Goal: Register for event/course: Sign up to attend an event or enroll in a course

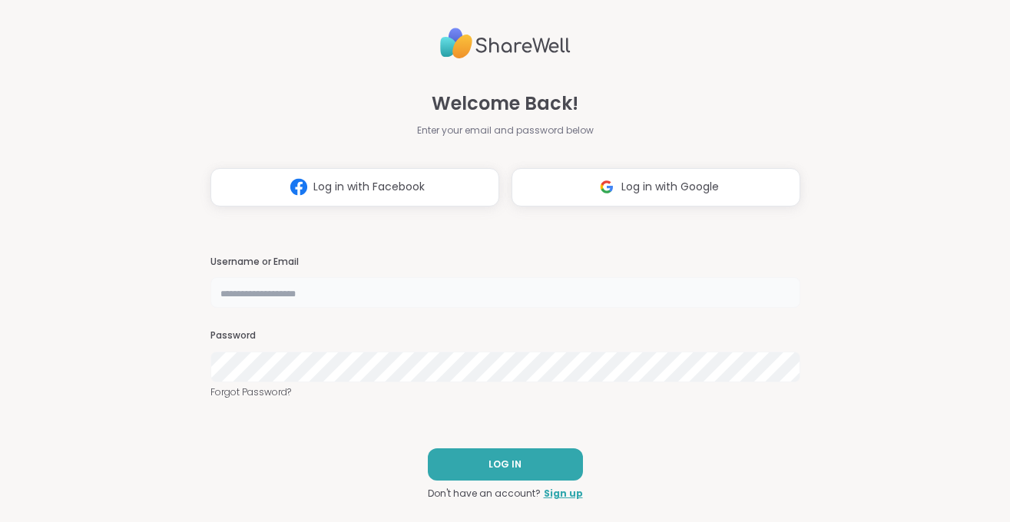
click at [279, 295] on input "text" at bounding box center [505, 292] width 590 height 31
type input "**********"
click at [472, 459] on button "LOG IN" at bounding box center [505, 464] width 155 height 32
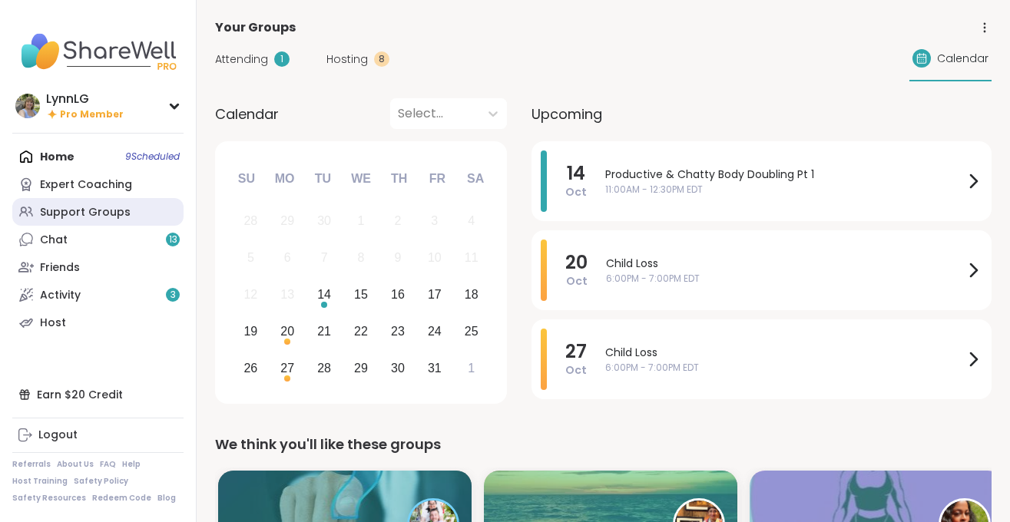
click at [74, 203] on link "Support Groups" at bounding box center [97, 212] width 171 height 28
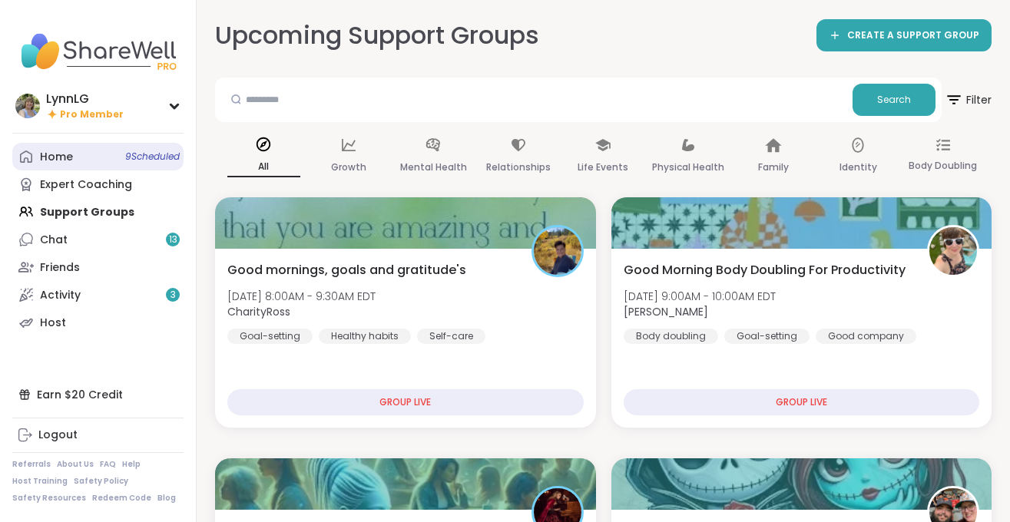
click at [153, 155] on span "9 Scheduled" at bounding box center [152, 156] width 55 height 12
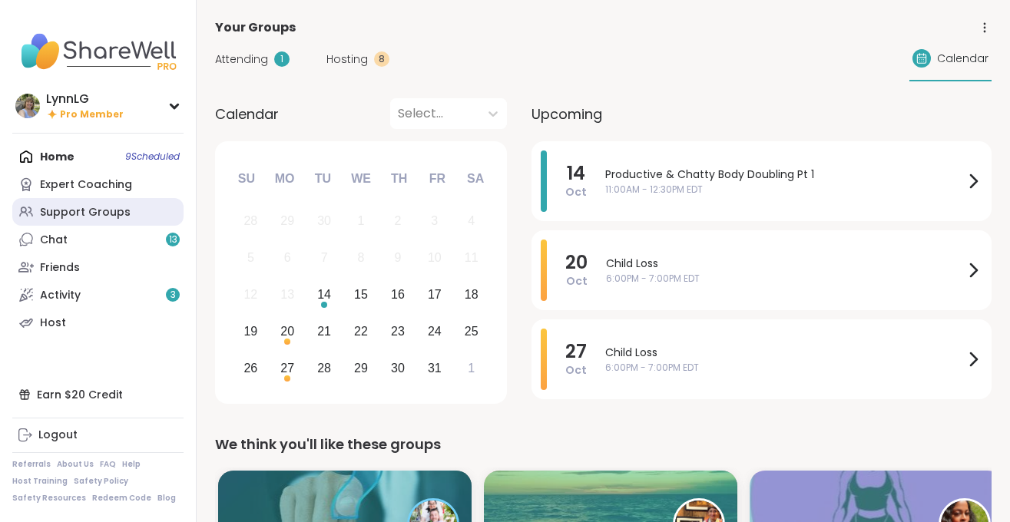
click at [67, 207] on div "Support Groups" at bounding box center [85, 212] width 91 height 15
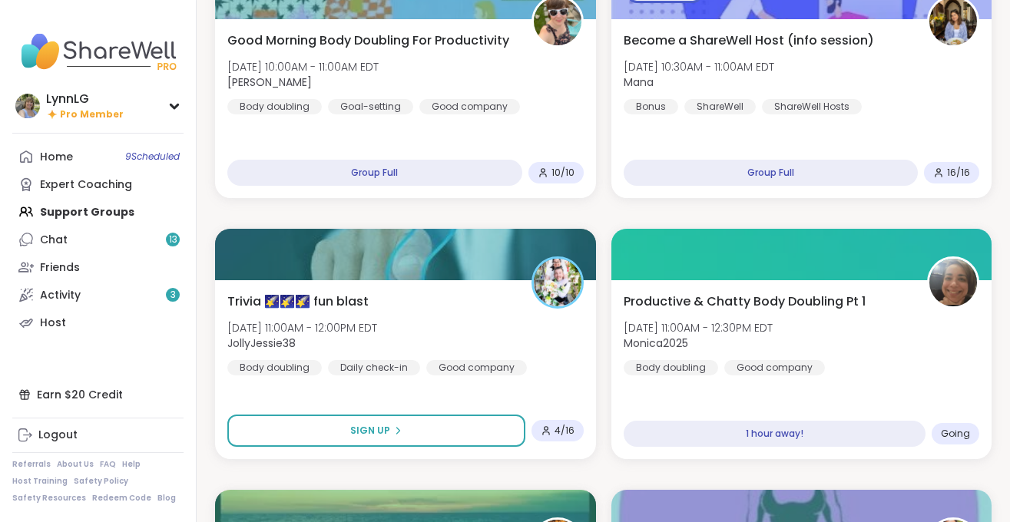
scroll to position [758, 0]
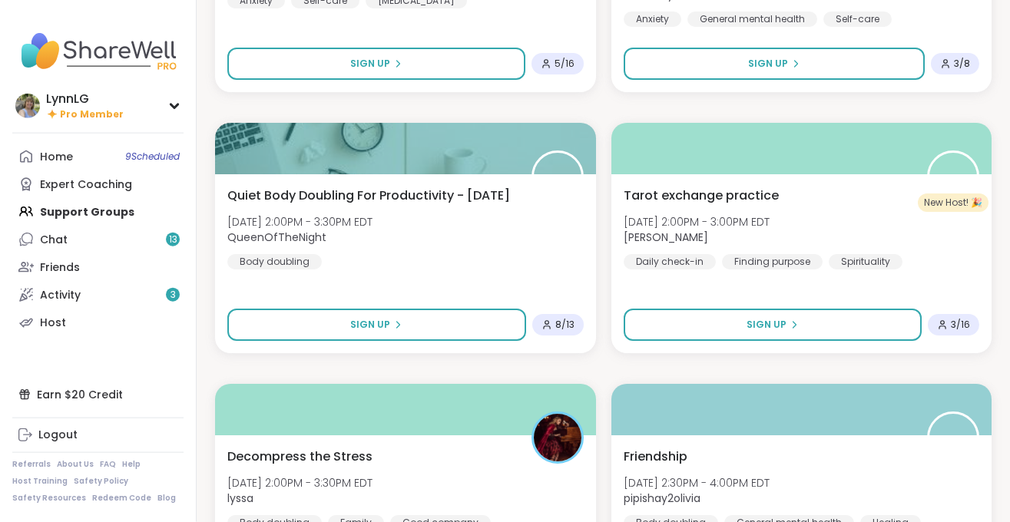
scroll to position [2946, 0]
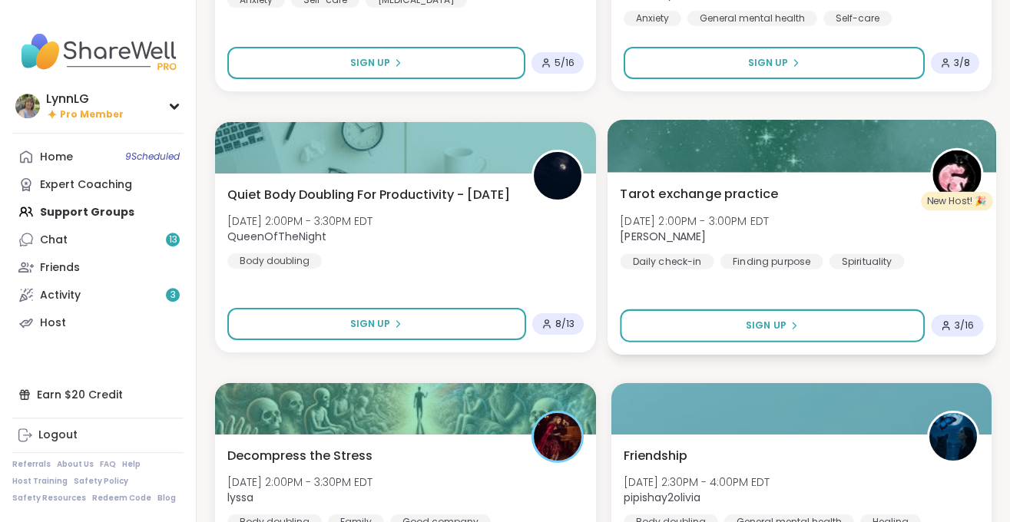
click at [937, 254] on div "Tarot exchange practice Tue, Oct 14 | 2:00PM - 3:00PM EDT Emma_y Daily check-in…" at bounding box center [801, 226] width 363 height 84
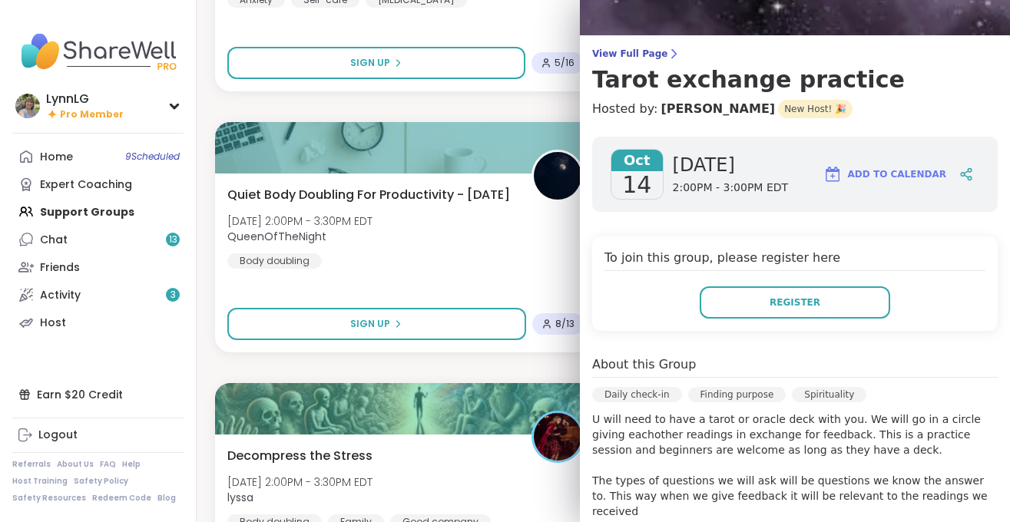
scroll to position [0, 0]
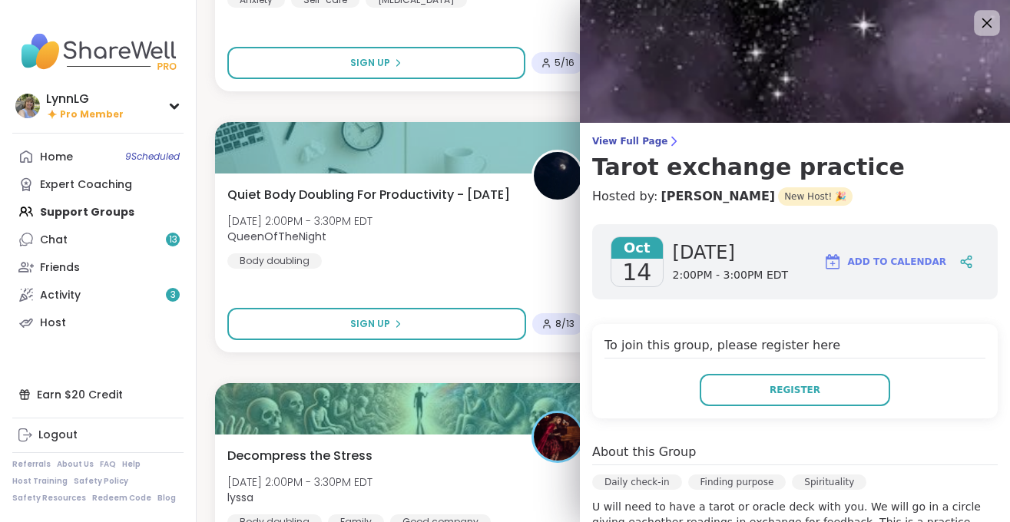
click at [992, 18] on icon at bounding box center [985, 22] width 19 height 19
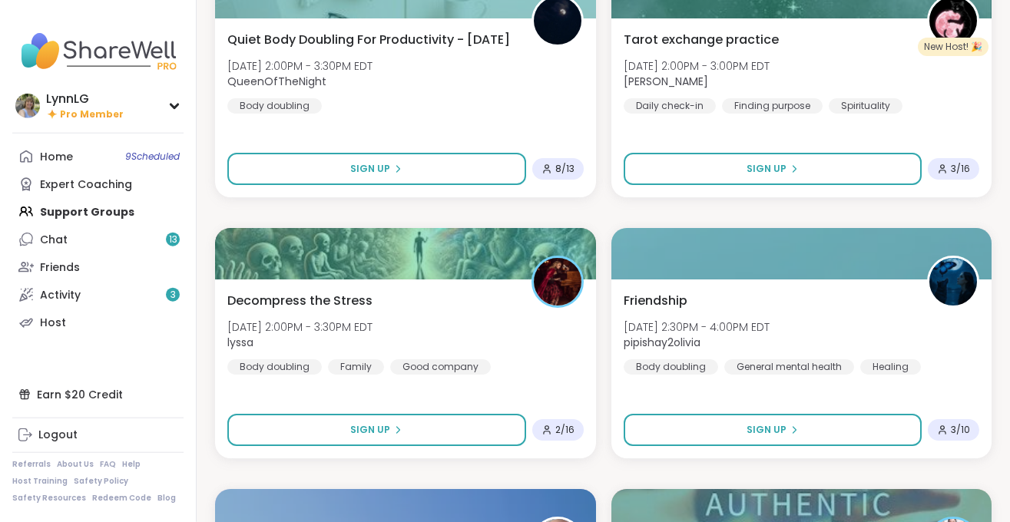
scroll to position [3102, 0]
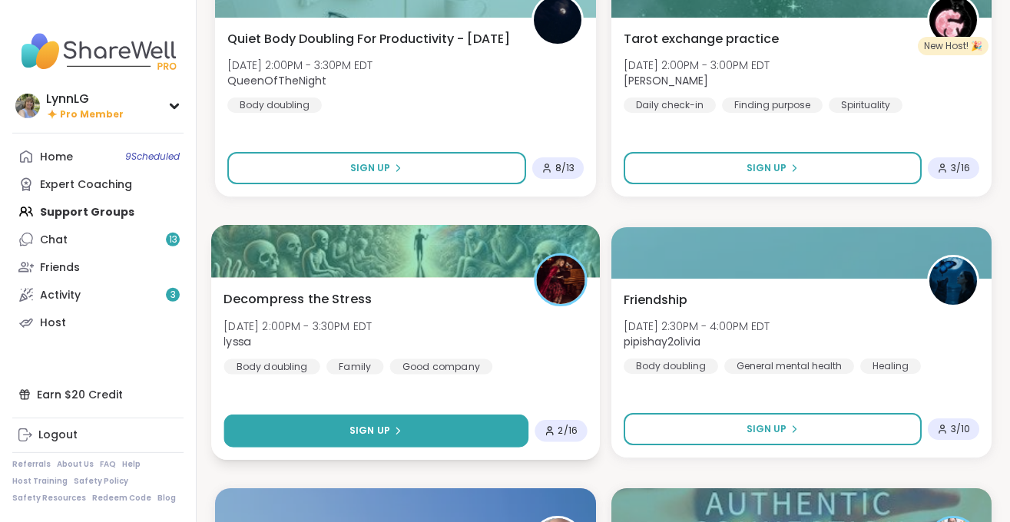
click at [320, 432] on button "Sign Up" at bounding box center [375, 431] width 304 height 33
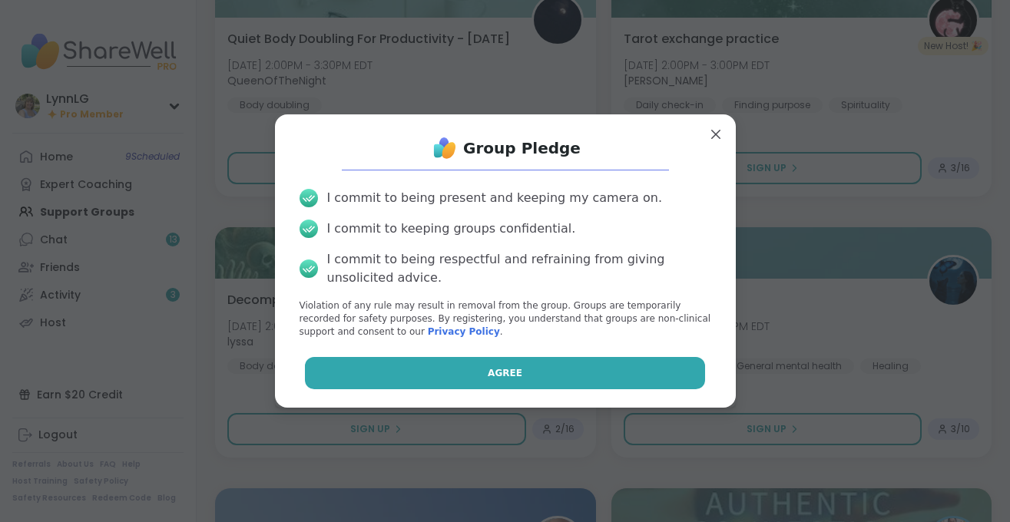
click at [395, 368] on button "Agree" at bounding box center [505, 373] width 400 height 32
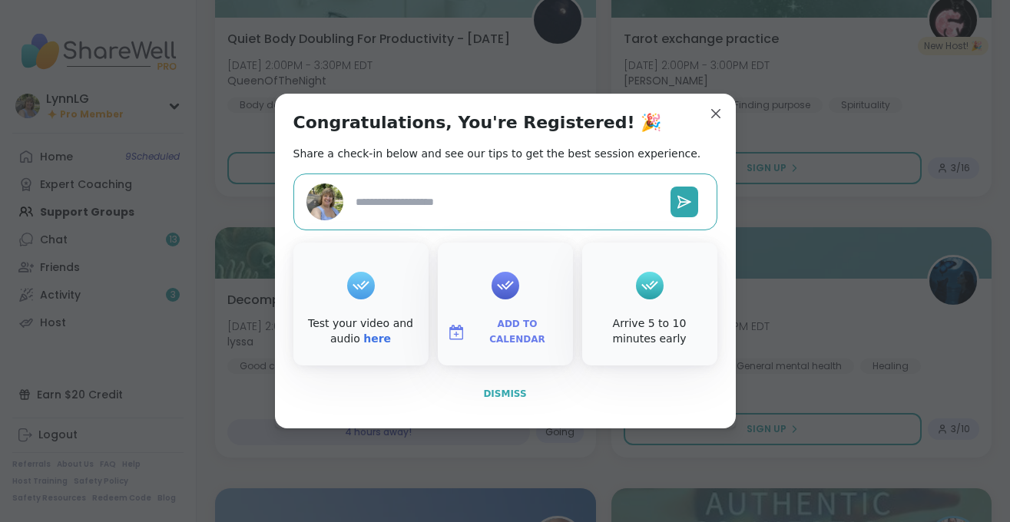
click at [491, 398] on span "Dismiss" at bounding box center [504, 393] width 43 height 11
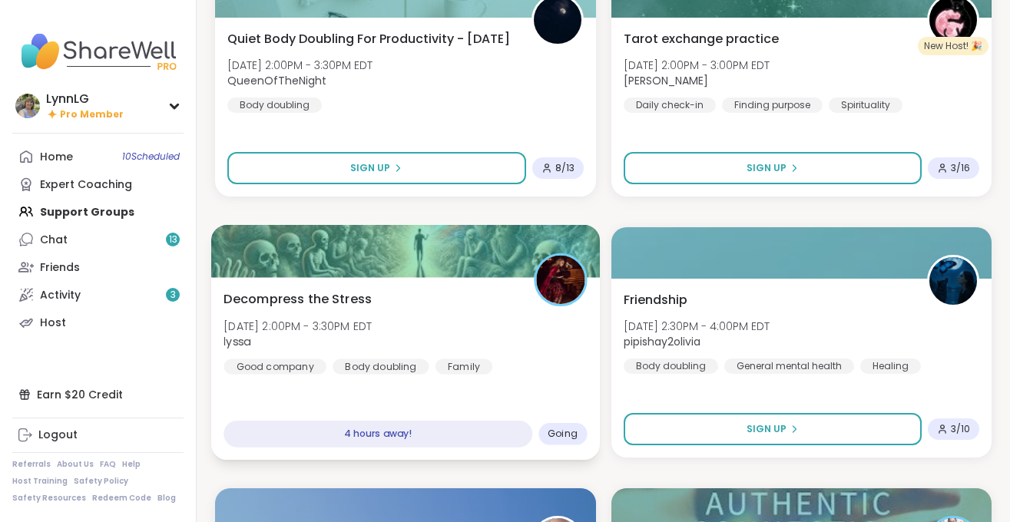
click at [475, 336] on div "Decompress the Stress Tue, Oct 14 | 2:00PM - 3:30PM EDT lyssa Good company Body…" at bounding box center [404, 331] width 363 height 84
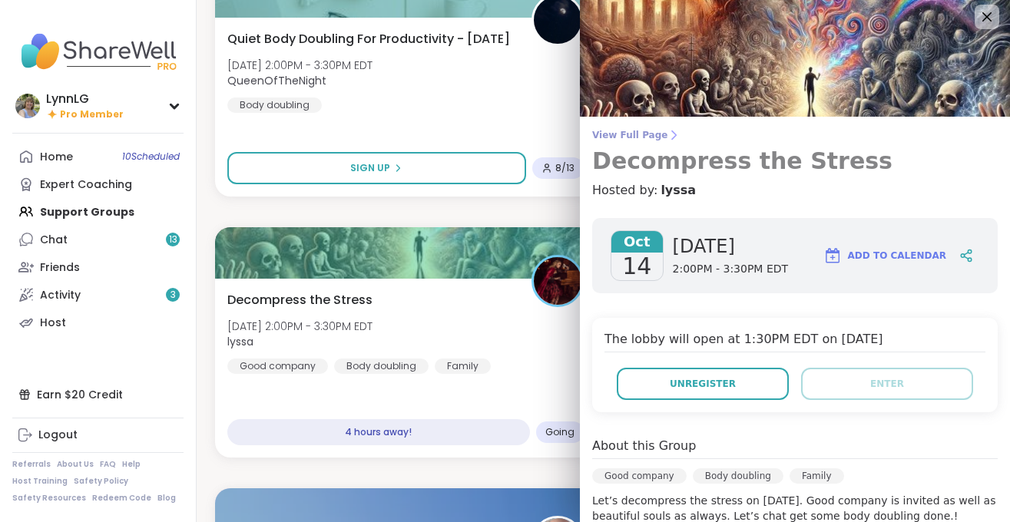
scroll to position [0, 0]
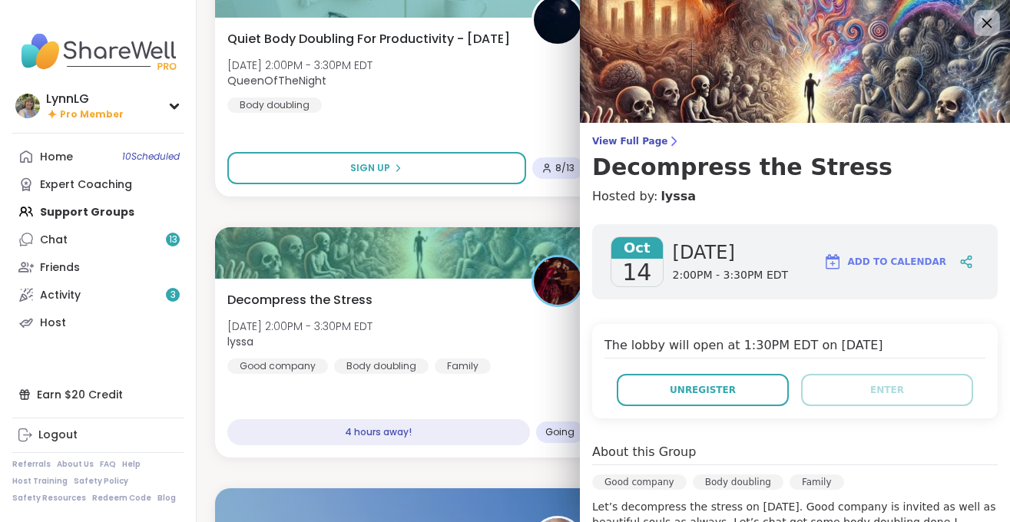
click at [988, 17] on icon at bounding box center [985, 22] width 19 height 19
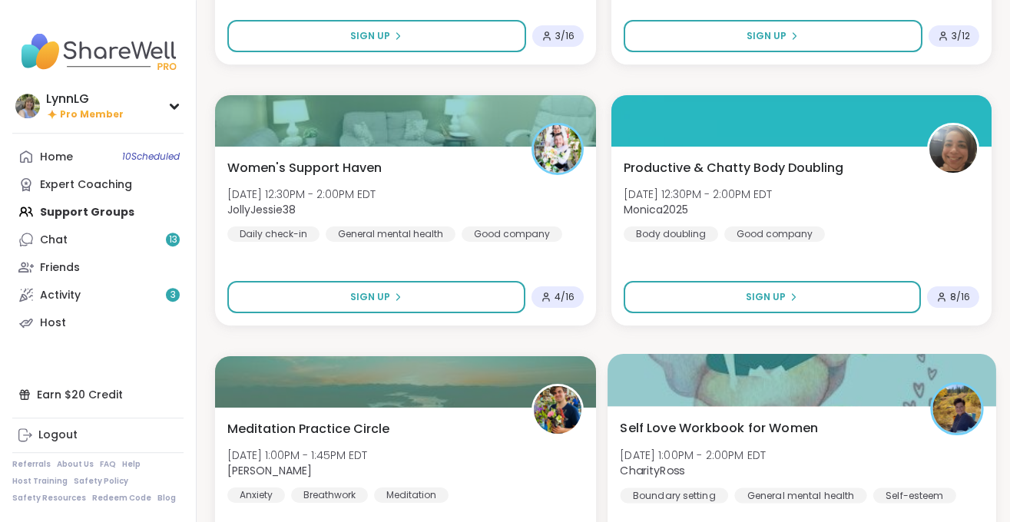
scroll to position [1928, 0]
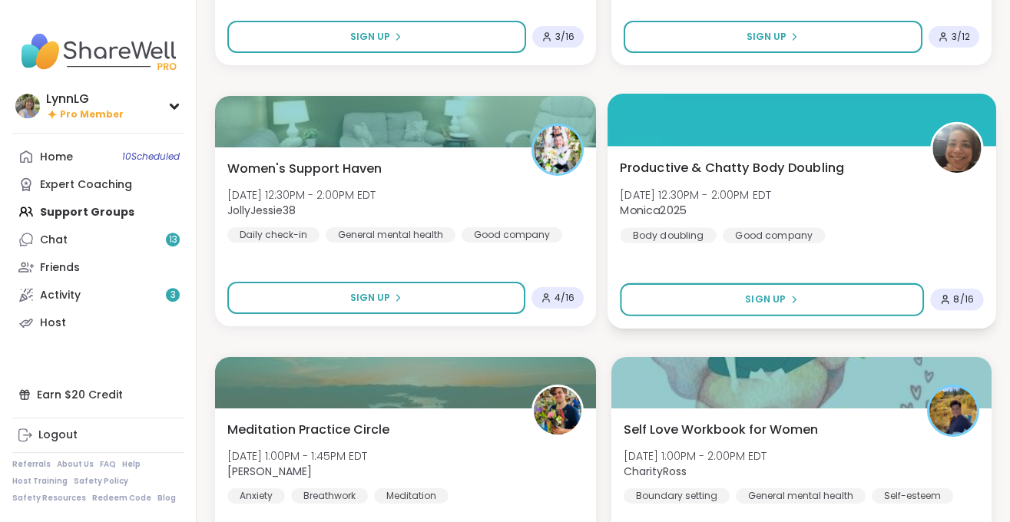
click at [850, 201] on div "Productive & Chatty Body Doubling Tue, Oct 14 | 12:30PM - 2:00PM EDT Monica2025…" at bounding box center [801, 200] width 363 height 84
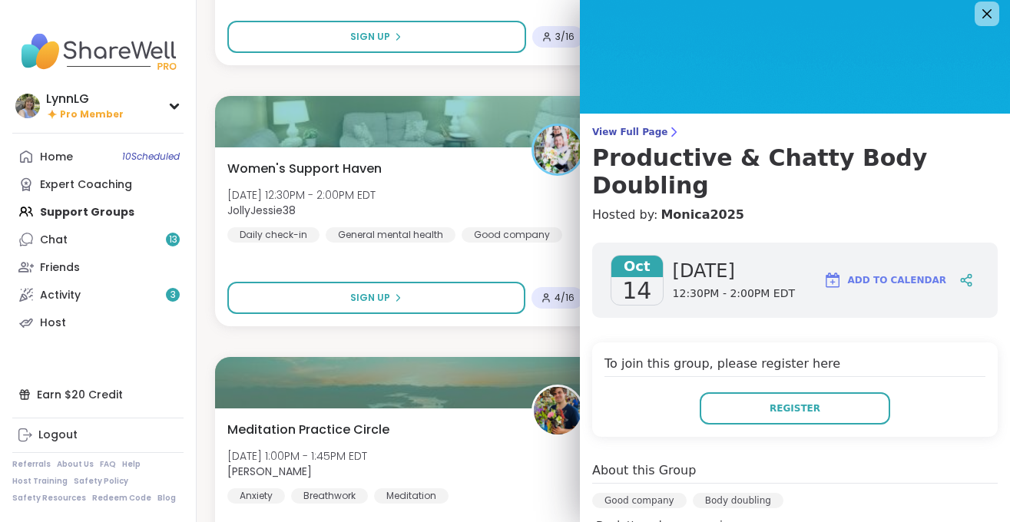
scroll to position [0, 0]
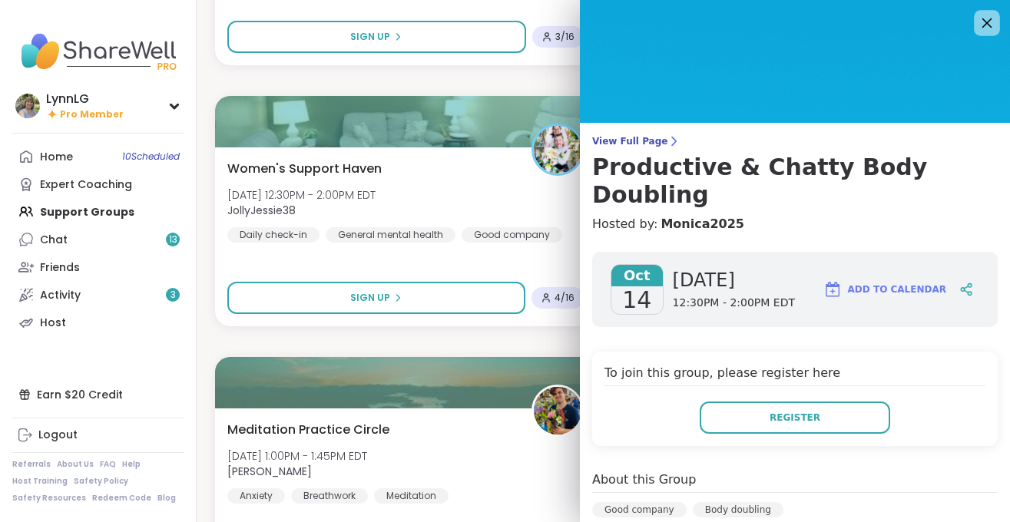
click at [986, 25] on icon at bounding box center [985, 22] width 19 height 19
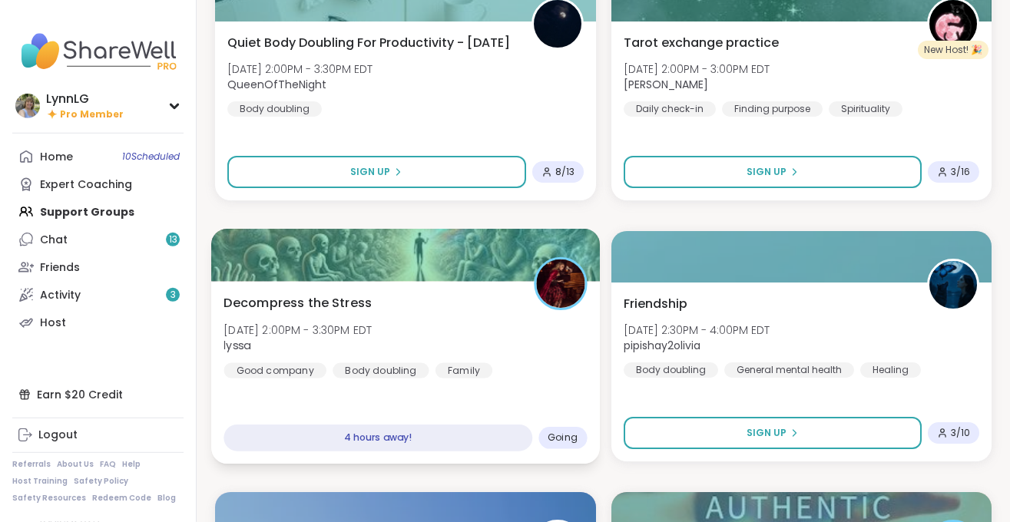
scroll to position [3099, 0]
click at [478, 341] on div "Decompress the Stress Tue, Oct 14 | 2:00PM - 3:30PM EDT lyssa Good company Body…" at bounding box center [404, 334] width 363 height 84
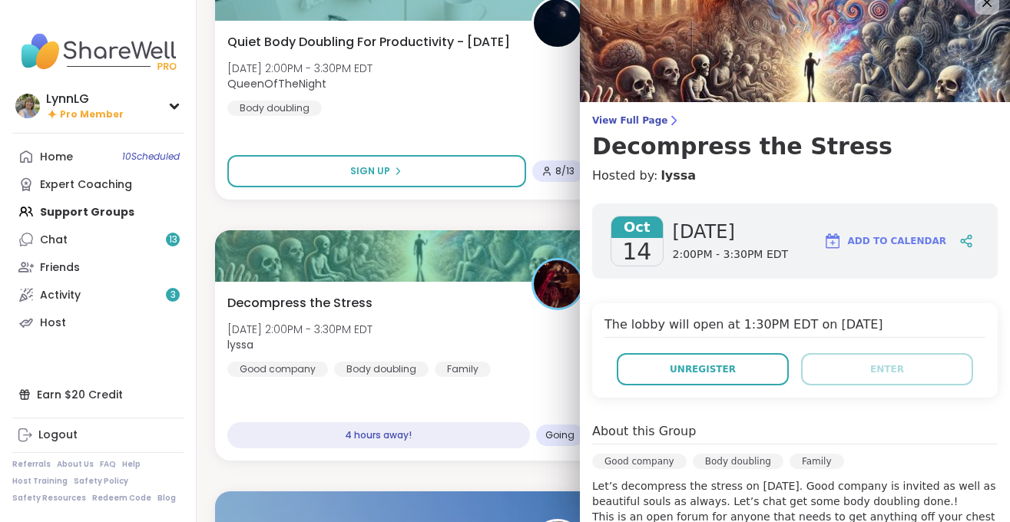
scroll to position [0, 0]
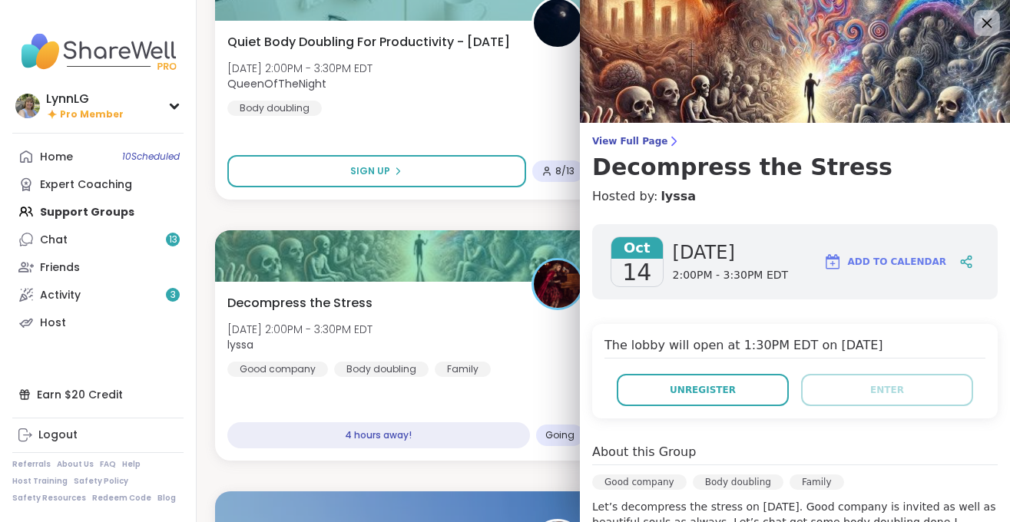
click at [984, 25] on icon at bounding box center [985, 22] width 19 height 19
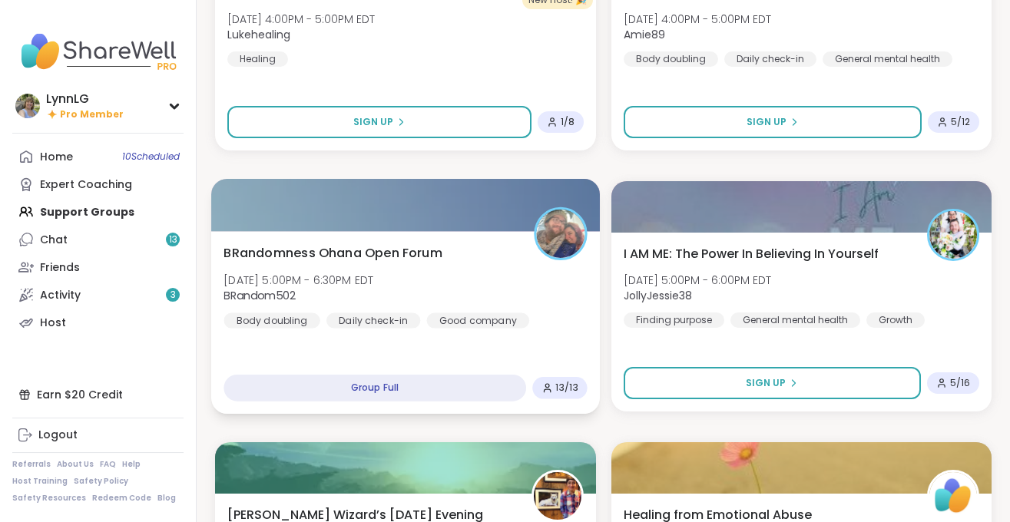
scroll to position [4193, 0]
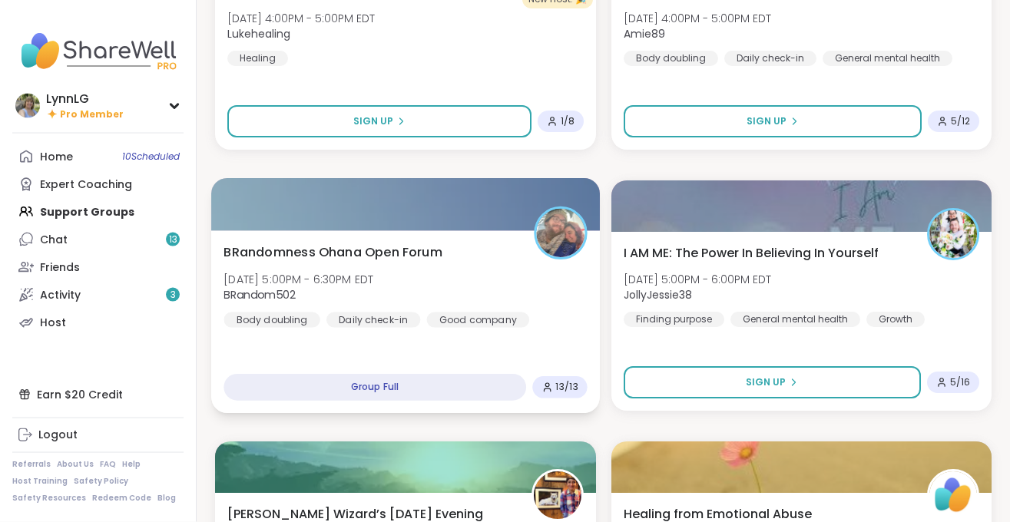
click at [461, 342] on div "BRandomness Ohana Open Forum Tue, Oct 14 | 5:00PM - 6:30PM EDT BRandom502 Body …" at bounding box center [405, 321] width 388 height 183
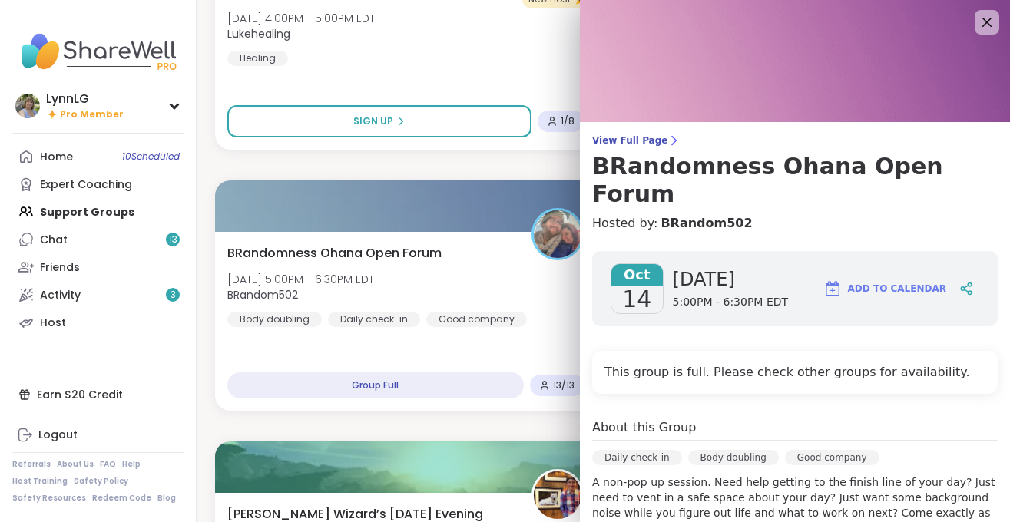
scroll to position [0, 0]
click at [985, 20] on icon at bounding box center [985, 22] width 19 height 19
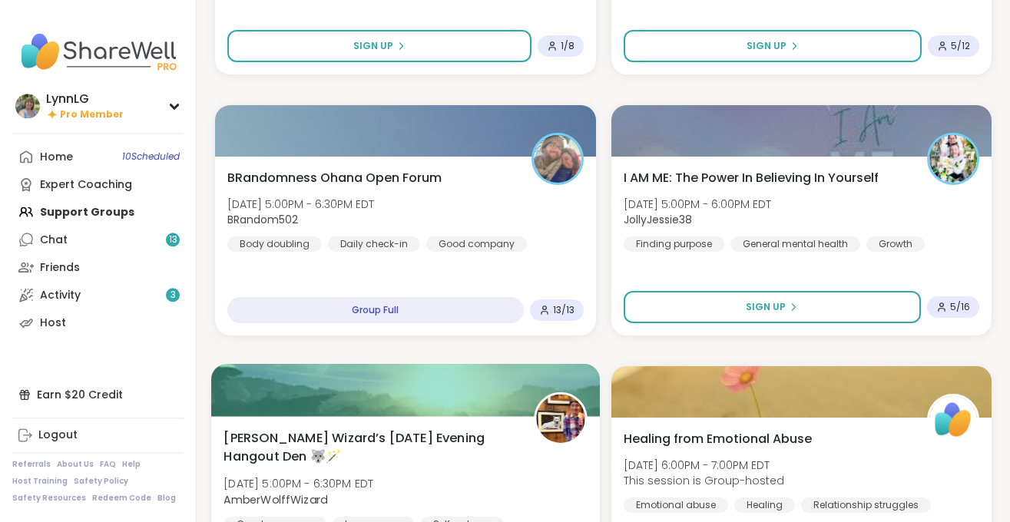
scroll to position [4406, 0]
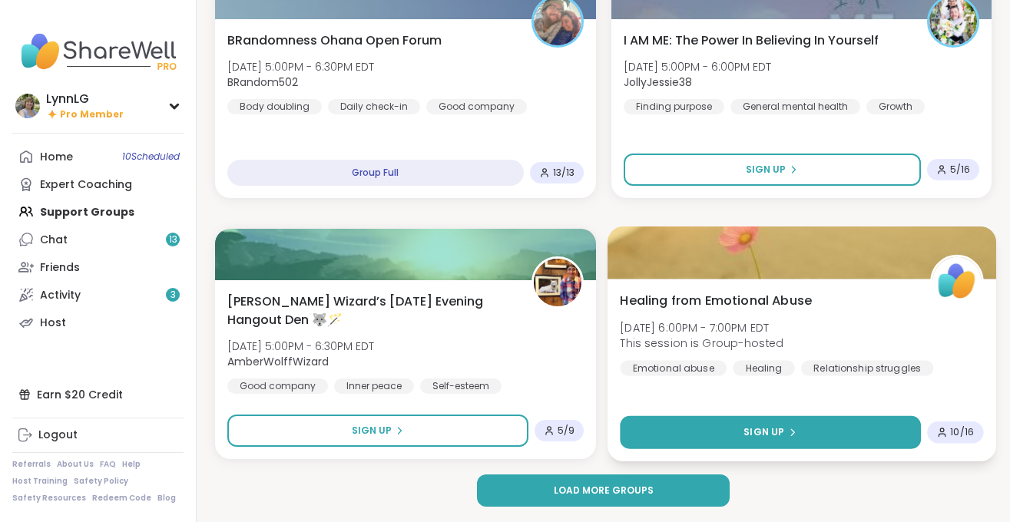
click at [752, 424] on button "Sign Up" at bounding box center [770, 432] width 300 height 33
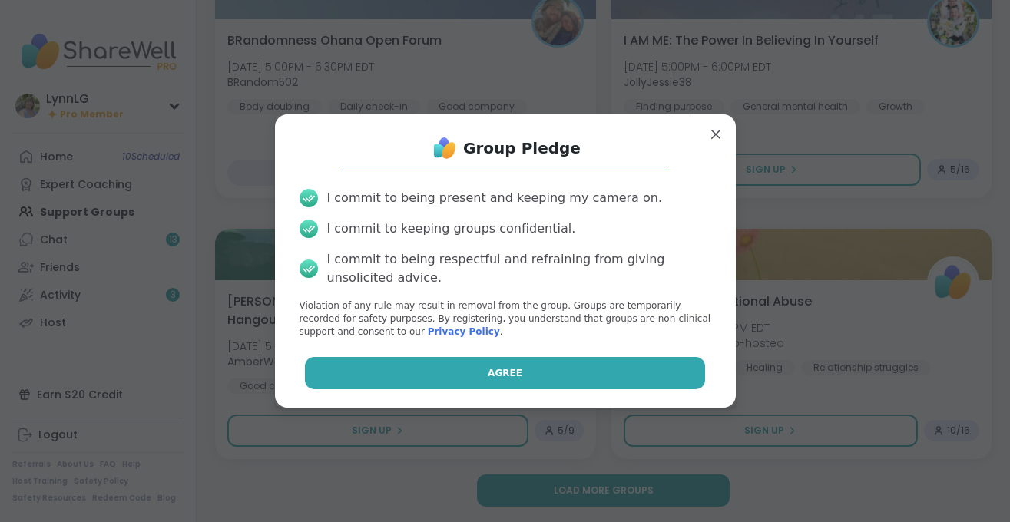
click at [504, 369] on span "Agree" at bounding box center [504, 373] width 35 height 14
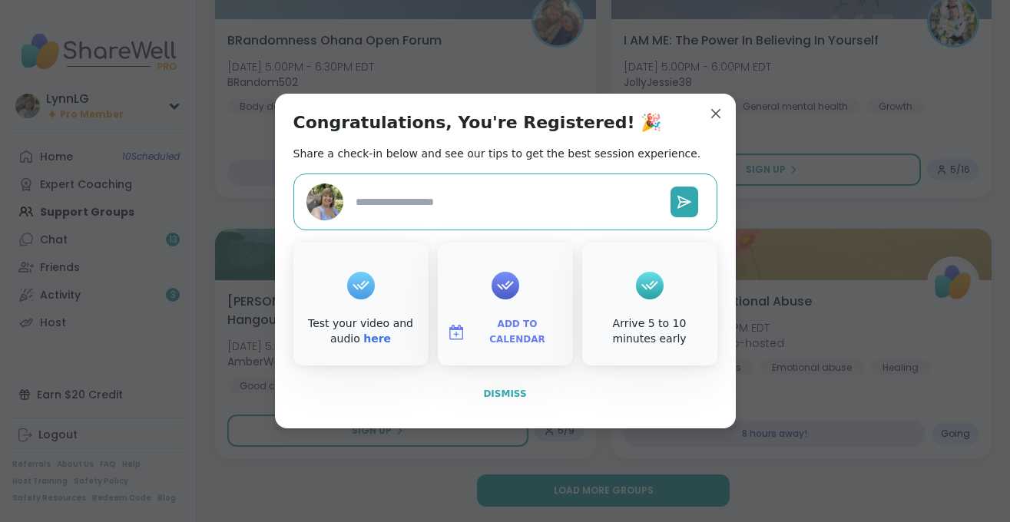
click at [501, 390] on span "Dismiss" at bounding box center [504, 393] width 43 height 11
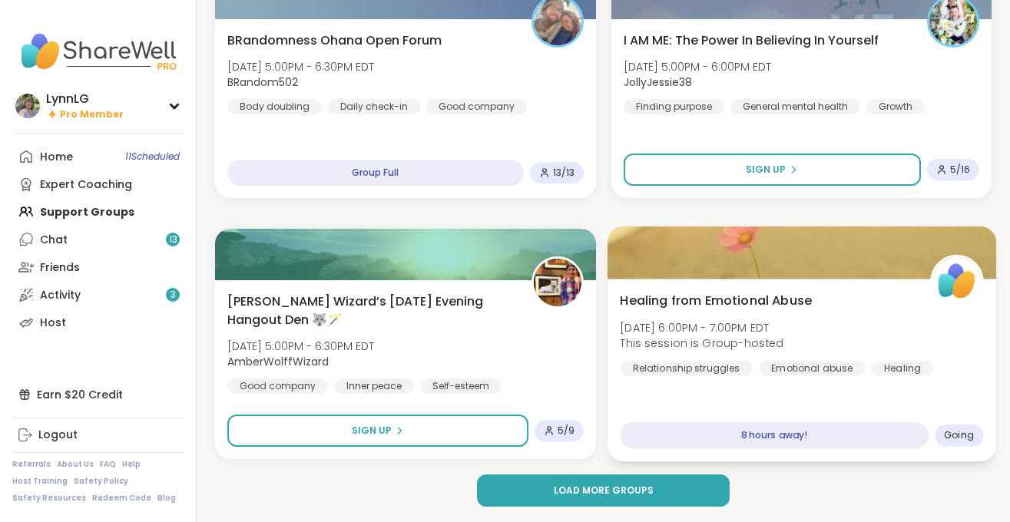
click at [836, 317] on div "Healing from Emotional Abuse Tue, Oct 14 | 6:00PM - 7:00PM EDT This session is …" at bounding box center [801, 333] width 363 height 84
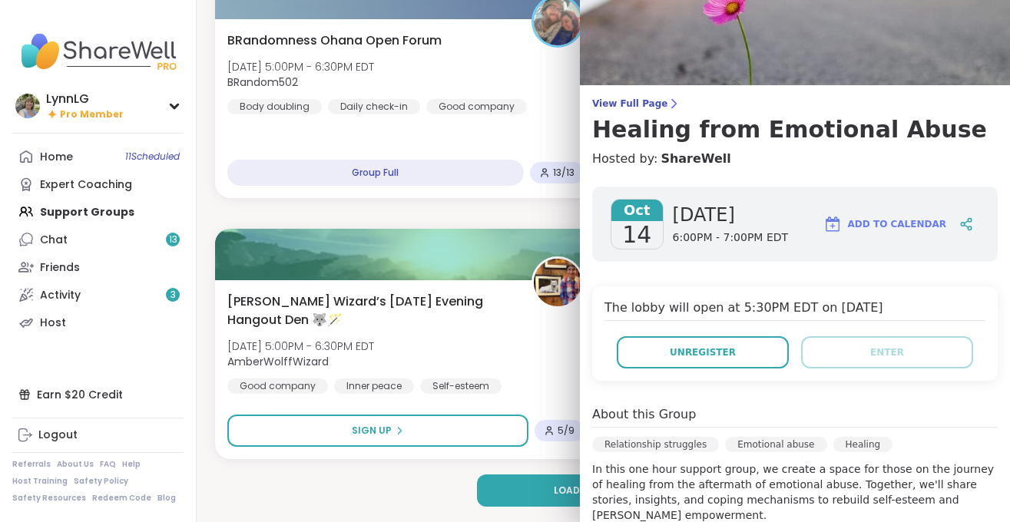
scroll to position [0, 0]
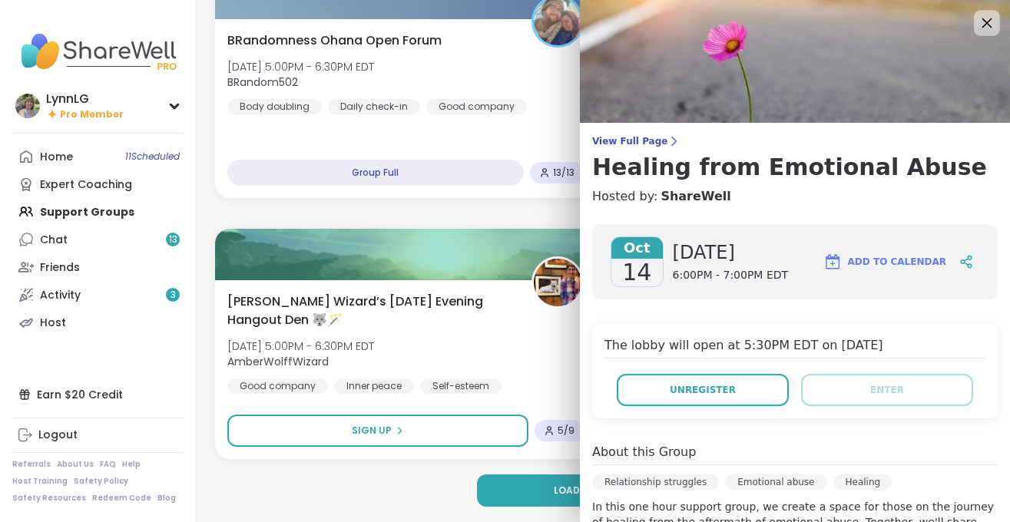
click at [981, 24] on icon at bounding box center [985, 22] width 19 height 19
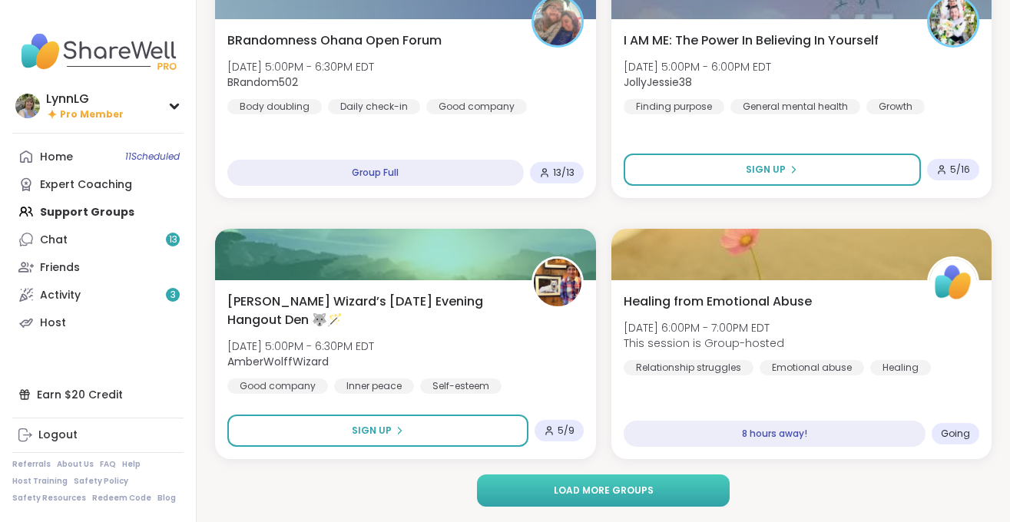
click at [613, 490] on span "Load more groups" at bounding box center [604, 491] width 100 height 14
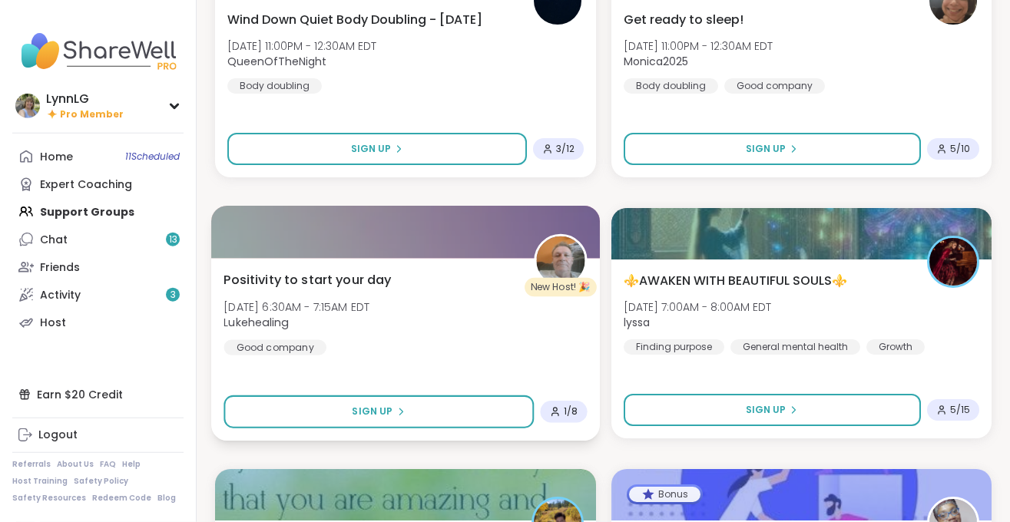
scroll to position [7298, 0]
click at [450, 353] on div "Positivity to start your day Wed, Oct 15 | 6:30AM - 7:15AM EDT Lukehealing Good…" at bounding box center [404, 311] width 363 height 84
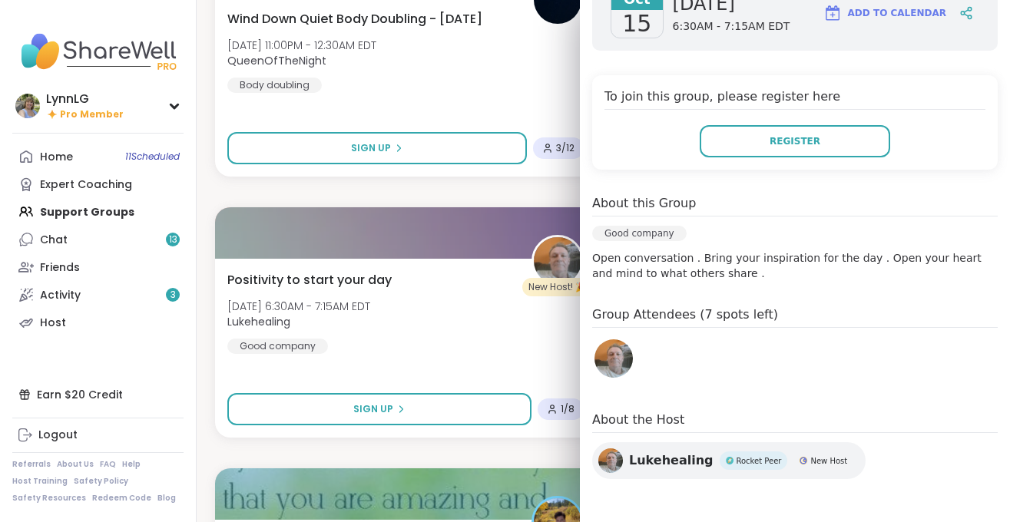
scroll to position [0, 0]
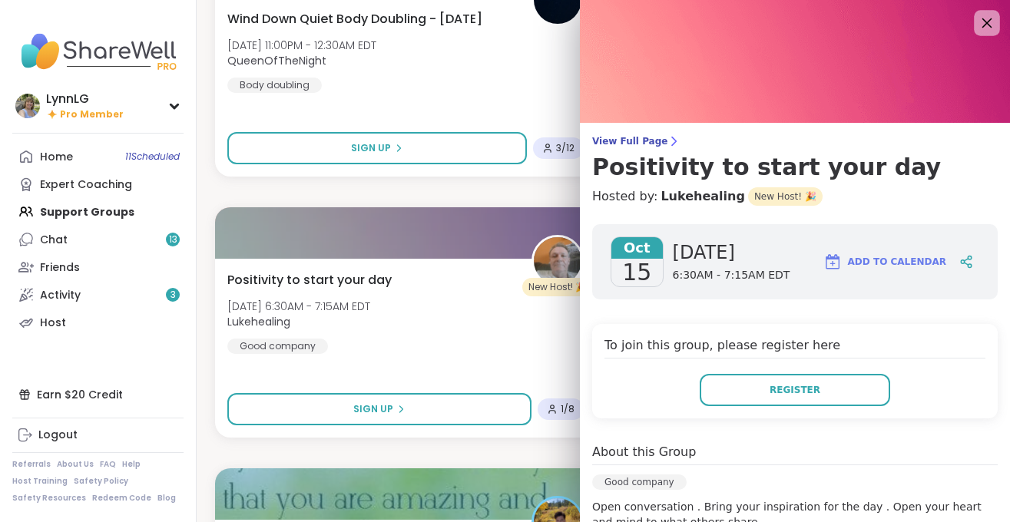
click at [980, 23] on icon at bounding box center [985, 22] width 19 height 19
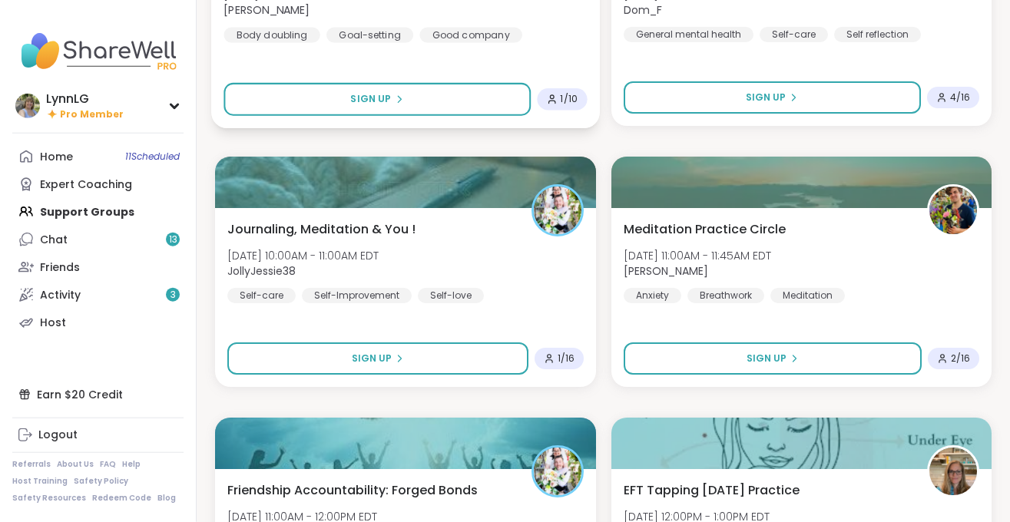
scroll to position [8394, 0]
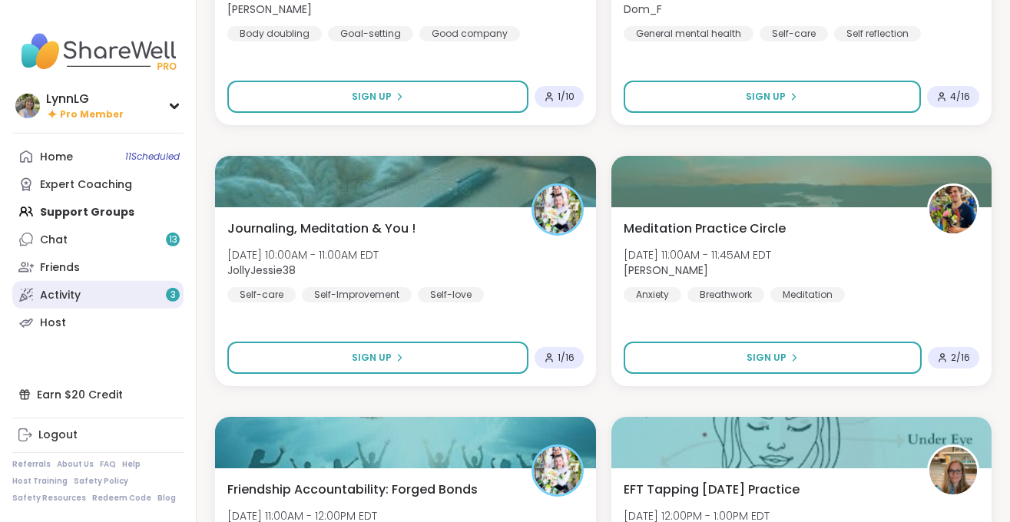
click at [46, 297] on div "Activity 3" at bounding box center [60, 295] width 41 height 15
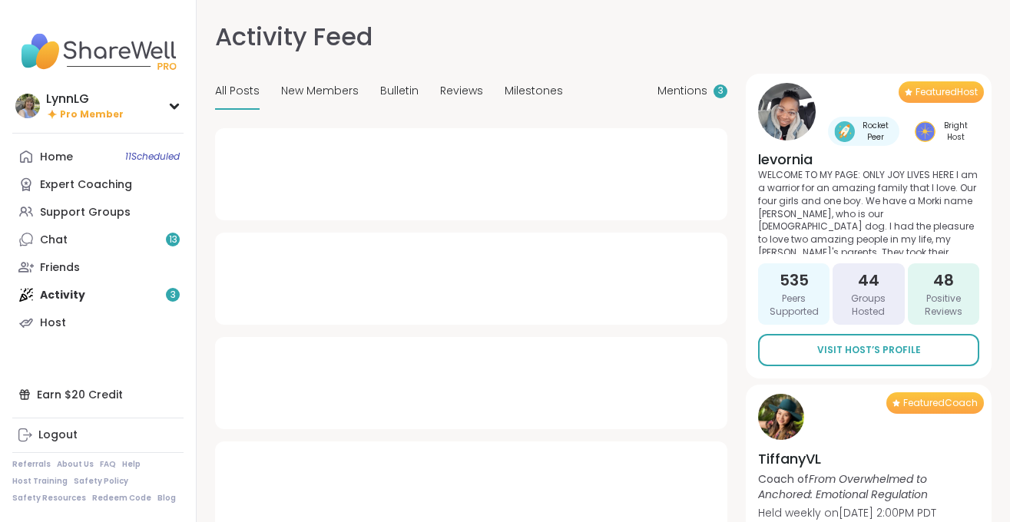
type textarea "*"
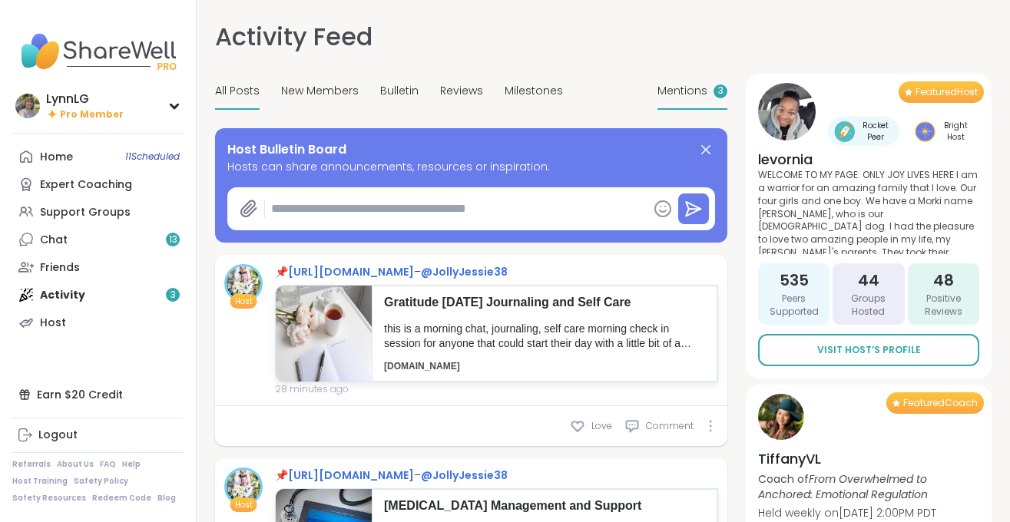
click at [679, 85] on span "Mentions" at bounding box center [682, 91] width 50 height 16
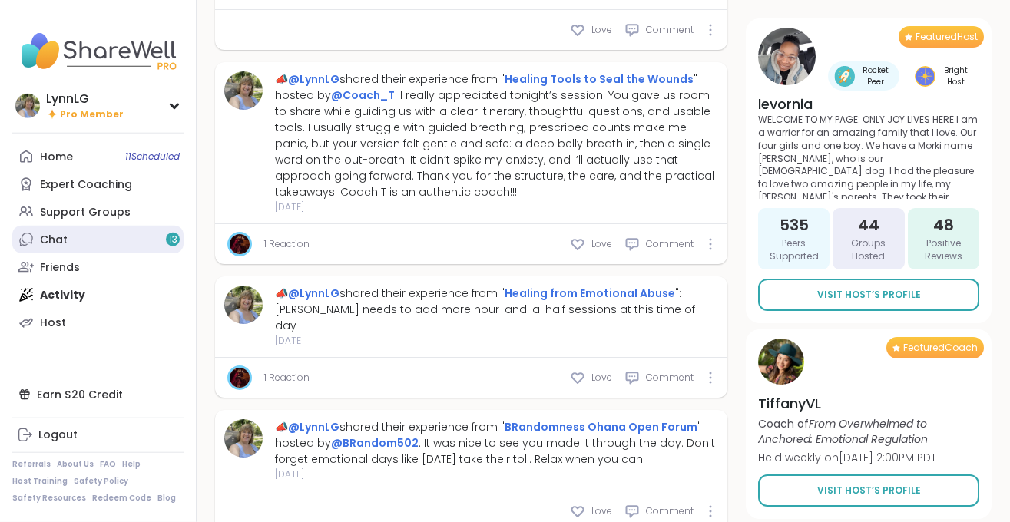
scroll to position [783, 0]
click at [74, 392] on div "Earn $20 Credit" at bounding box center [97, 395] width 171 height 28
click at [58, 242] on div "Chat 13" at bounding box center [54, 240] width 28 height 15
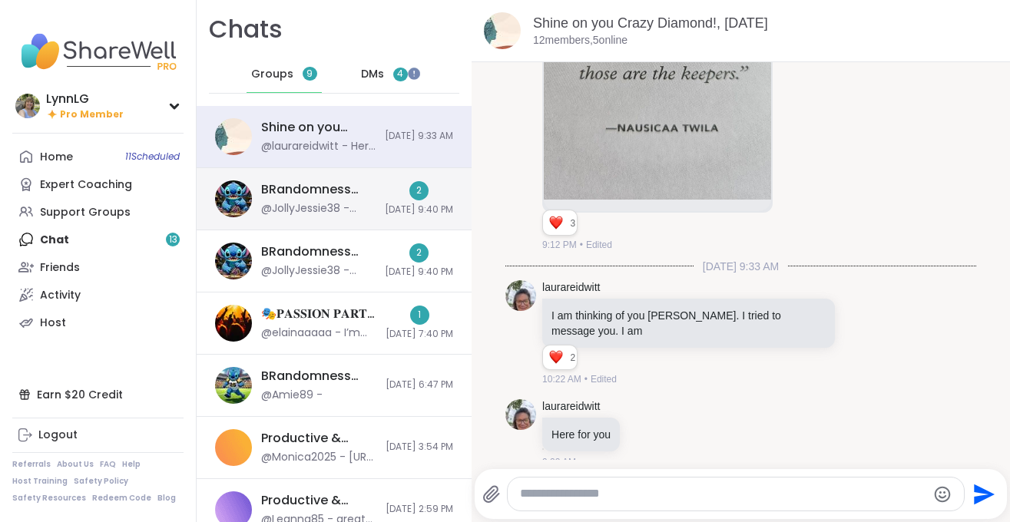
click at [365, 185] on div "BRandomness Unstable Connection Open Forum, Oct 12 @JollyJessie38 - sharewellno…" at bounding box center [334, 199] width 275 height 62
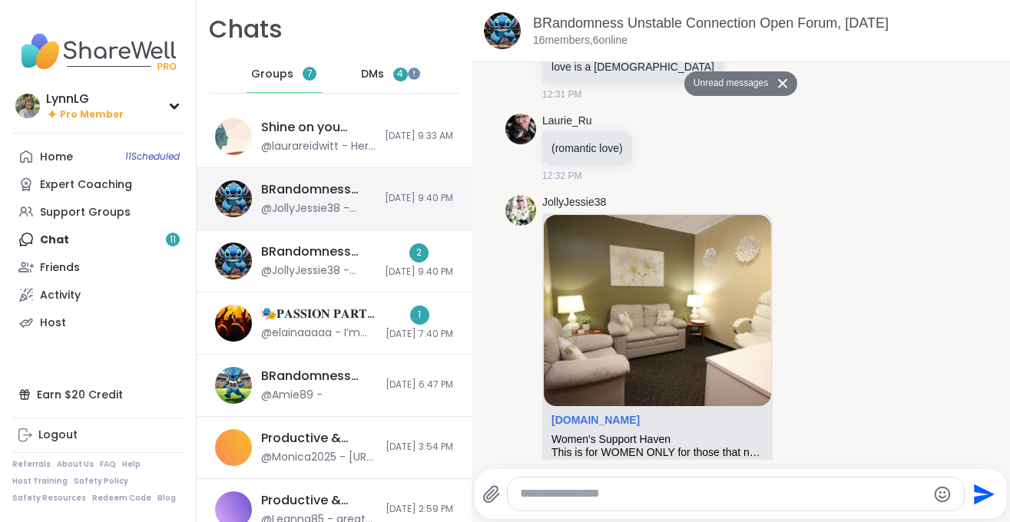
scroll to position [10995, 0]
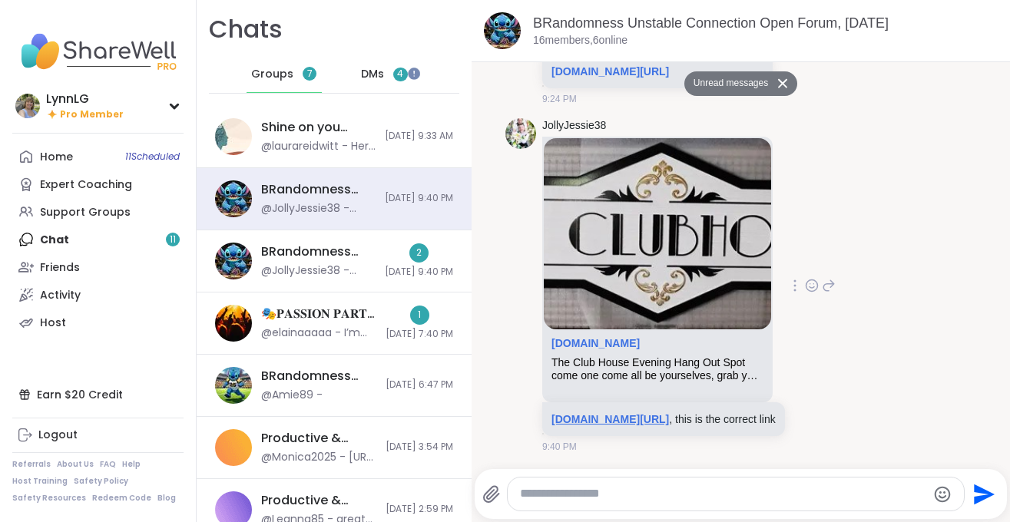
click at [600, 413] on link "sharewellnow.com/series/c71652d2-14ff-47fd-a1cf-5dc6a702be8b" at bounding box center [609, 419] width 117 height 12
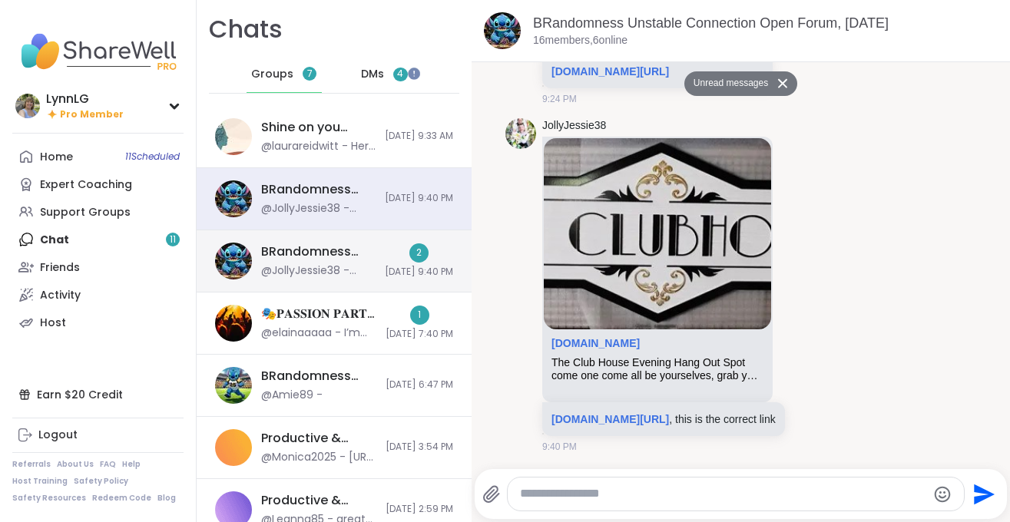
click at [357, 234] on div "BRandomness Unstable Connection Open Forum, Oct 11 @JollyJessie38 - sharewellno…" at bounding box center [334, 261] width 275 height 62
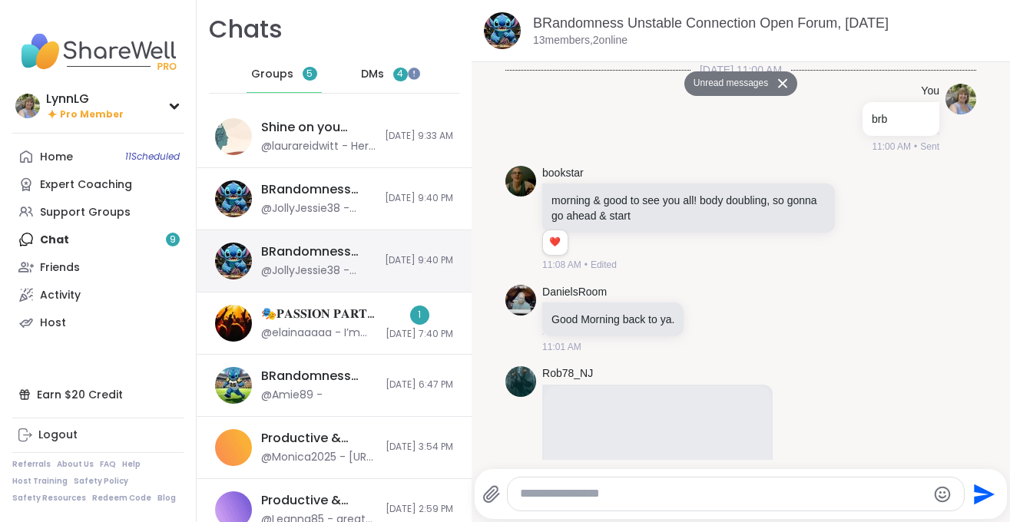
scroll to position [10549, 0]
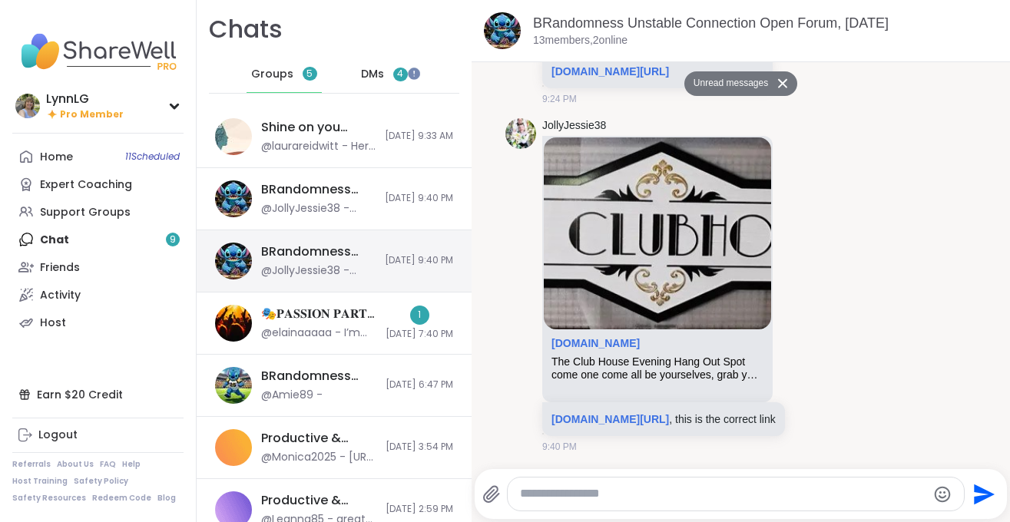
click at [346, 250] on div "BRandomness Unstable Connection Open Forum, Oct 11" at bounding box center [318, 251] width 114 height 17
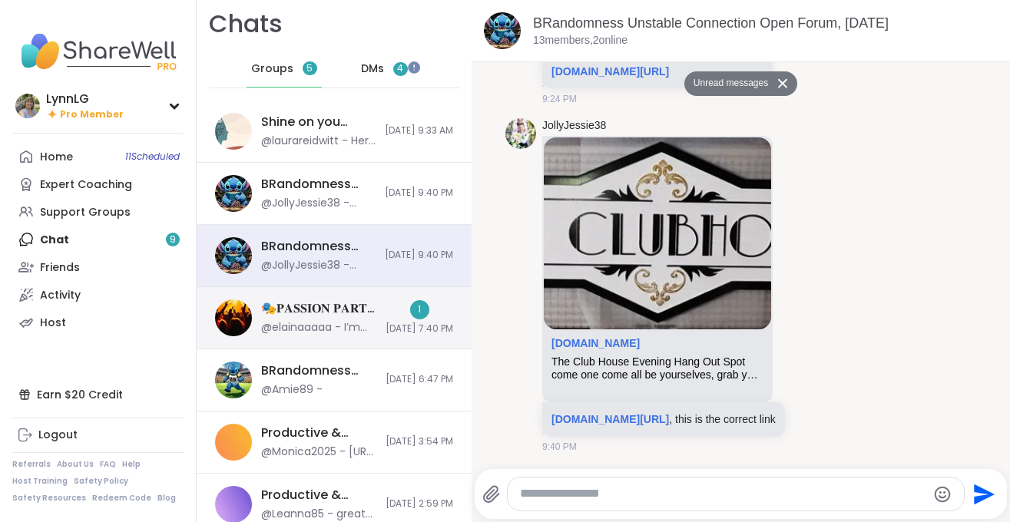
scroll to position [6, 0]
click at [345, 300] on div "🎭𝐏𝐀𝐒𝐒𝐈𝐎𝐍 𝐏𝐀𝐑𝐓𝐘🎭, Oct 12" at bounding box center [318, 307] width 115 height 17
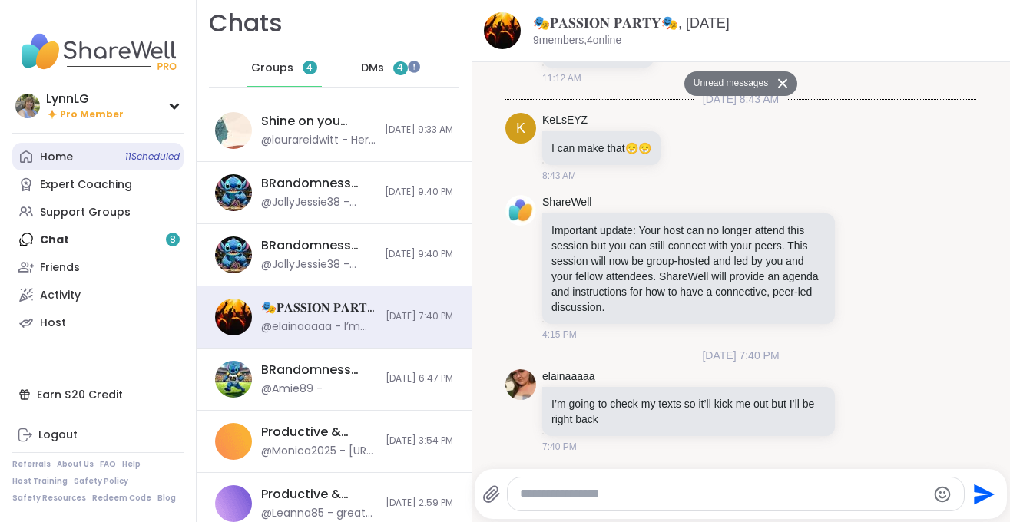
scroll to position [7, 0]
click at [368, 64] on span "DMs" at bounding box center [372, 67] width 23 height 15
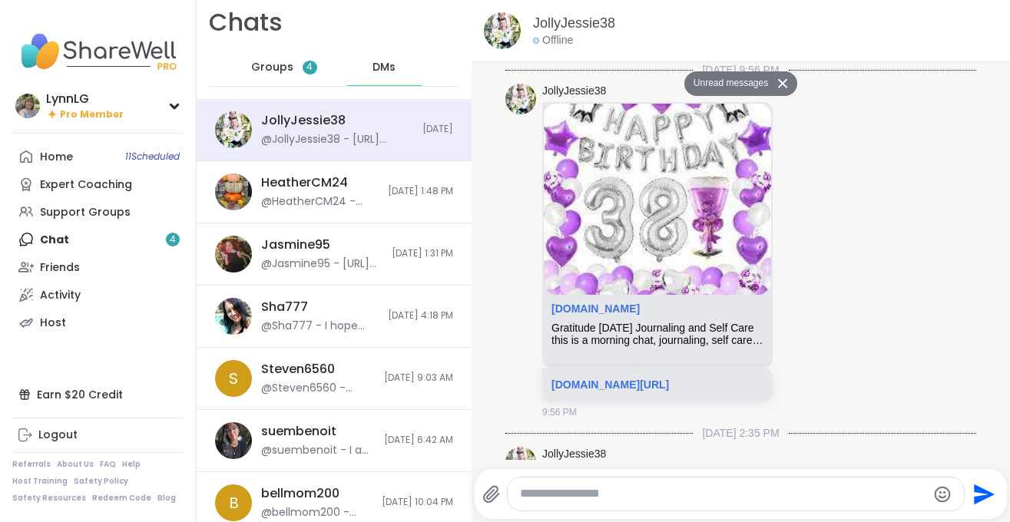
scroll to position [5907, 0]
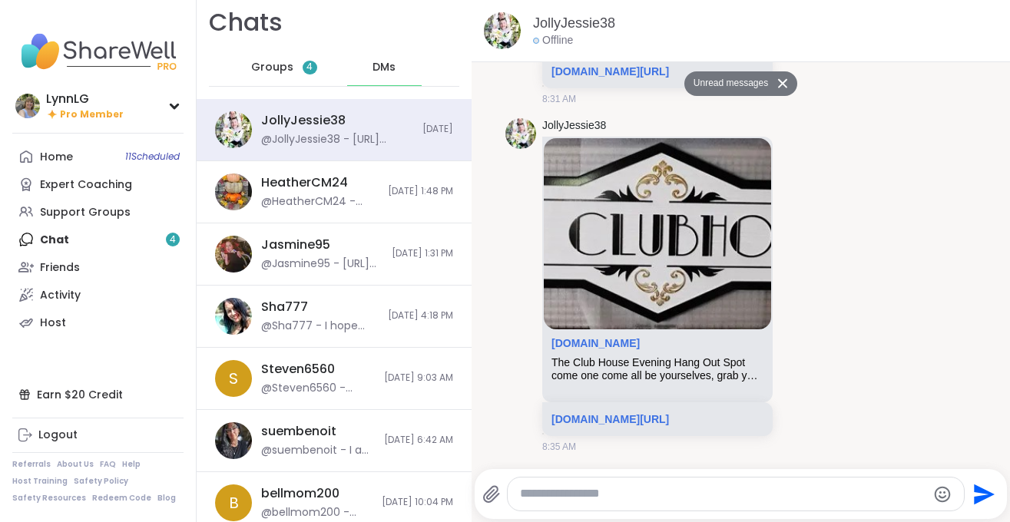
click at [269, 68] on span "Groups" at bounding box center [272, 67] width 42 height 15
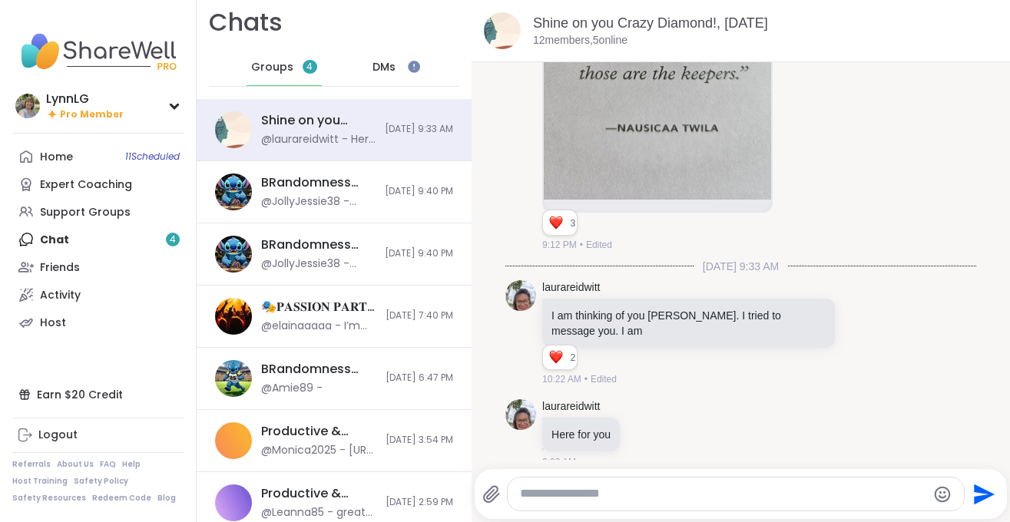
click at [78, 243] on div "Home 11 Scheduled Expert Coaching Support Groups Chat 4 Friends Activity Host" at bounding box center [97, 239] width 171 height 193
click at [37, 237] on div "Home 11 Scheduled Expert Coaching Support Groups Chat 4 Friends Activity Host" at bounding box center [97, 239] width 171 height 193
click at [68, 271] on div "Friends" at bounding box center [60, 267] width 40 height 15
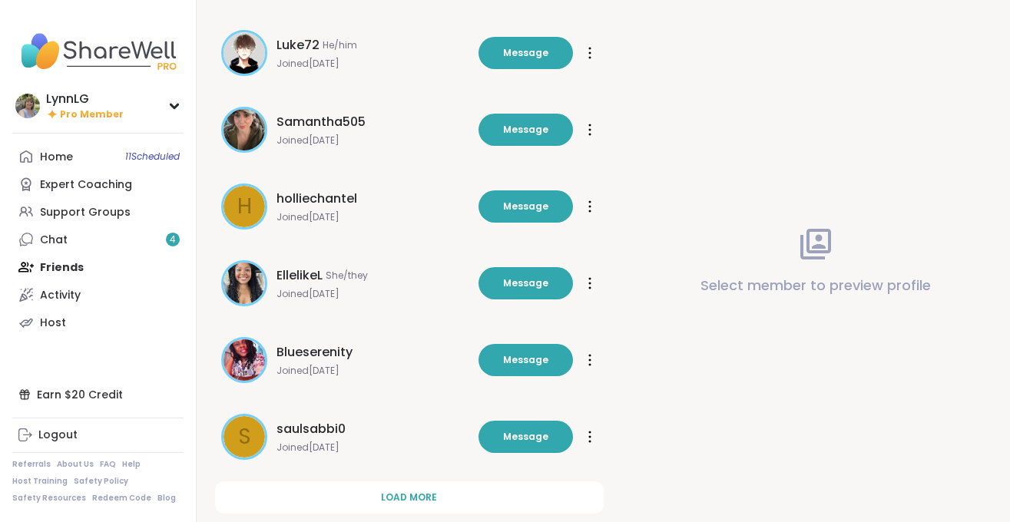
scroll to position [464, 0]
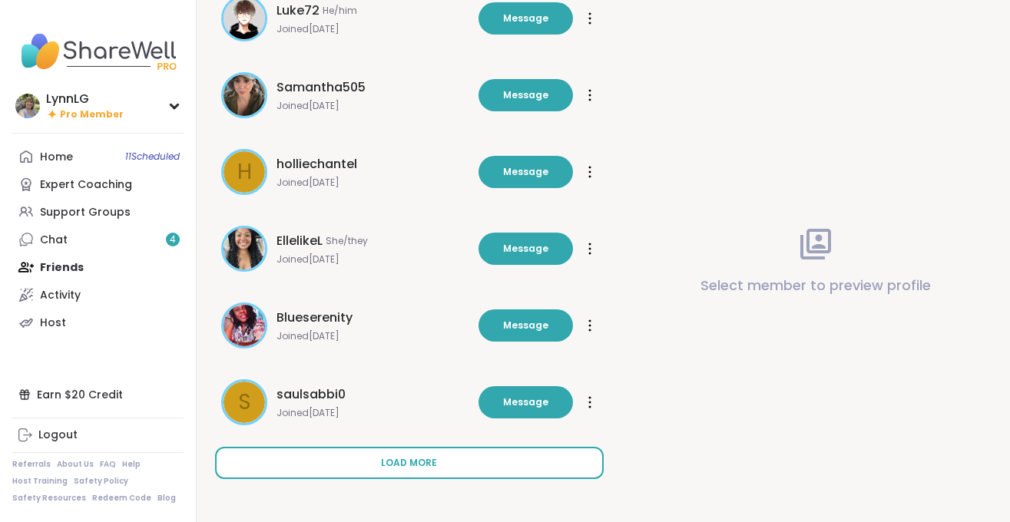
click at [393, 462] on span "Load more" at bounding box center [409, 463] width 56 height 14
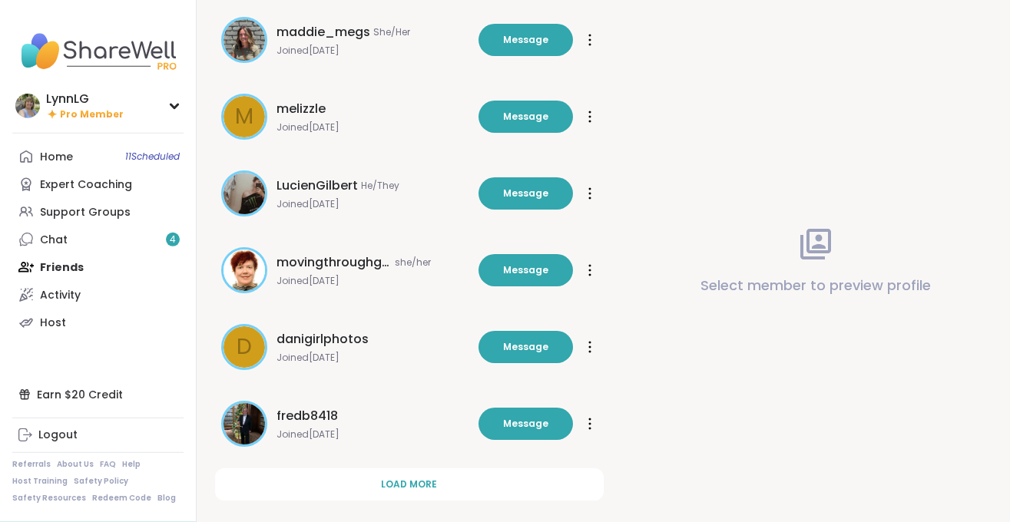
scroll to position [1232, 0]
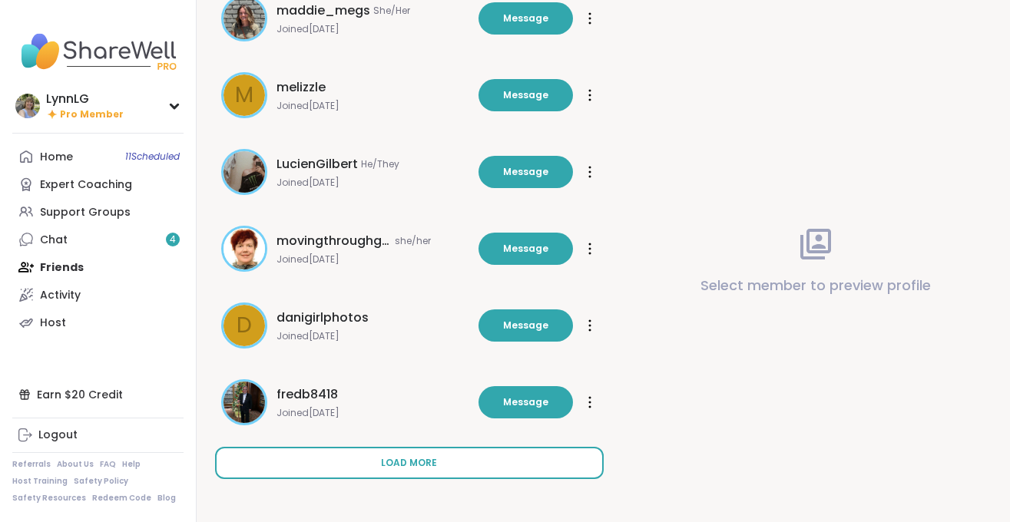
click at [400, 458] on span "Load more" at bounding box center [409, 463] width 56 height 14
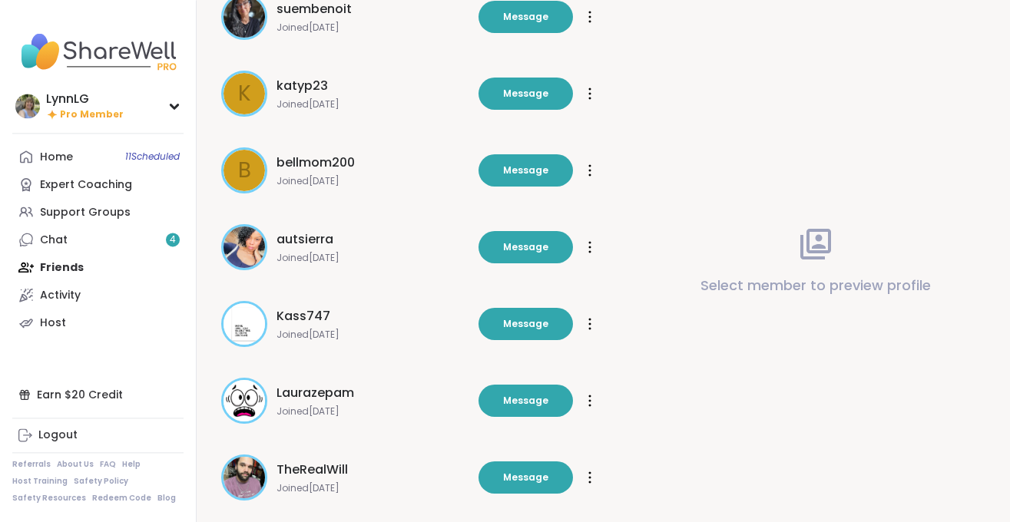
scroll to position [2000, 0]
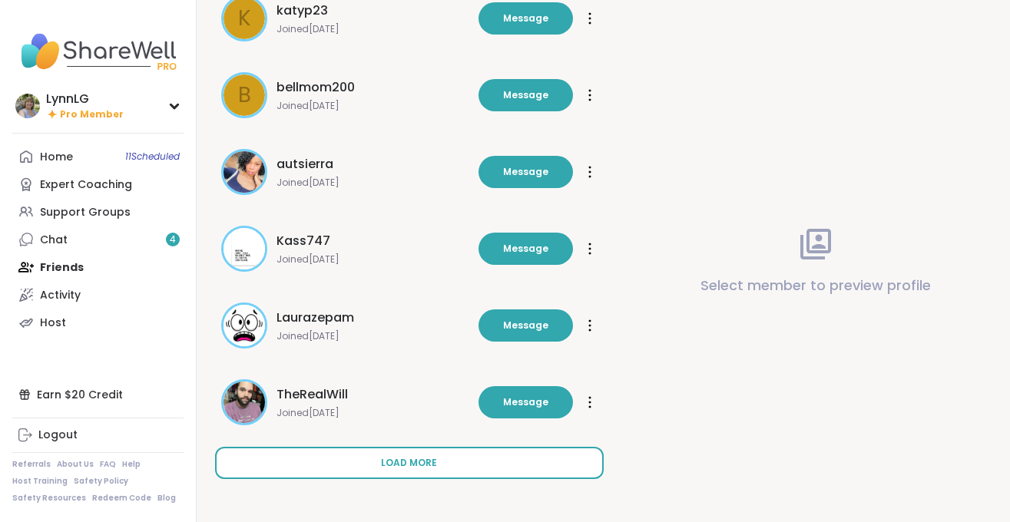
click at [385, 461] on span "Load more" at bounding box center [409, 463] width 56 height 14
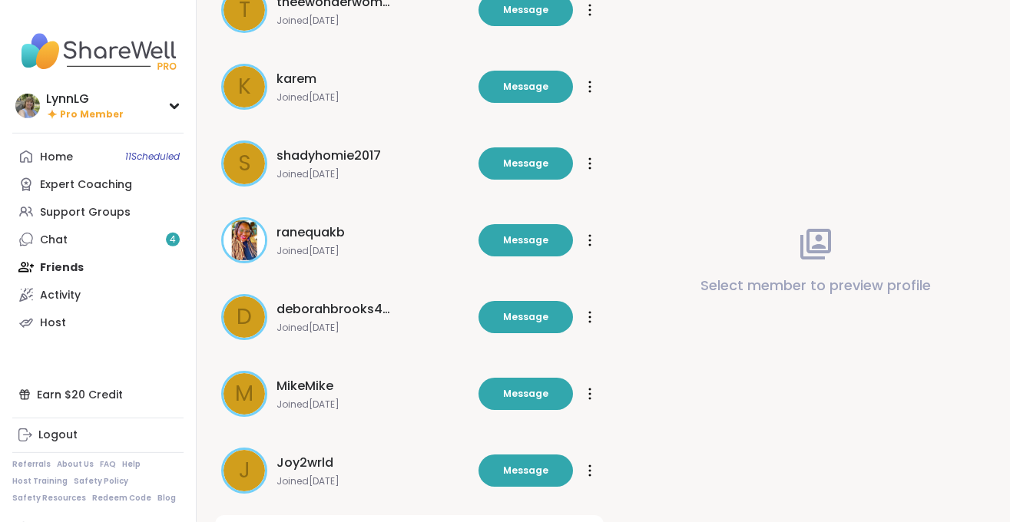
scroll to position [2768, 0]
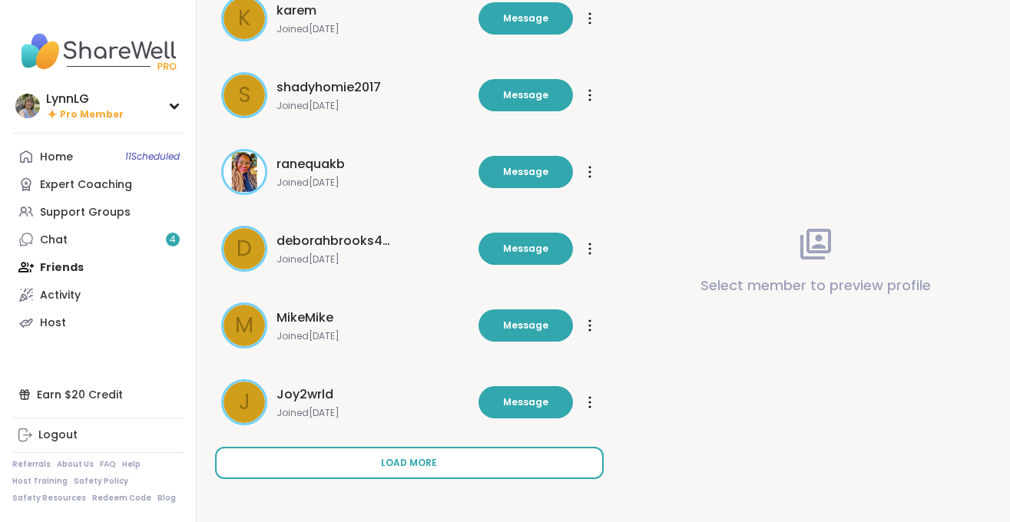
click at [385, 459] on span "Load more" at bounding box center [409, 463] width 56 height 14
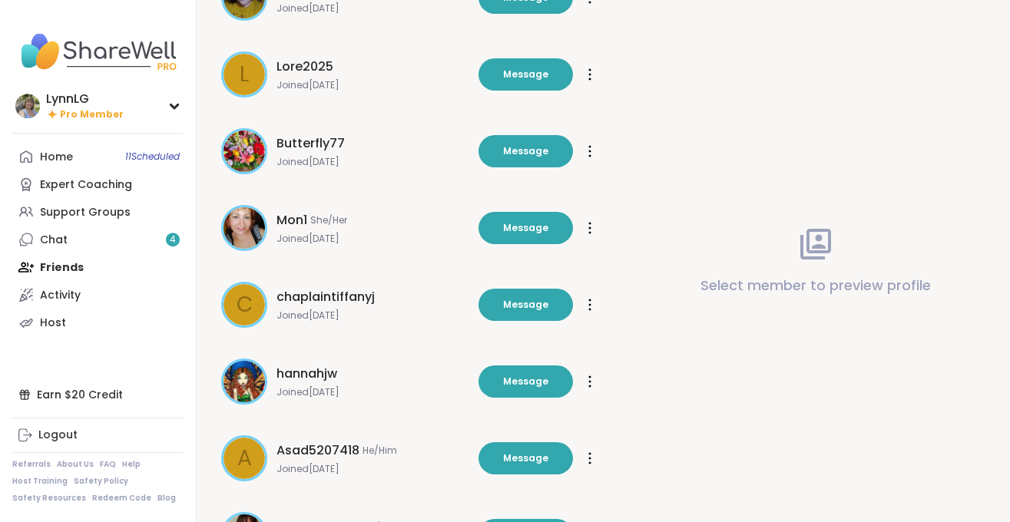
scroll to position [3535, 0]
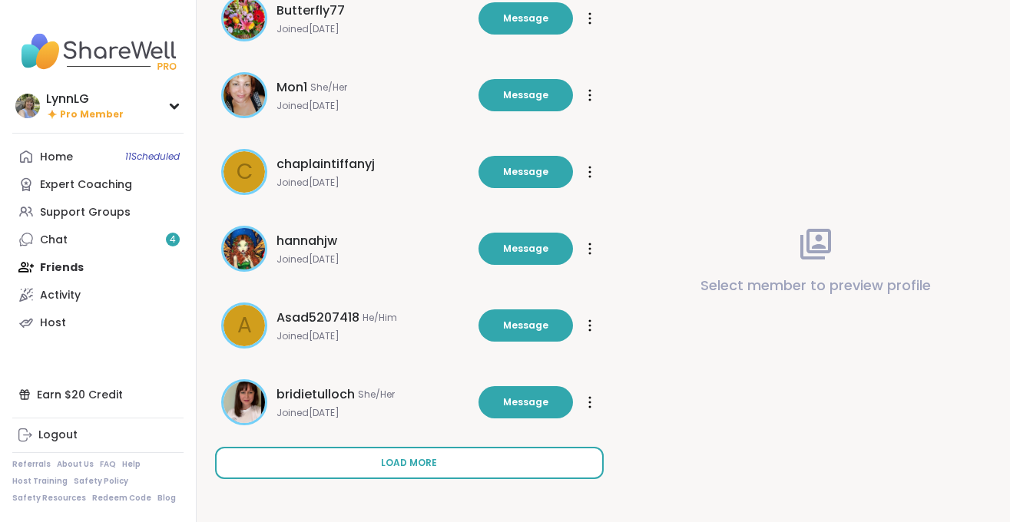
click at [388, 465] on span "Load more" at bounding box center [409, 463] width 56 height 14
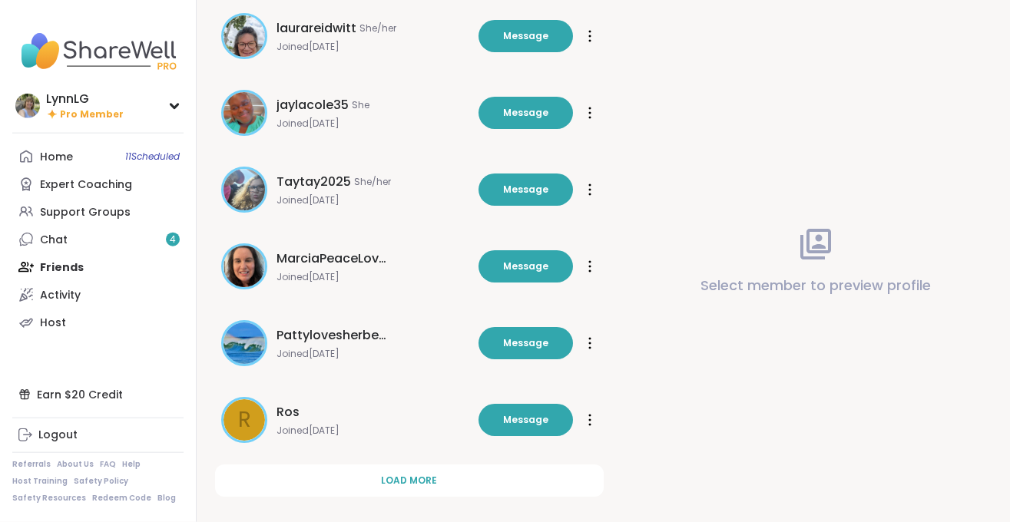
scroll to position [4303, 0]
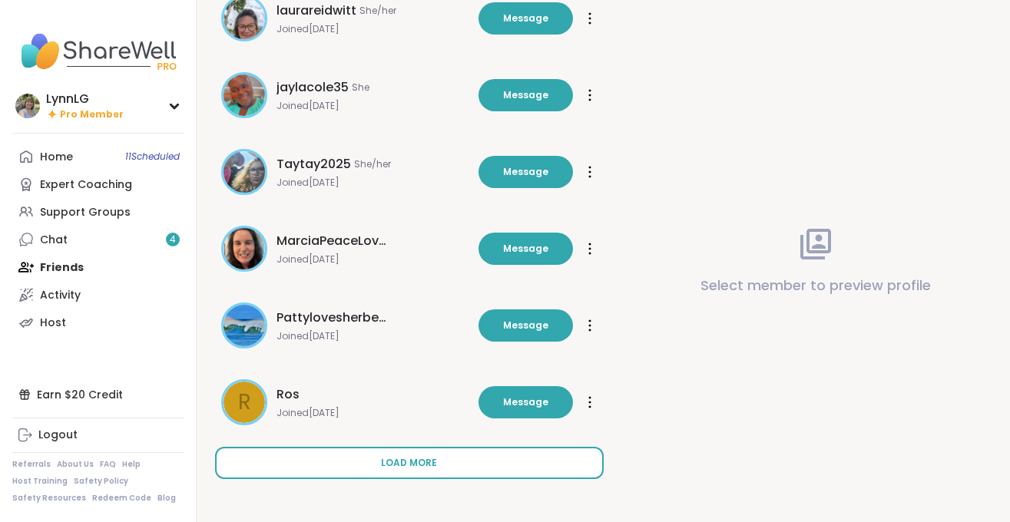
click at [400, 456] on span "Load more" at bounding box center [409, 463] width 56 height 14
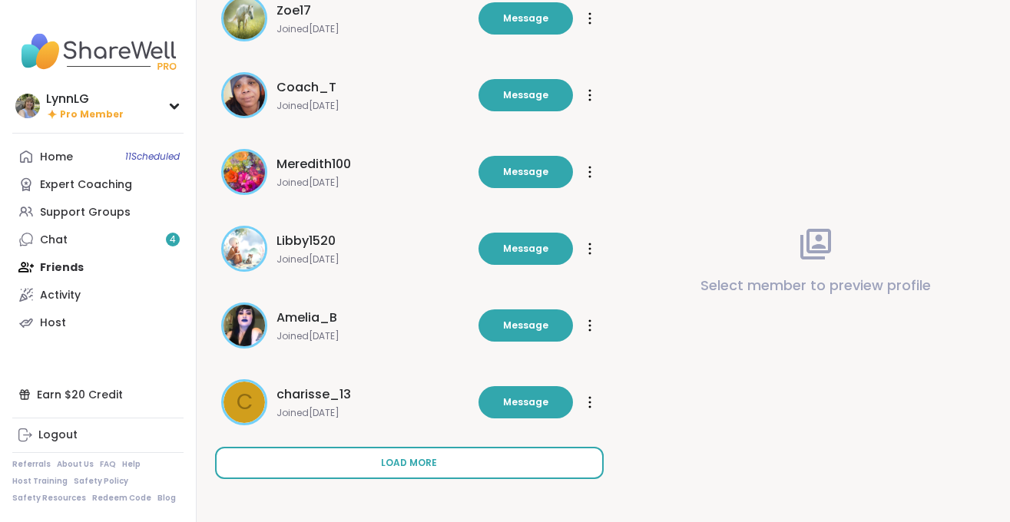
click at [395, 466] on span "Load more" at bounding box center [409, 463] width 56 height 14
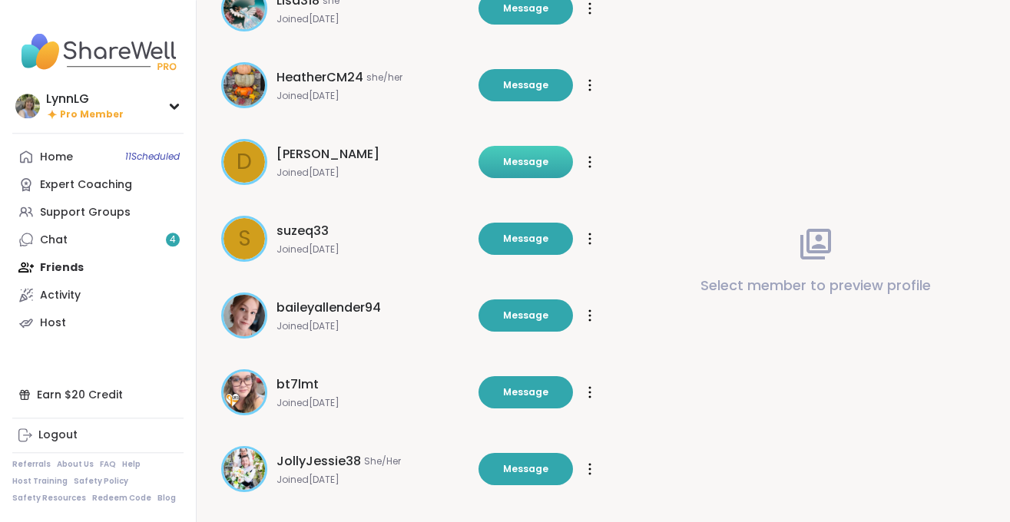
click at [520, 153] on button "Message" at bounding box center [525, 162] width 94 height 32
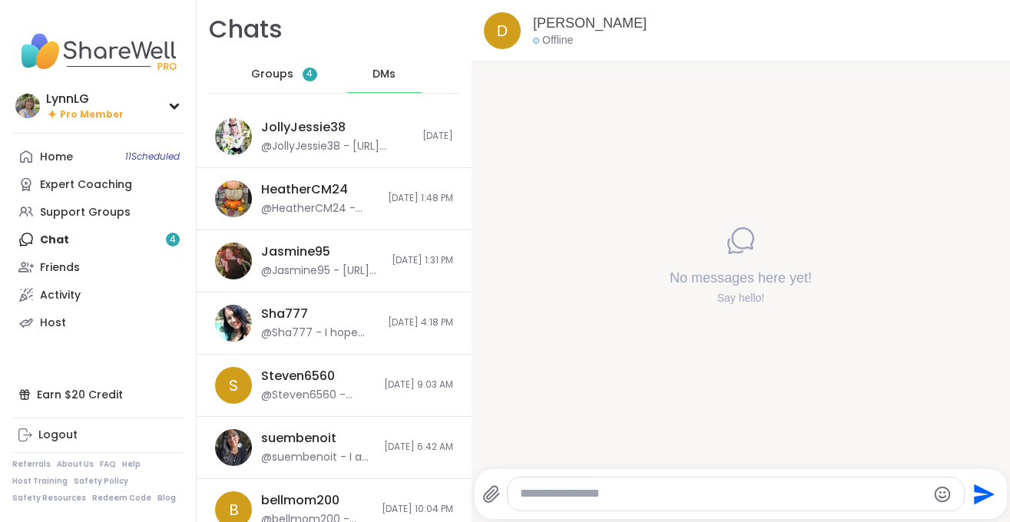
scroll to position [1, 0]
click at [590, 500] on textarea "Type your message" at bounding box center [723, 494] width 407 height 16
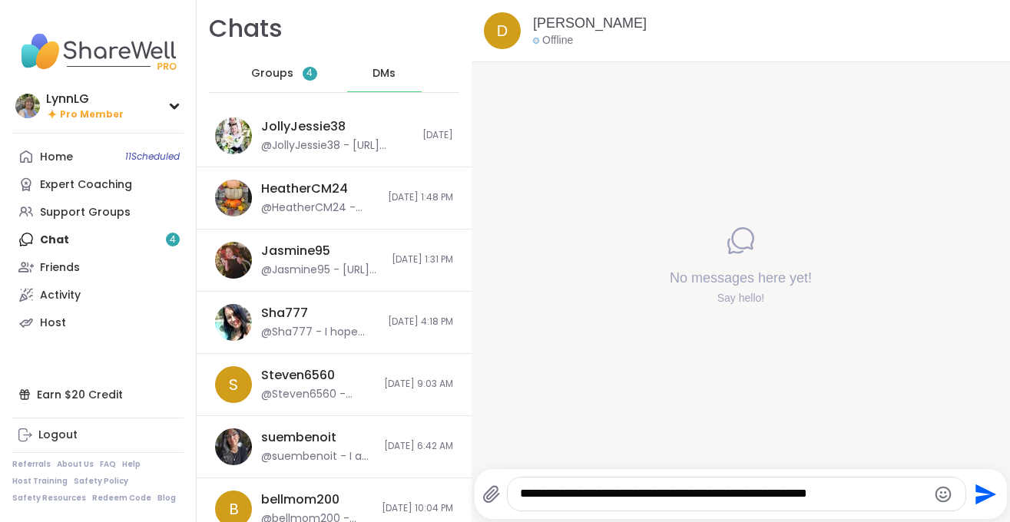
type textarea "**********"
click at [980, 491] on icon "Send" at bounding box center [985, 494] width 21 height 21
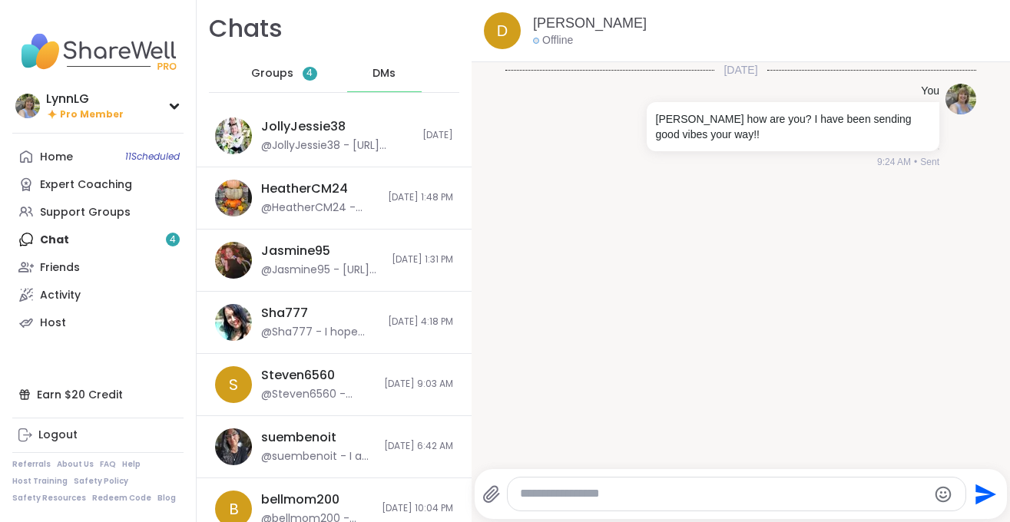
click at [64, 237] on div "Home 11 Scheduled Expert Coaching Support Groups Chat 4 Friends Activity Host" at bounding box center [97, 239] width 171 height 193
click at [165, 236] on div "Home 11 Scheduled Expert Coaching Support Groups Chat 4 Friends Activity Host" at bounding box center [97, 239] width 171 height 193
click at [273, 70] on span "Groups" at bounding box center [272, 73] width 42 height 15
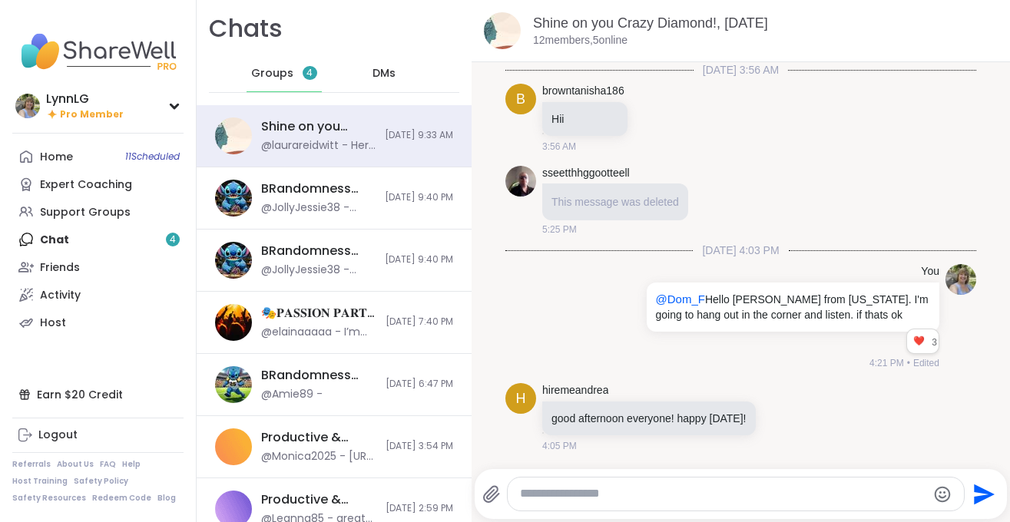
scroll to position [4235, 0]
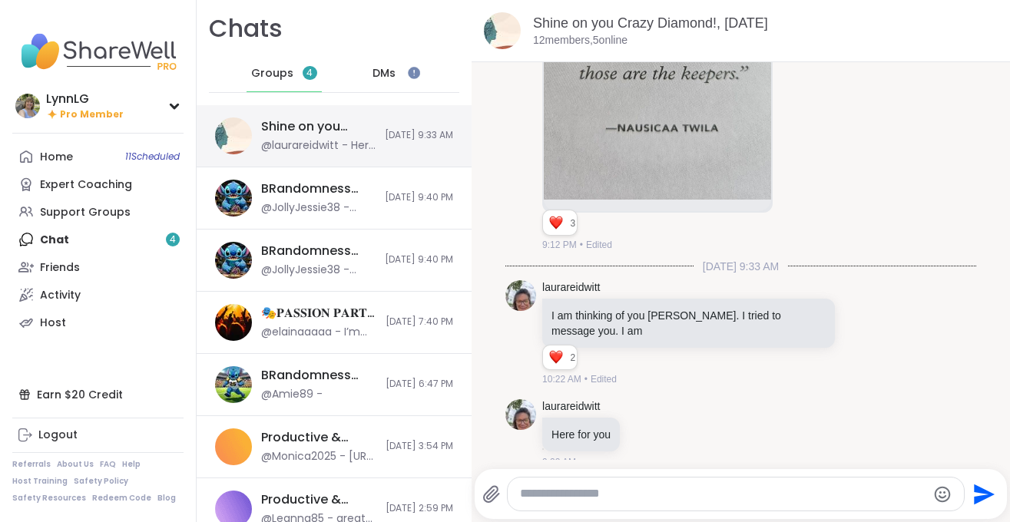
click at [382, 153] on div "Shine on you Crazy Diamond!, Oct 12 @laurareidwitt - Here for you 10/13/2025, 9…" at bounding box center [334, 136] width 275 height 62
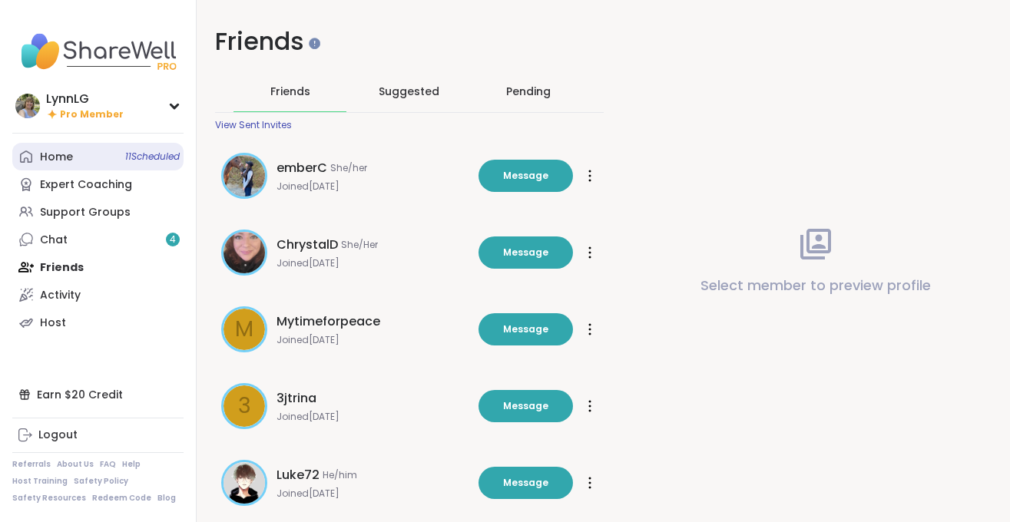
click at [143, 152] on span "11 Scheduled" at bounding box center [152, 156] width 55 height 12
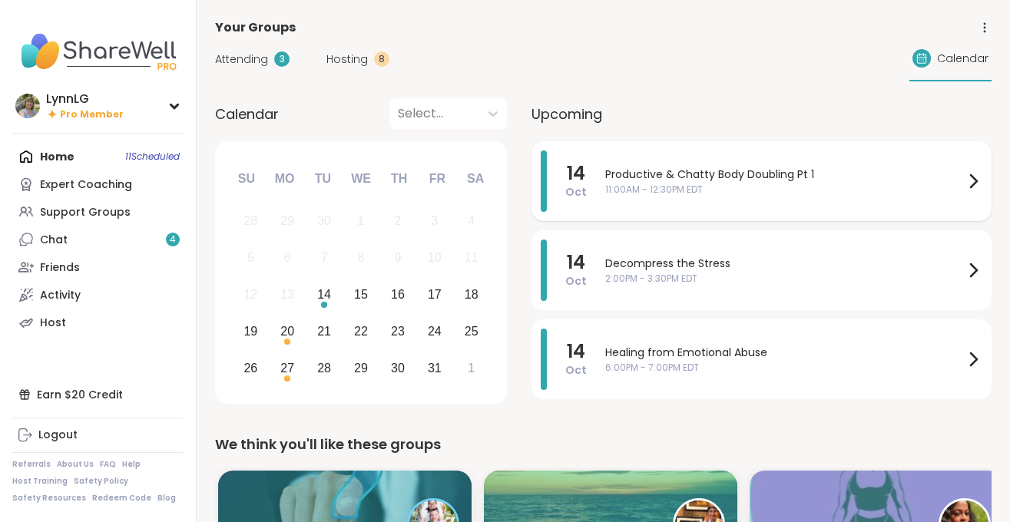
click at [867, 177] on span "Productive & Chatty Body Doubling Pt 1" at bounding box center [784, 175] width 359 height 16
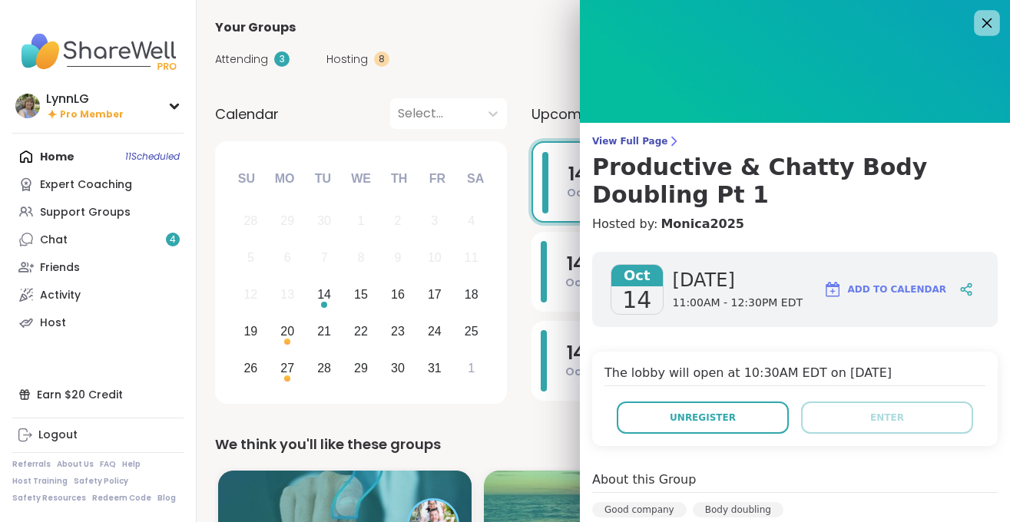
click at [984, 21] on icon at bounding box center [987, 23] width 10 height 10
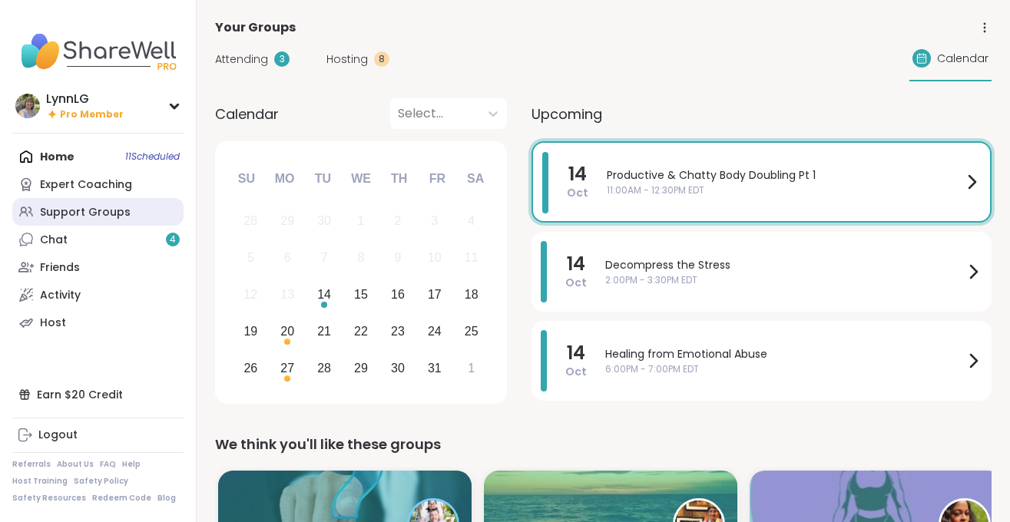
click at [115, 208] on div "Support Groups" at bounding box center [85, 212] width 91 height 15
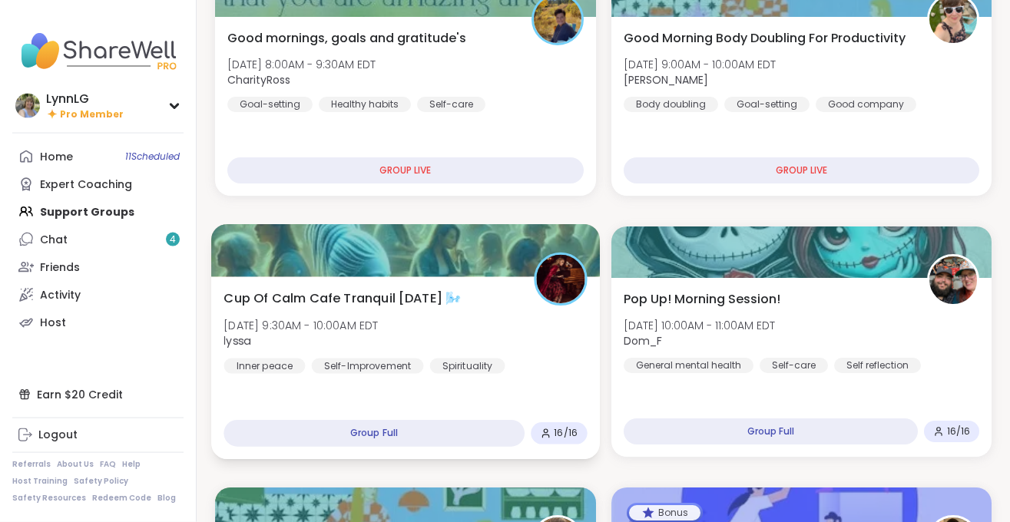
scroll to position [233, 0]
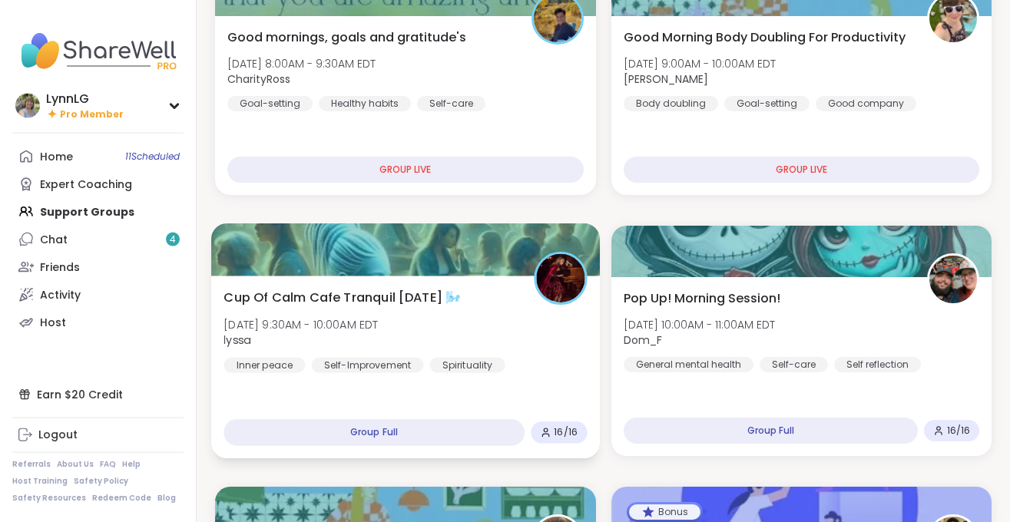
click at [537, 359] on div "Cup Of Calm Cafe Tranquil Tuesday 🌬️ Tue, Oct 14 | 9:30AM - 10:00AM EDT lyssa I…" at bounding box center [404, 330] width 363 height 84
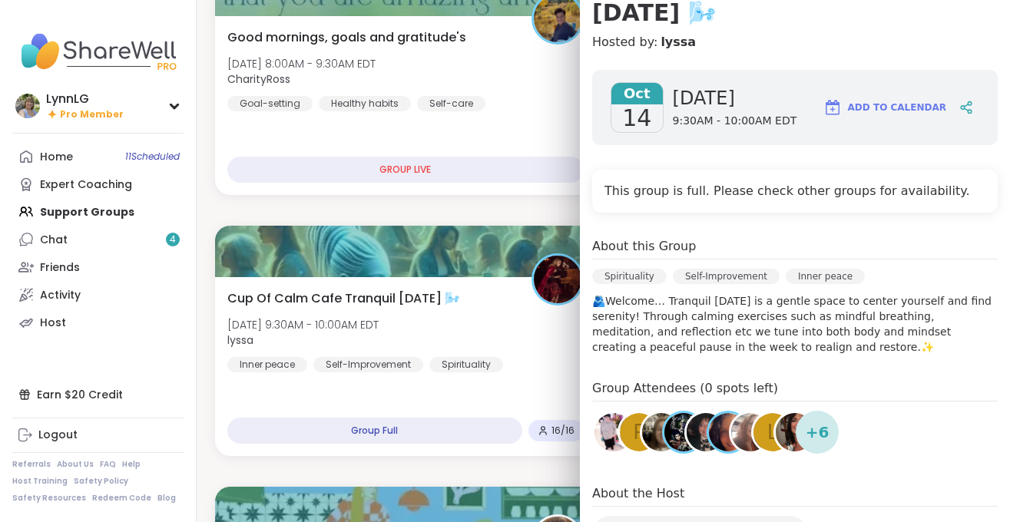
scroll to position [305, 0]
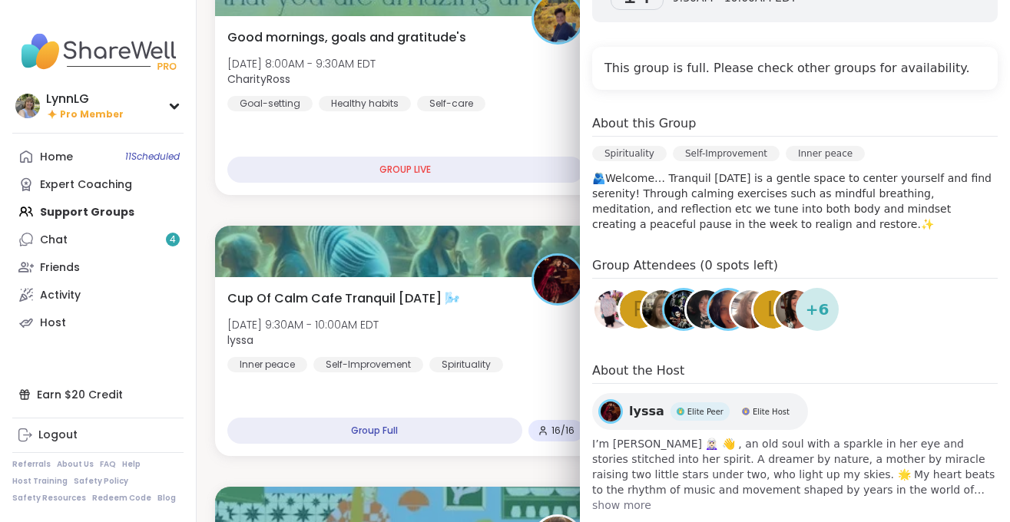
click at [876, 362] on h4 "About the Host" at bounding box center [794, 373] width 405 height 22
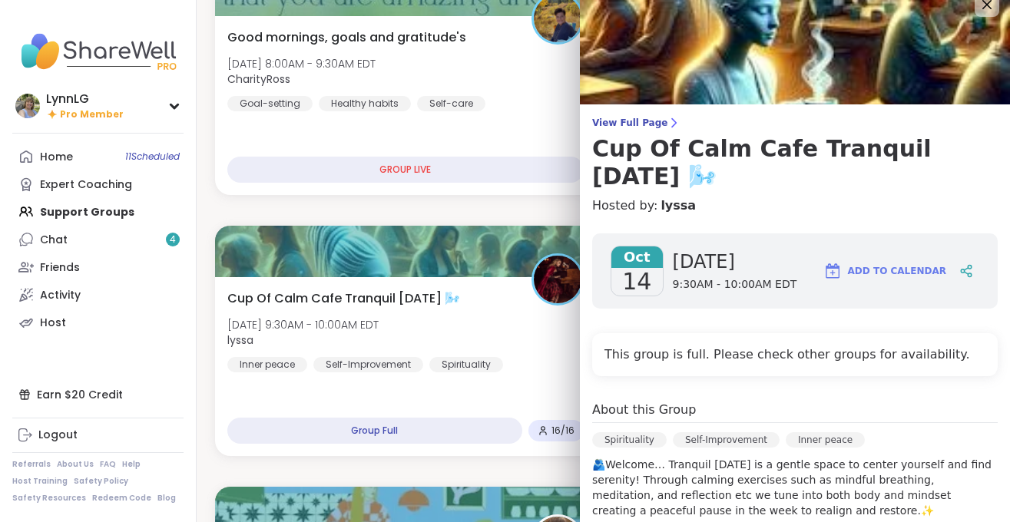
scroll to position [0, 0]
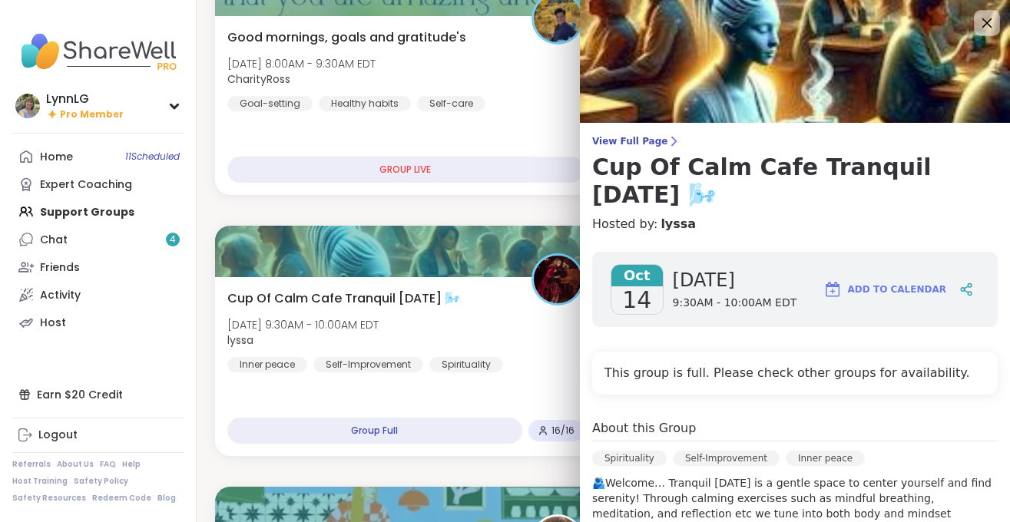
click at [983, 18] on icon at bounding box center [985, 22] width 19 height 19
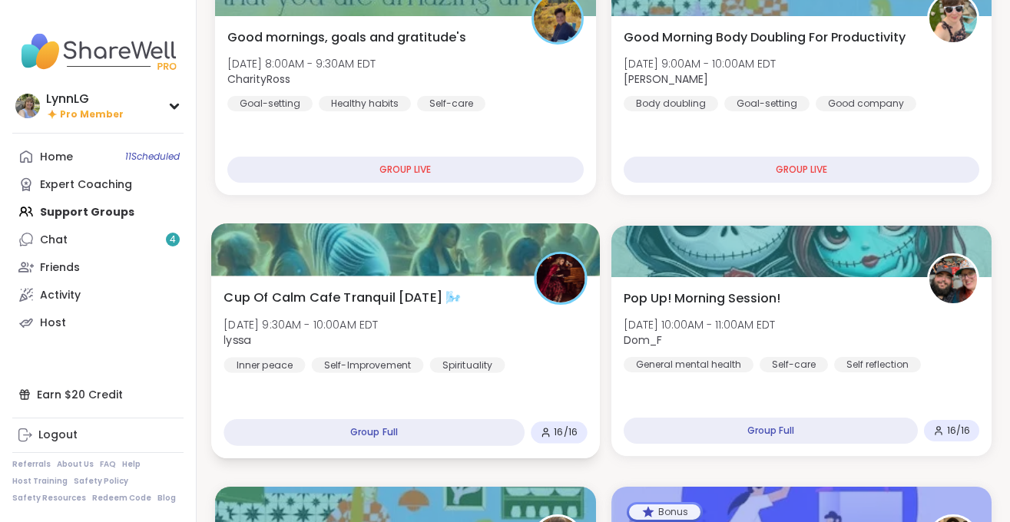
click at [461, 298] on span "Cup Of Calm Cafe Tranquil Tuesday 🌬️" at bounding box center [341, 297] width 237 height 18
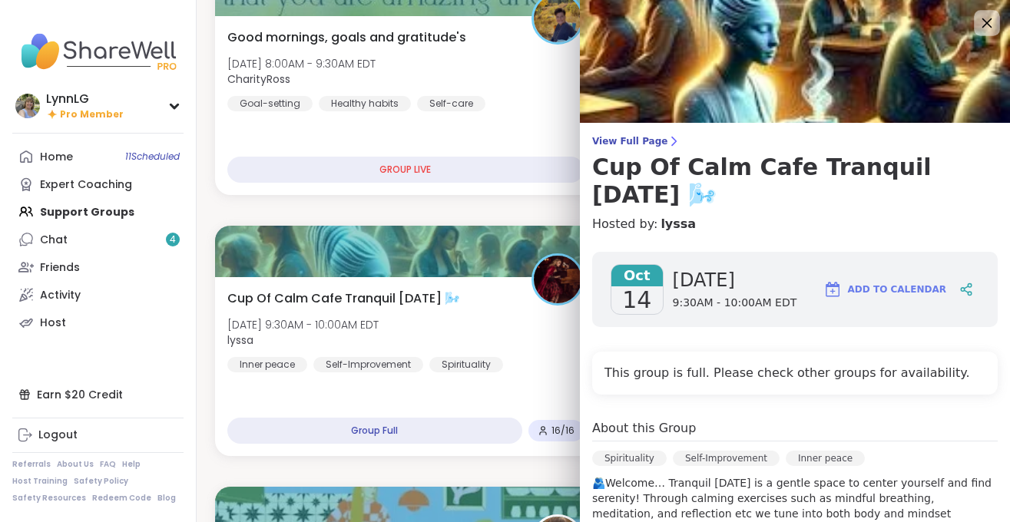
click at [978, 22] on icon at bounding box center [985, 22] width 19 height 19
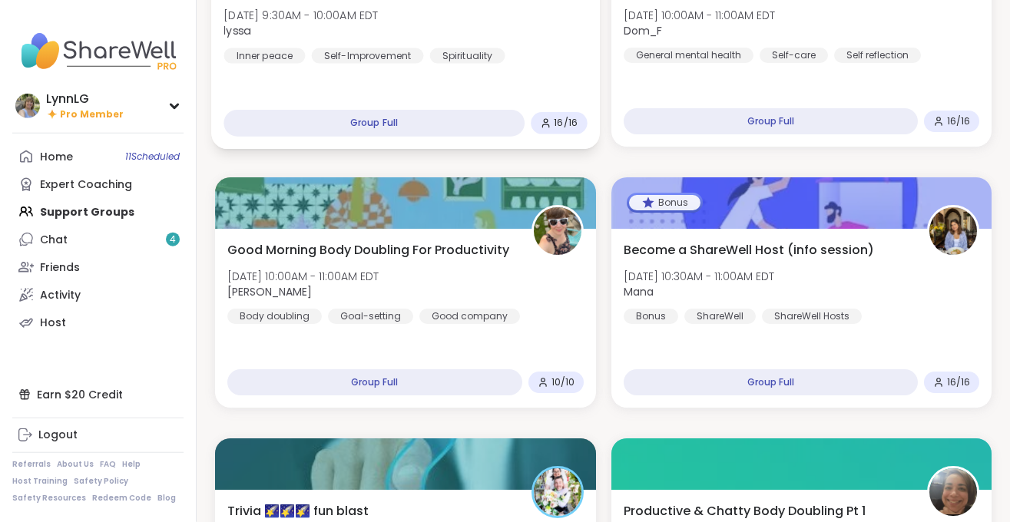
scroll to position [544, 0]
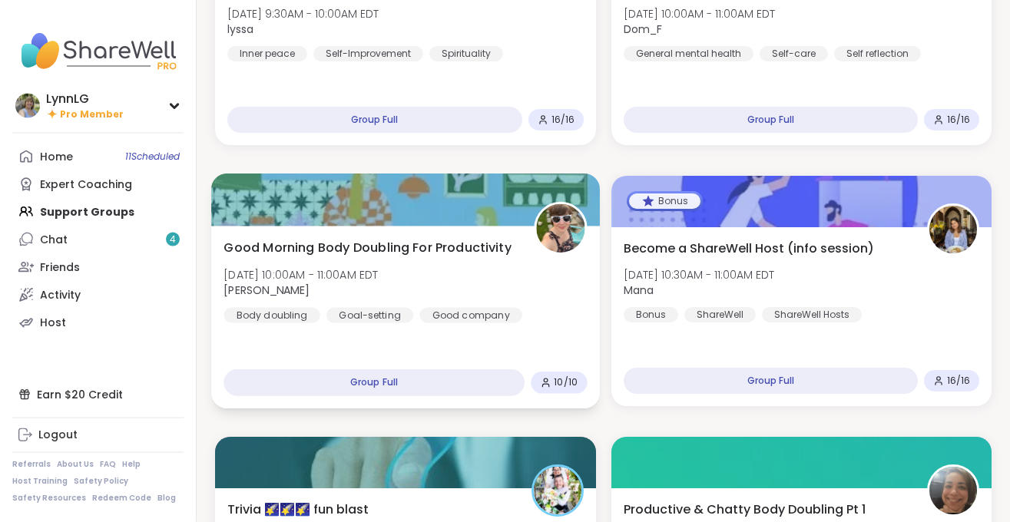
click at [528, 320] on div "Good Morning Body Doubling For Productivity Tue, Oct 14 | 10:00AM - 11:00AM EDT…" at bounding box center [404, 280] width 363 height 84
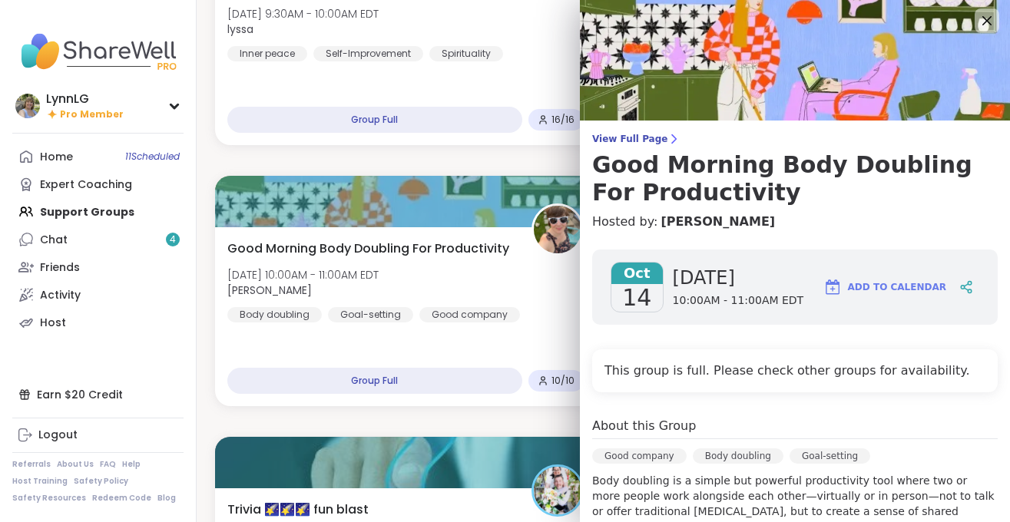
scroll to position [0, 0]
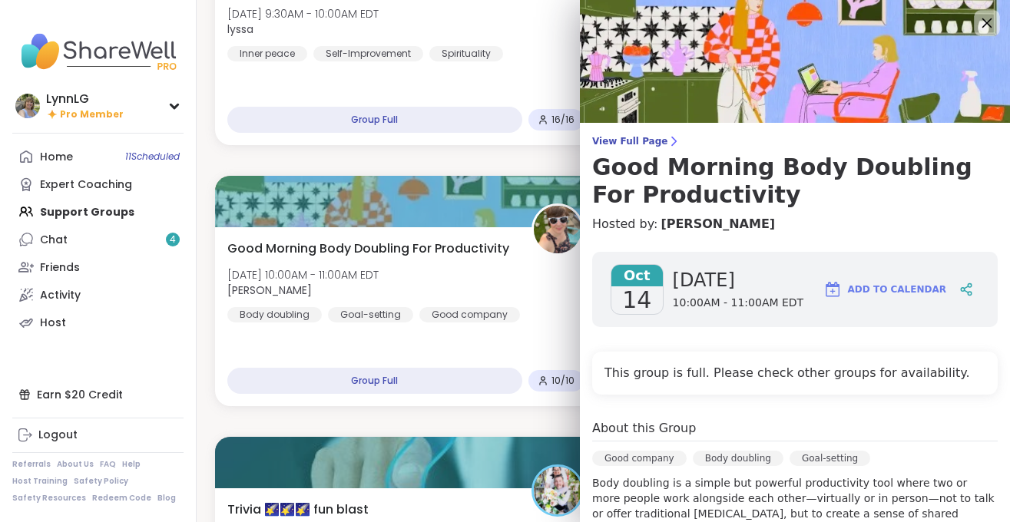
click at [983, 23] on icon at bounding box center [985, 22] width 19 height 19
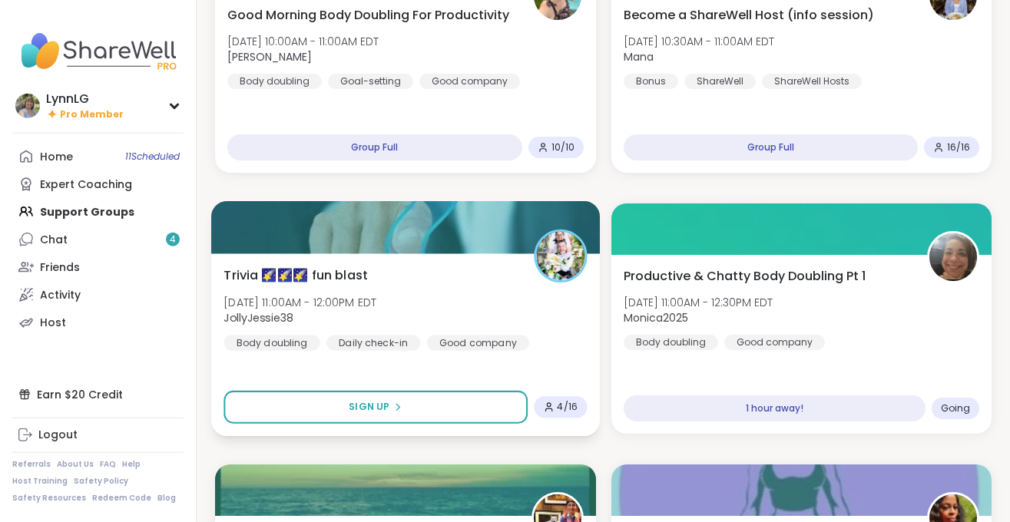
scroll to position [778, 0]
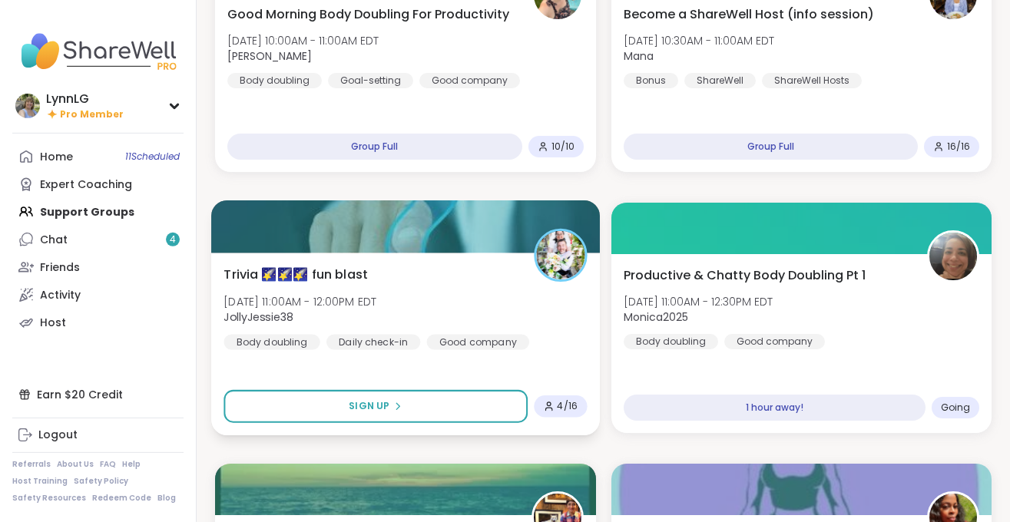
click at [468, 298] on div "Trivia 🌠🌠🌠 fun blast Tue, Oct 14 | 11:00AM - 12:00PM EDT JollyJessie38 Body dou…" at bounding box center [404, 307] width 363 height 84
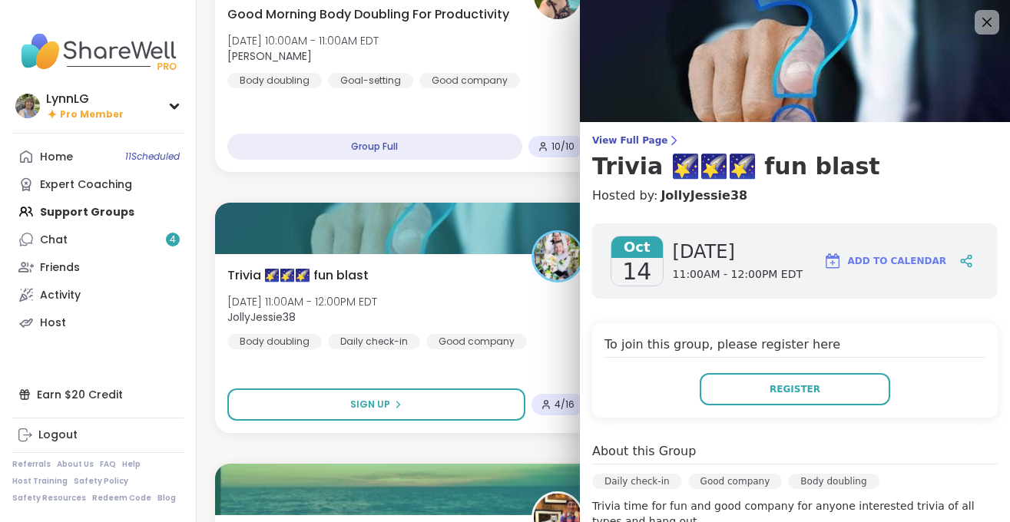
scroll to position [0, 0]
click at [991, 21] on icon at bounding box center [985, 22] width 19 height 19
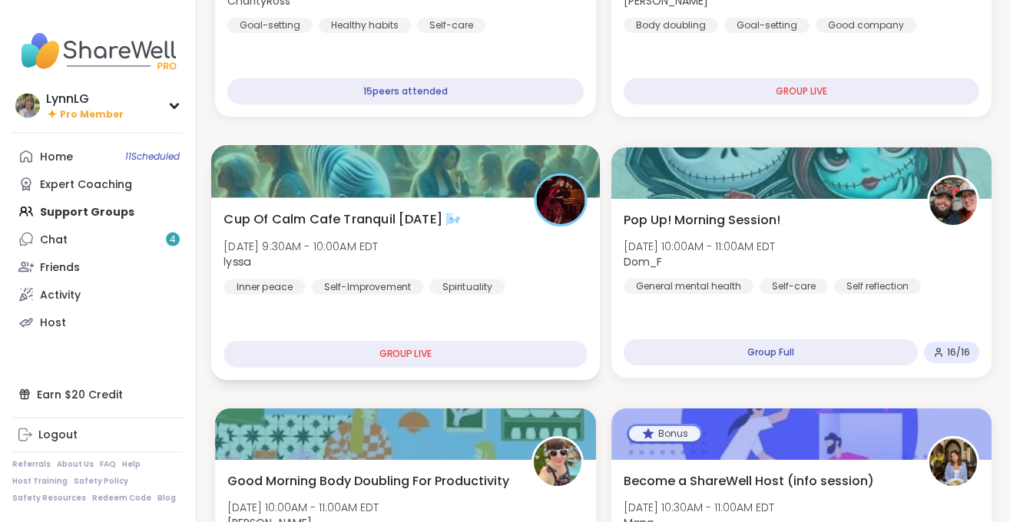
scroll to position [312, 0]
click at [522, 281] on div "Cup Of Calm Cafe Tranquil Tuesday 🌬️ Tue, Oct 14 | 9:30AM - 10:00AM EDT lyssa I…" at bounding box center [404, 251] width 363 height 84
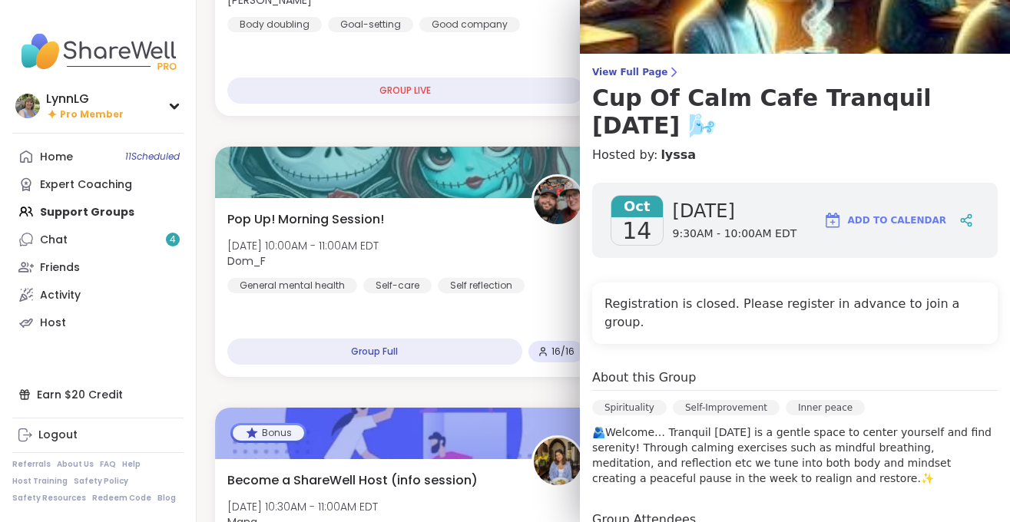
scroll to position [0, 0]
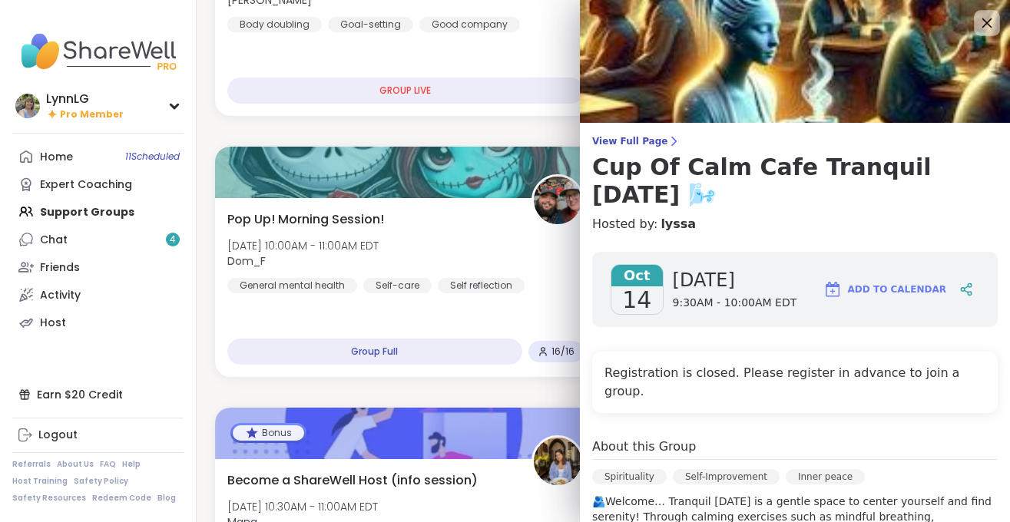
click at [988, 27] on icon at bounding box center [985, 22] width 19 height 19
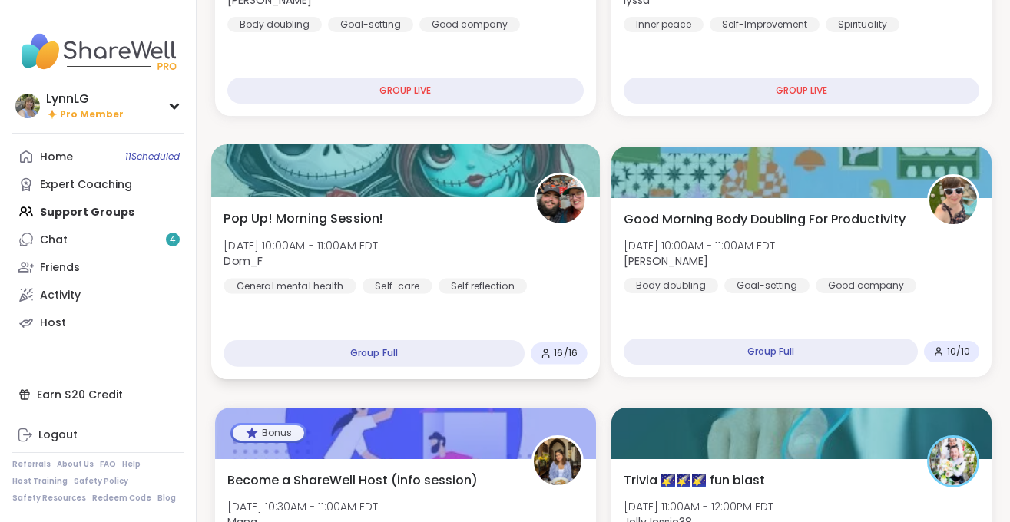
click at [473, 227] on div "Pop Up! Morning Session! Tue, Oct 14 | 10:00AM - 11:00AM EDT Dom_F General ment…" at bounding box center [404, 251] width 363 height 84
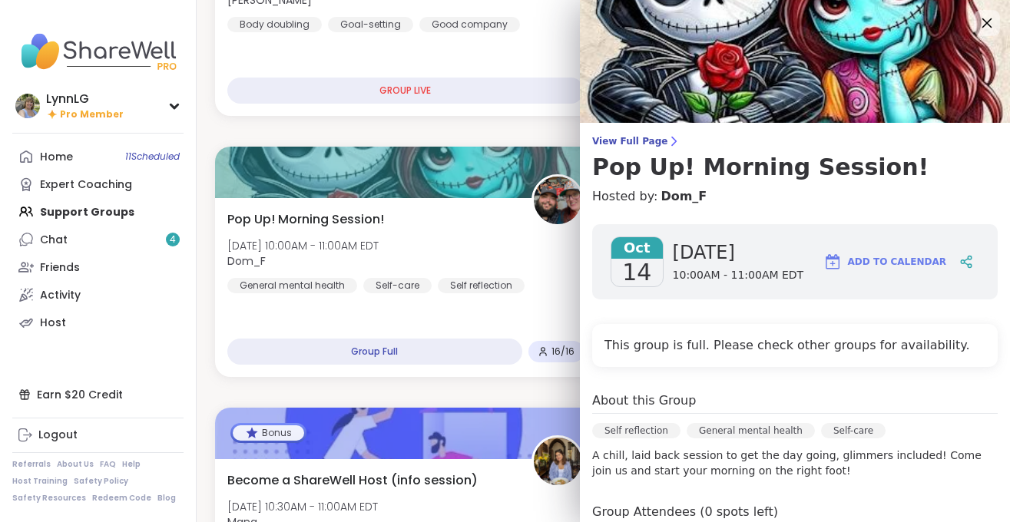
click at [983, 15] on icon at bounding box center [985, 22] width 19 height 19
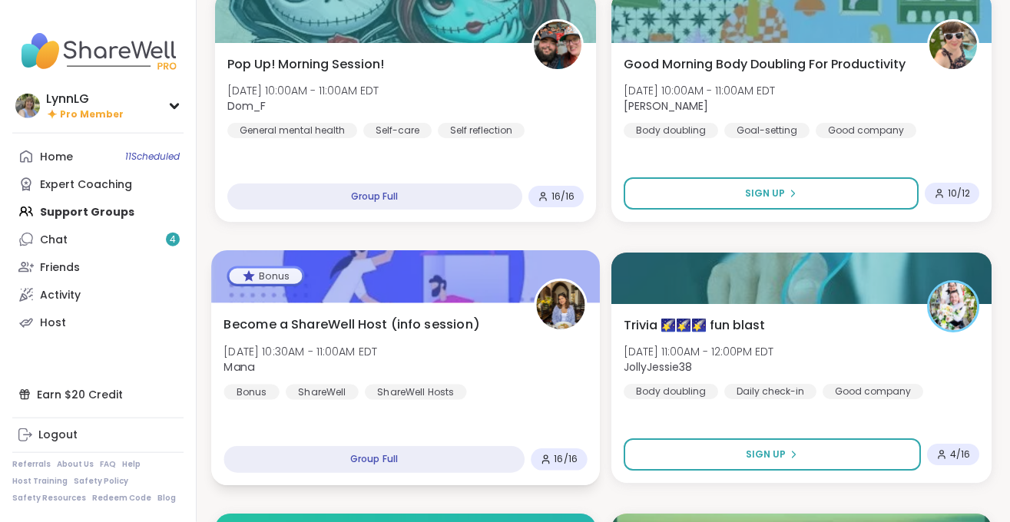
scroll to position [468, 0]
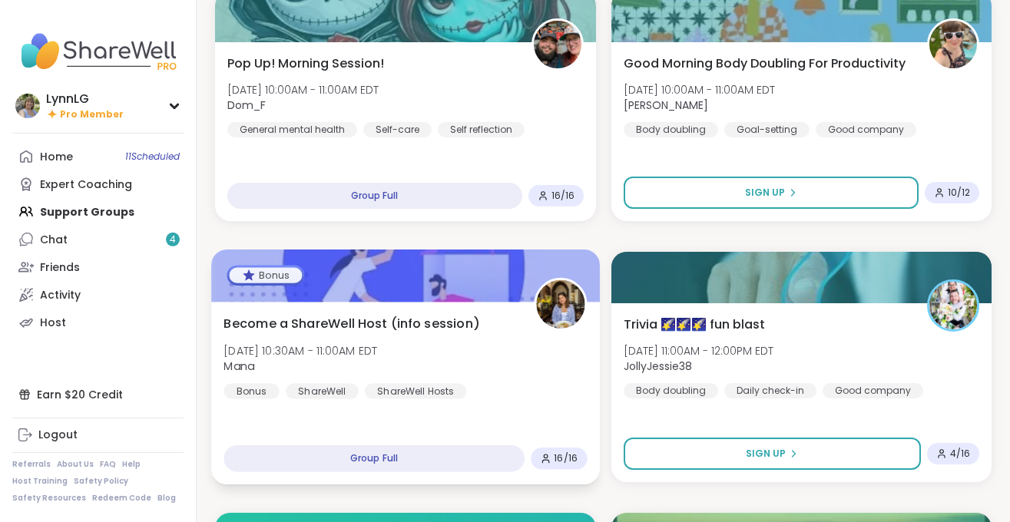
click at [526, 375] on div "Become a ShareWell Host (info session) Tue, Oct 14 | 10:30AM - 11:00AM EDT Mana…" at bounding box center [404, 356] width 363 height 84
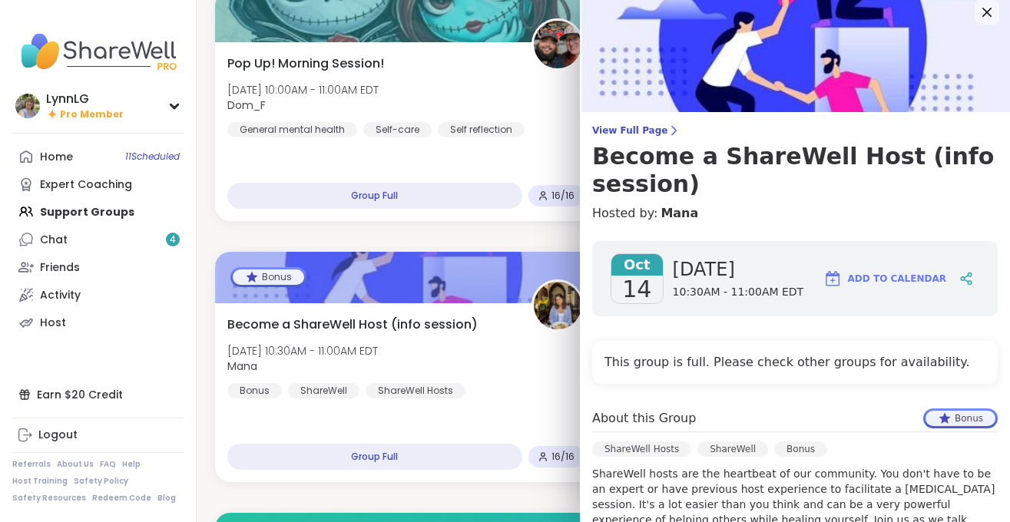
scroll to position [0, 0]
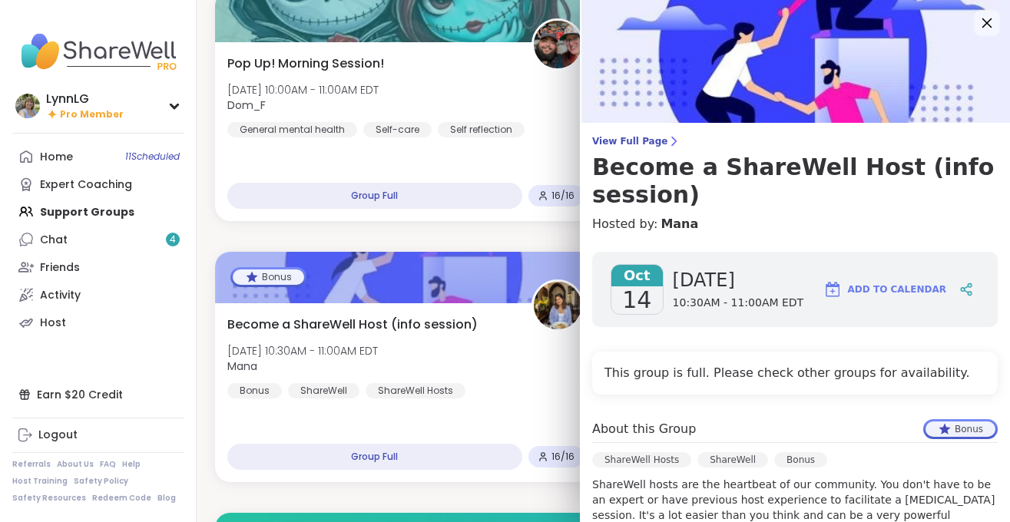
click at [985, 15] on icon at bounding box center [985, 22] width 19 height 19
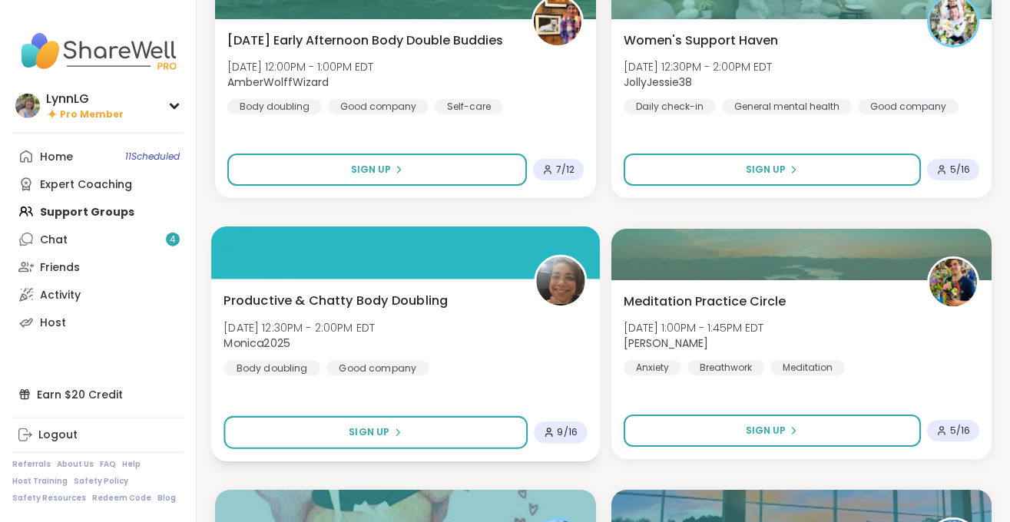
scroll to position [1796, 0]
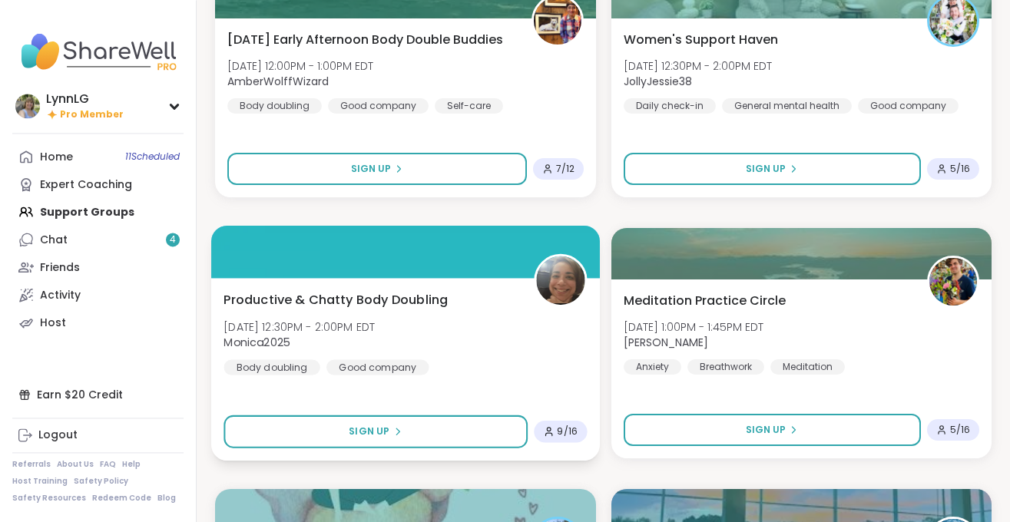
click at [510, 359] on div "Productive & Chatty Body Doubling Tue, Oct 14 | 12:30PM - 2:00PM EDT Monica2025…" at bounding box center [404, 332] width 363 height 84
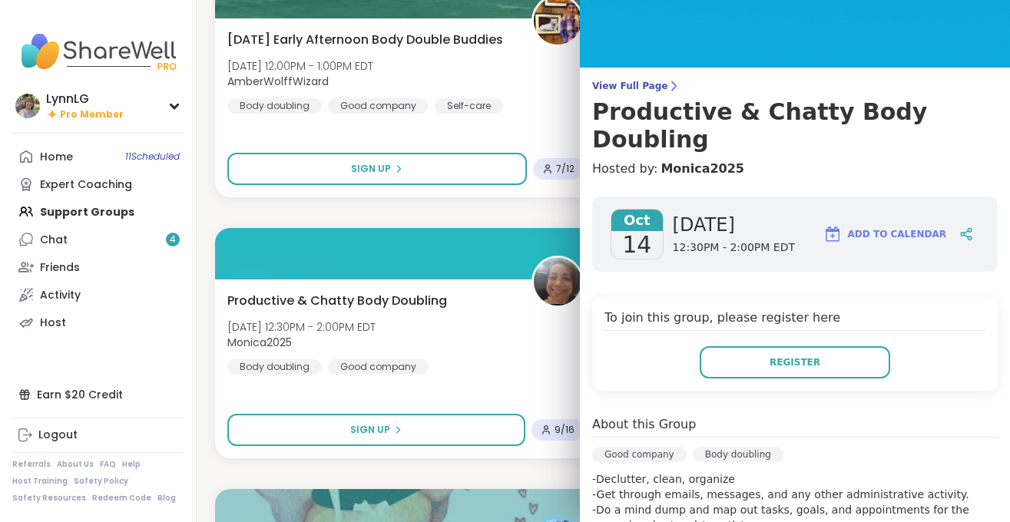
scroll to position [0, 0]
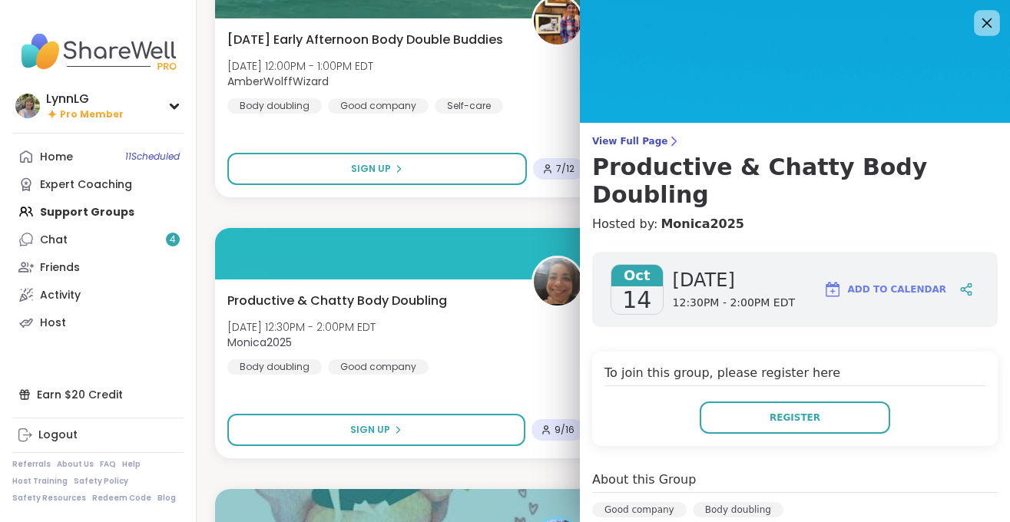
drag, startPoint x: 986, startPoint y: 21, endPoint x: 997, endPoint y: 21, distance: 11.5
click at [997, 18] on div at bounding box center [986, 23] width 26 height 26
click at [984, 24] on icon at bounding box center [985, 22] width 19 height 19
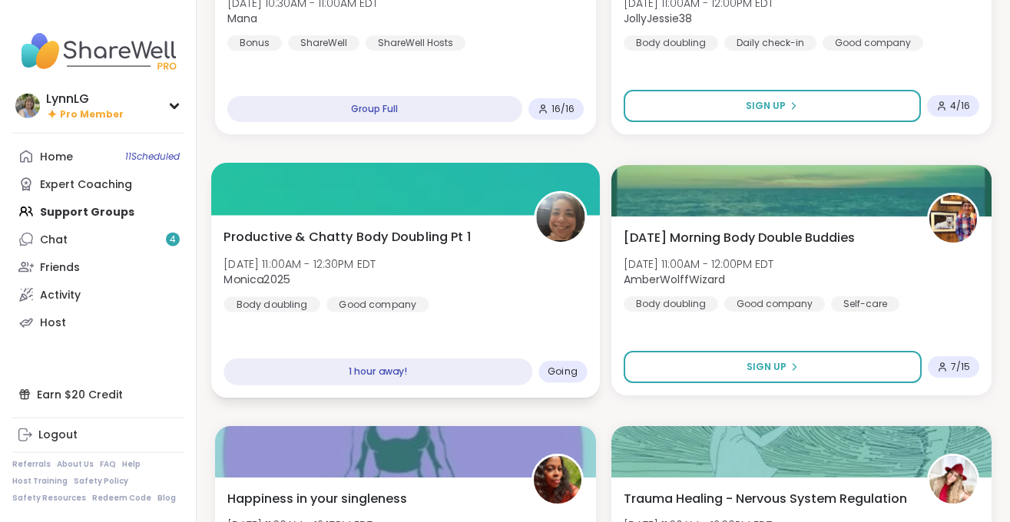
scroll to position [778, 0]
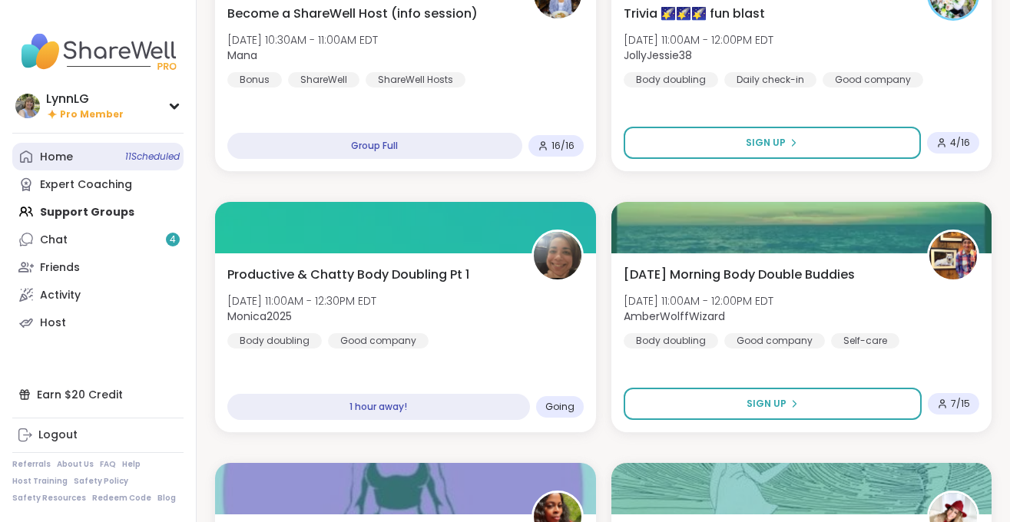
click at [134, 154] on span "11 Scheduled" at bounding box center [152, 156] width 55 height 12
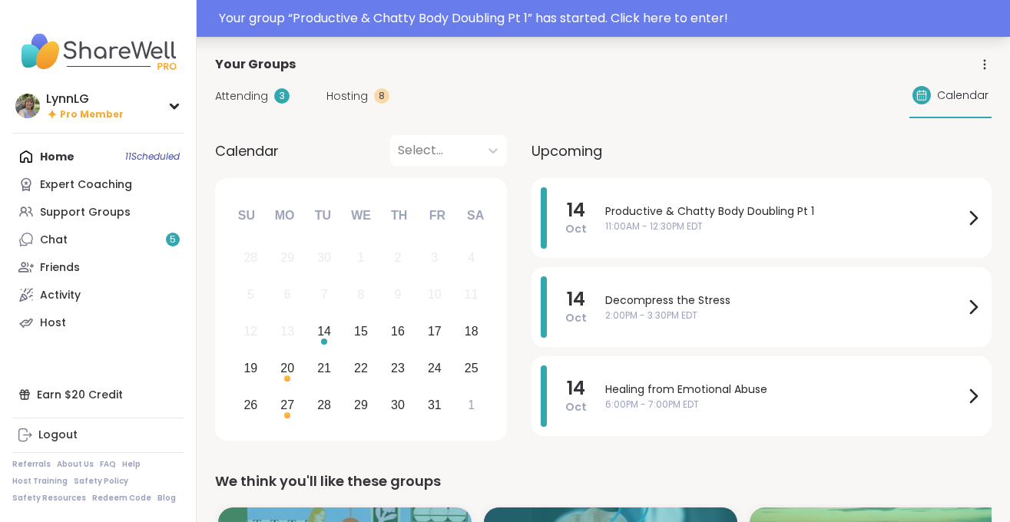
click at [733, 6] on div "Your group “ Productive & Chatty Body Doubling Pt 1 ” has started. Click here t…" at bounding box center [505, 18] width 1010 height 37
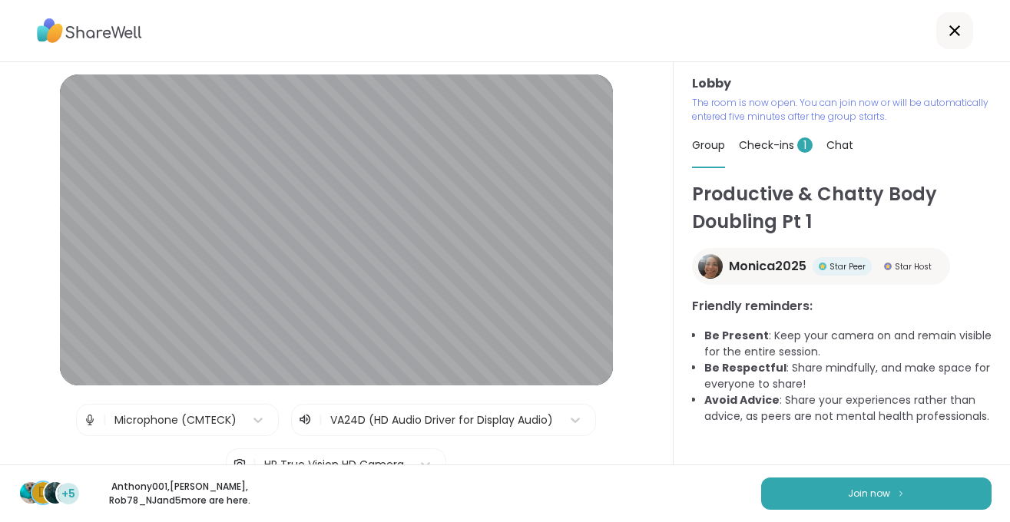
click at [950, 33] on icon at bounding box center [954, 30] width 18 height 18
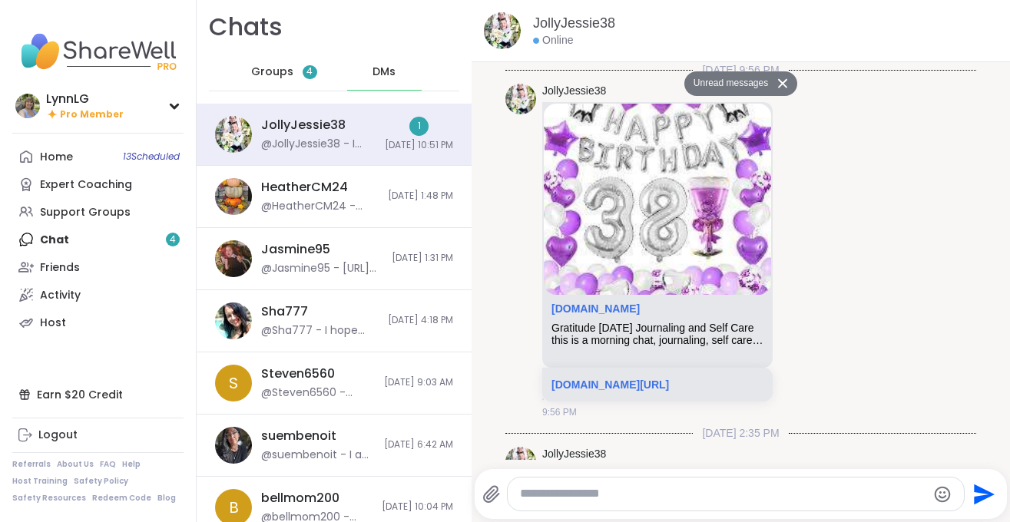
scroll to position [4438, 0]
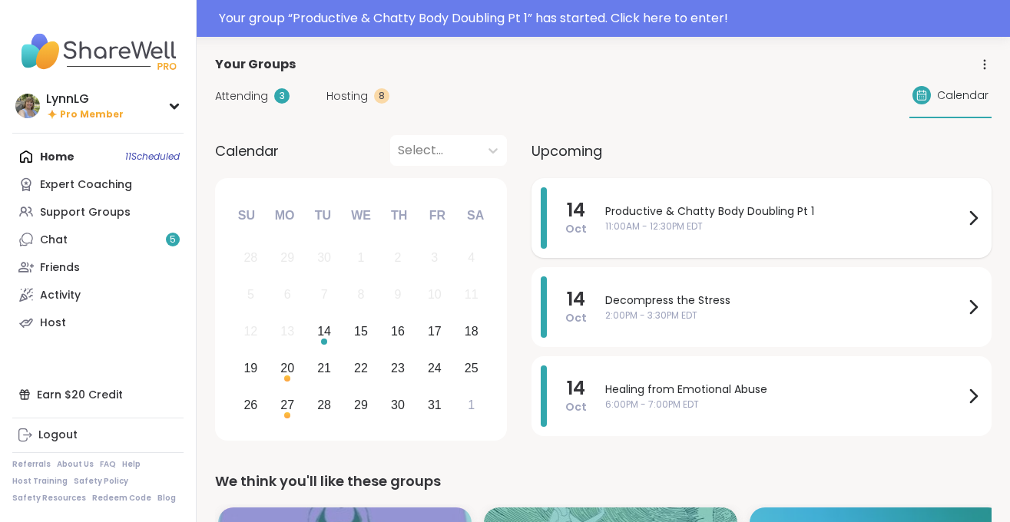
click at [745, 241] on div "Productive & Chatty Body Doubling Pt 1 11:00AM - 12:30PM EDT" at bounding box center [793, 217] width 377 height 61
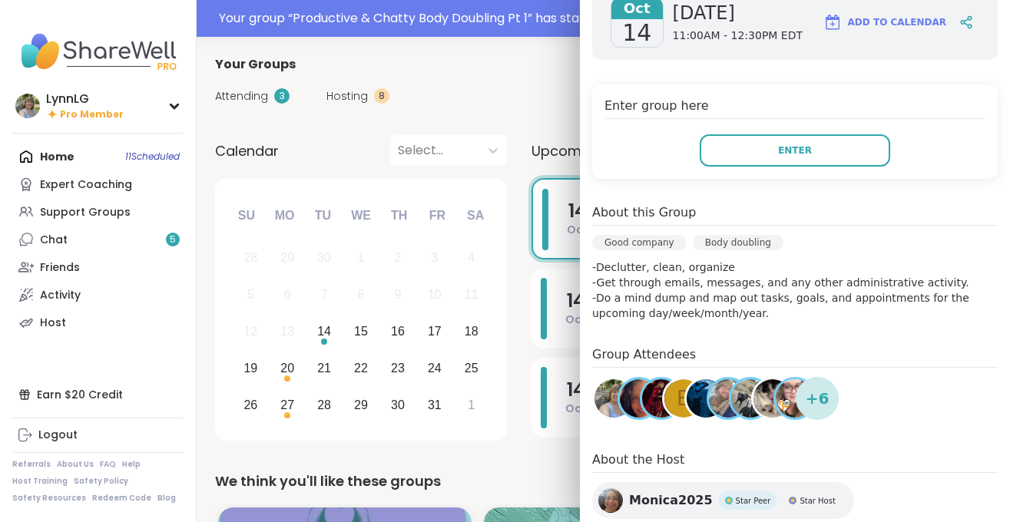
scroll to position [307, 0]
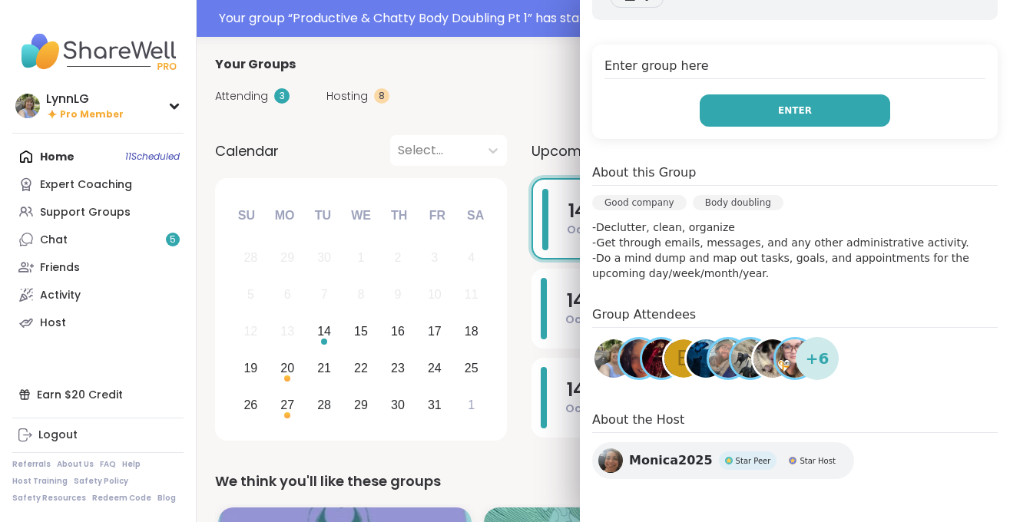
click at [785, 107] on span "Enter" at bounding box center [795, 111] width 34 height 14
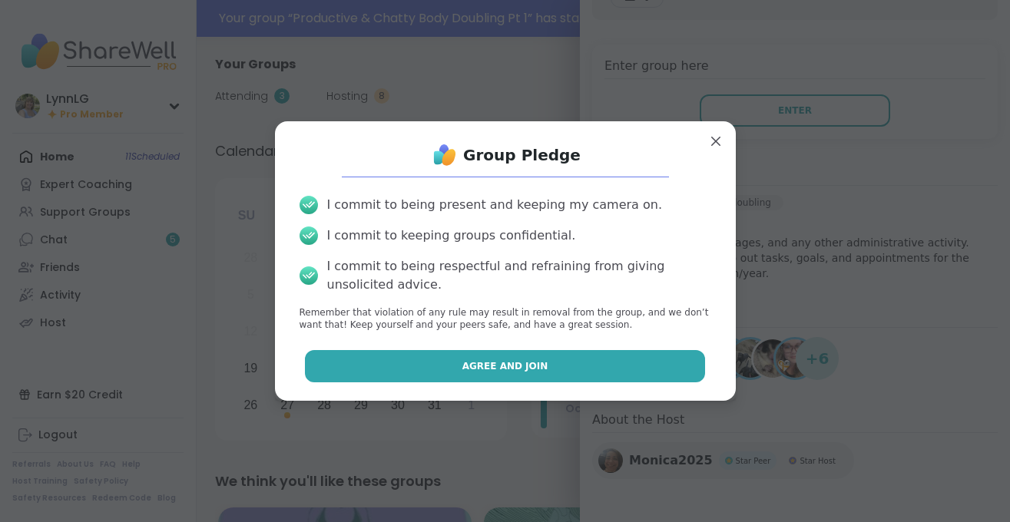
click at [506, 359] on button "Agree and Join" at bounding box center [505, 366] width 400 height 32
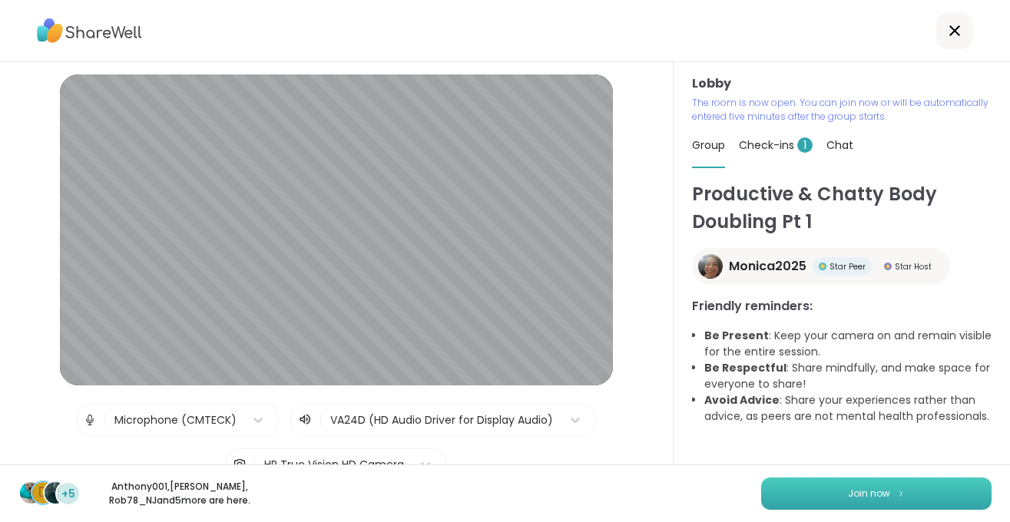
drag, startPoint x: 858, startPoint y: 492, endPoint x: 844, endPoint y: 497, distance: 14.6
click at [857, 493] on span "Join now" at bounding box center [869, 494] width 42 height 14
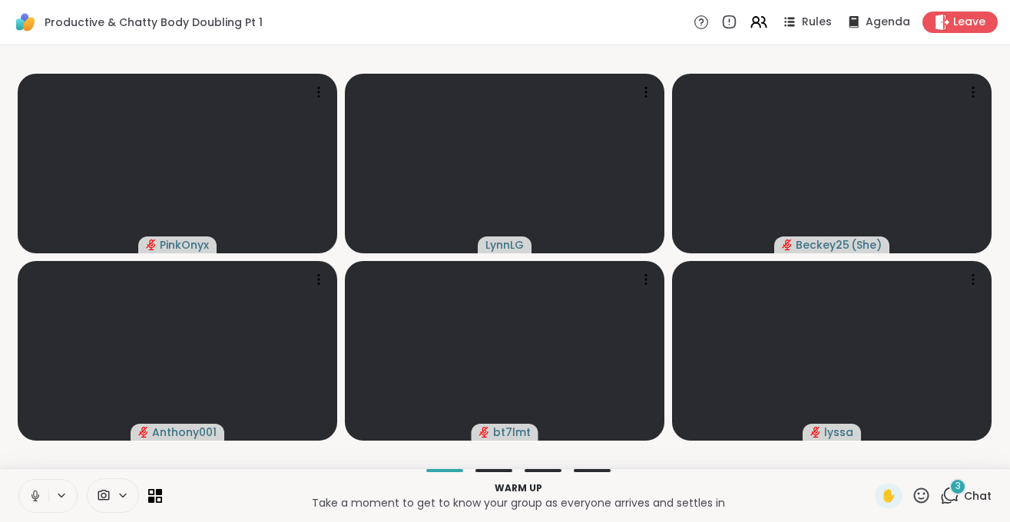
click at [32, 499] on icon at bounding box center [35, 496] width 14 height 14
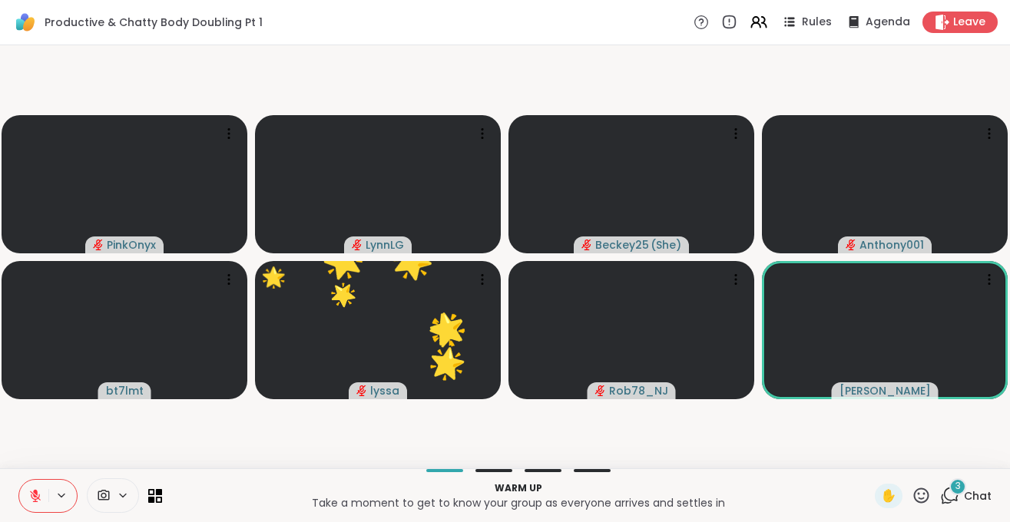
drag, startPoint x: 966, startPoint y: 490, endPoint x: 908, endPoint y: 494, distance: 57.7
click at [966, 489] on div "3" at bounding box center [957, 486] width 17 height 17
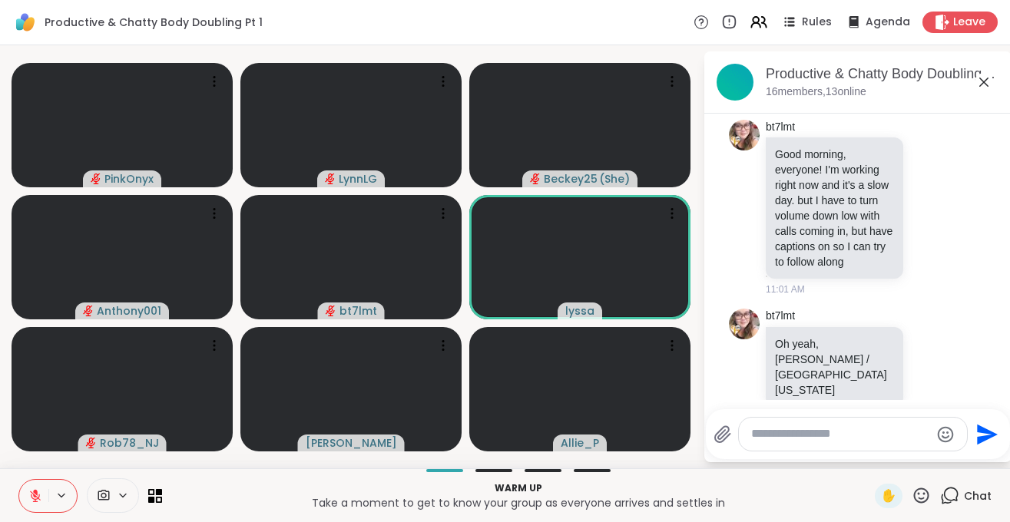
scroll to position [1, 0]
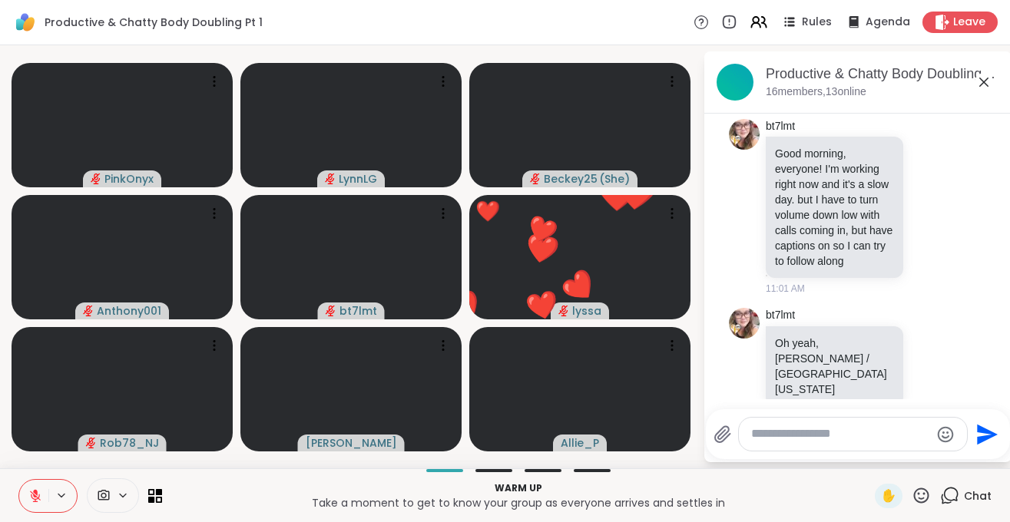
click at [40, 499] on icon at bounding box center [35, 496] width 14 height 14
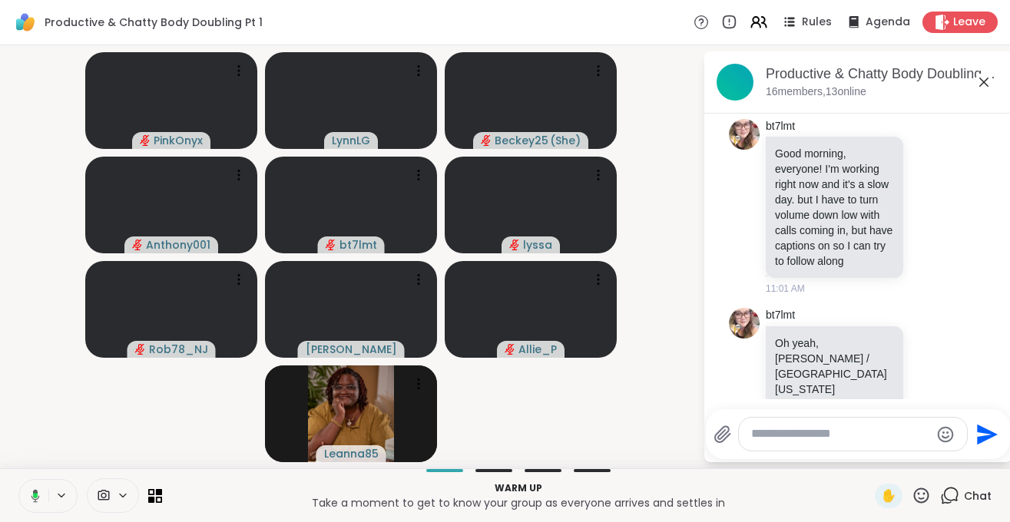
click at [30, 496] on icon at bounding box center [33, 496] width 14 height 14
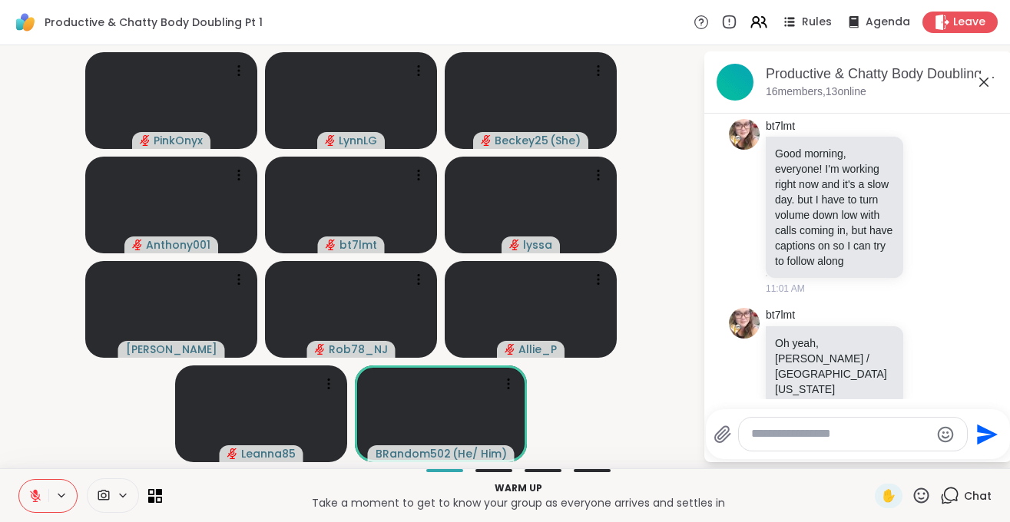
click at [21, 491] on button at bounding box center [33, 496] width 29 height 32
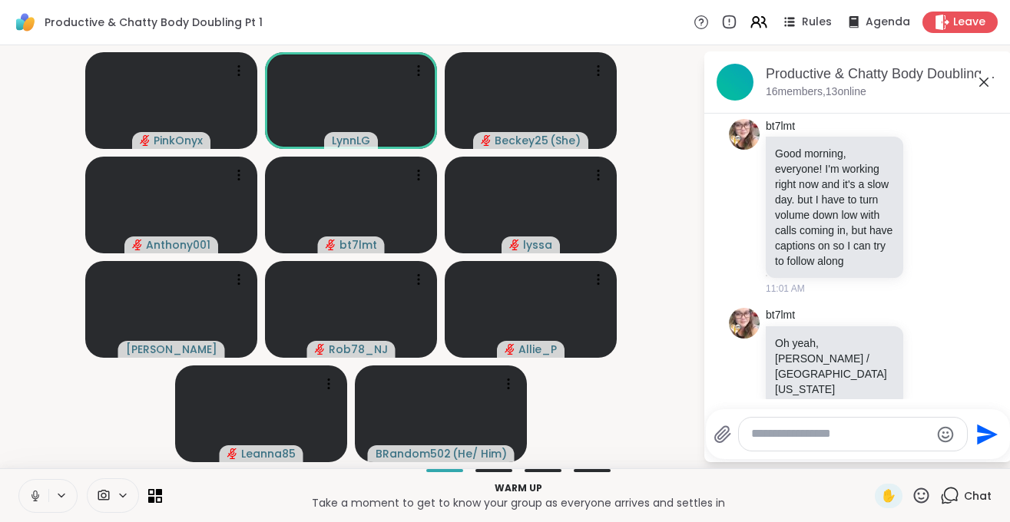
click at [35, 501] on icon at bounding box center [35, 499] width 1 height 3
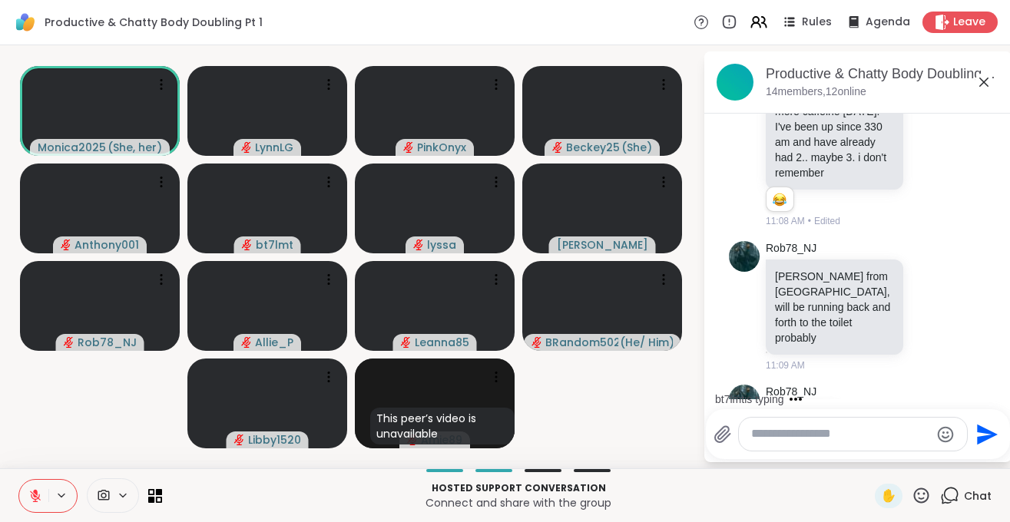
scroll to position [771, 0]
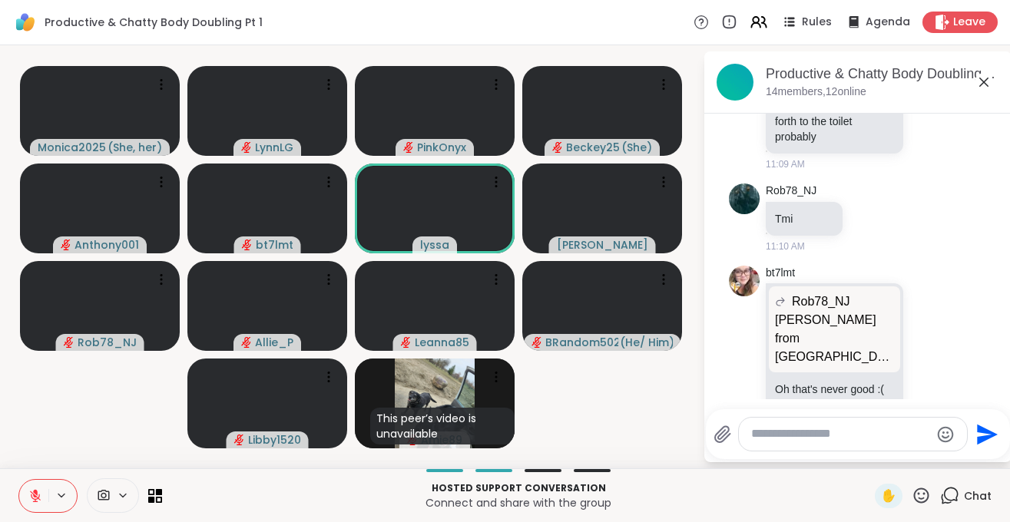
click at [810, 438] on textarea "Type your message" at bounding box center [840, 434] width 179 height 16
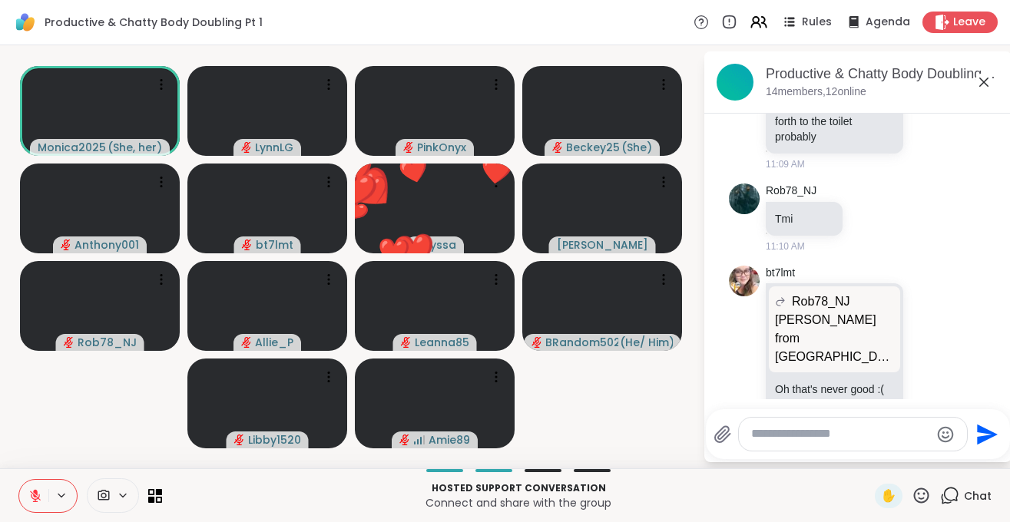
click at [37, 502] on icon at bounding box center [35, 496] width 14 height 14
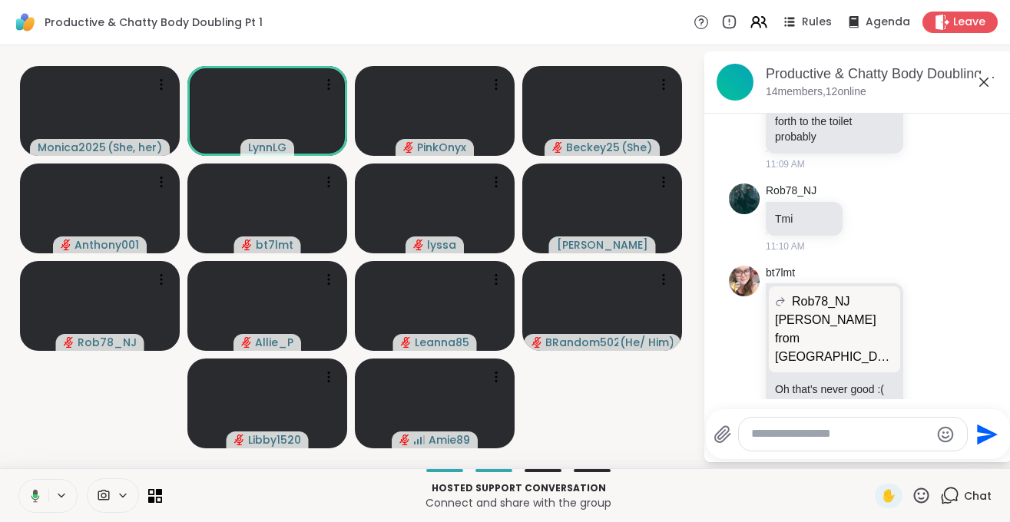
click at [34, 503] on button at bounding box center [32, 496] width 31 height 32
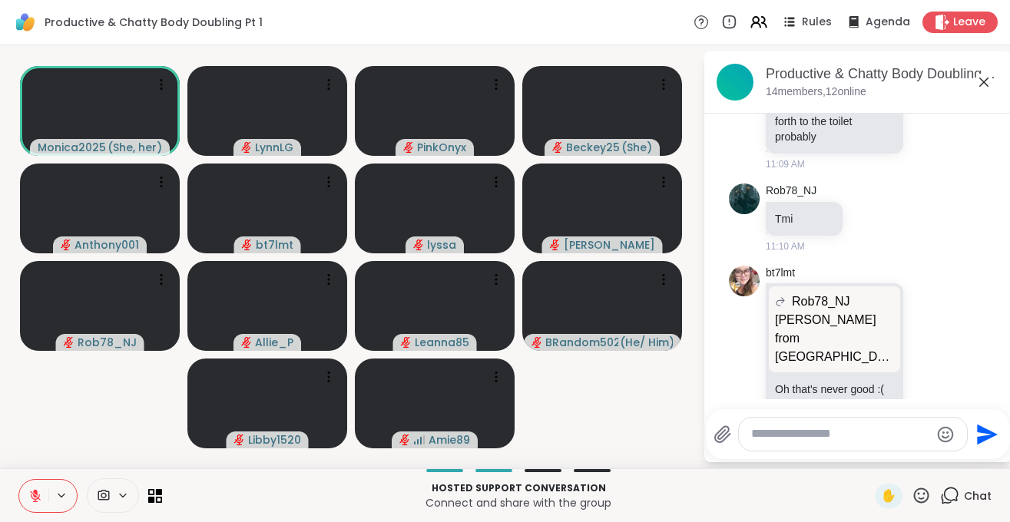
click at [36, 504] on button at bounding box center [33, 496] width 29 height 32
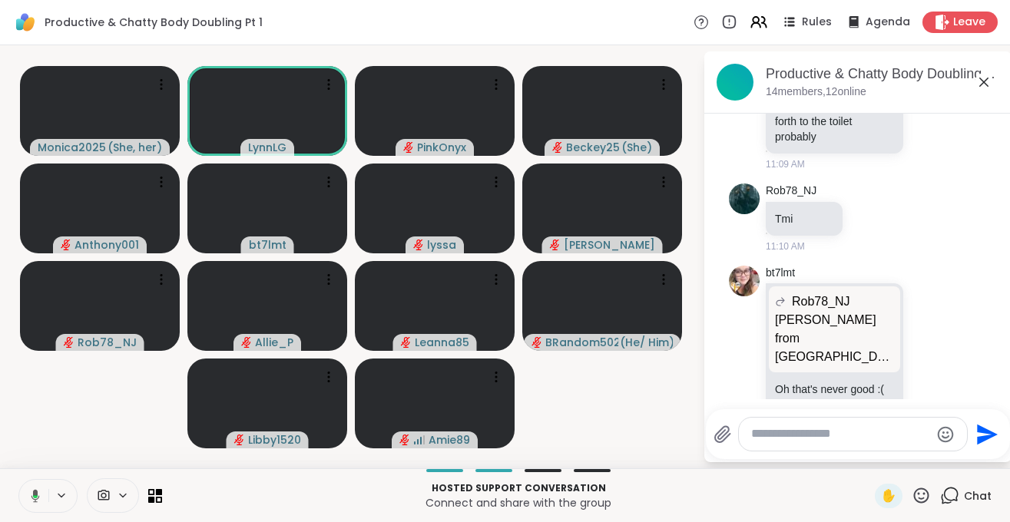
click at [32, 499] on icon at bounding box center [33, 496] width 14 height 14
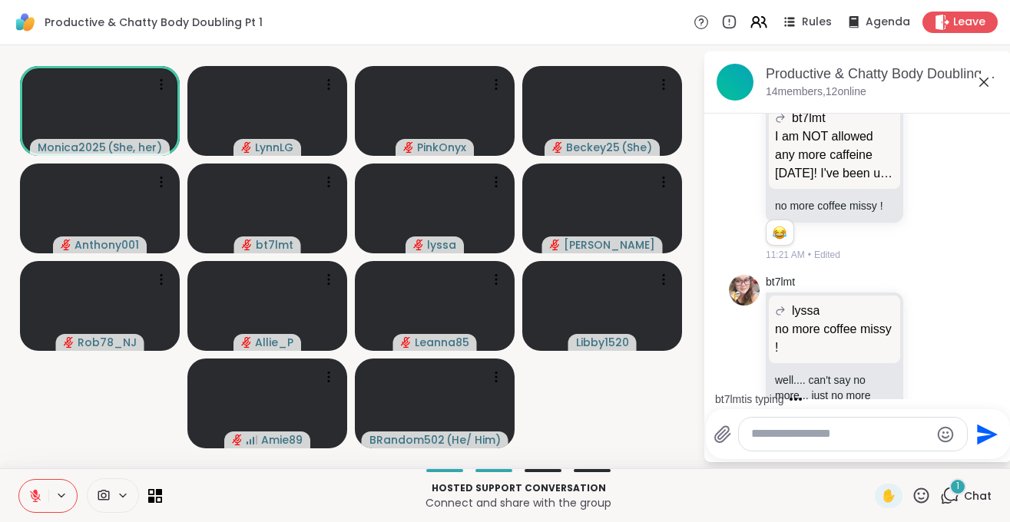
scroll to position [1456, 0]
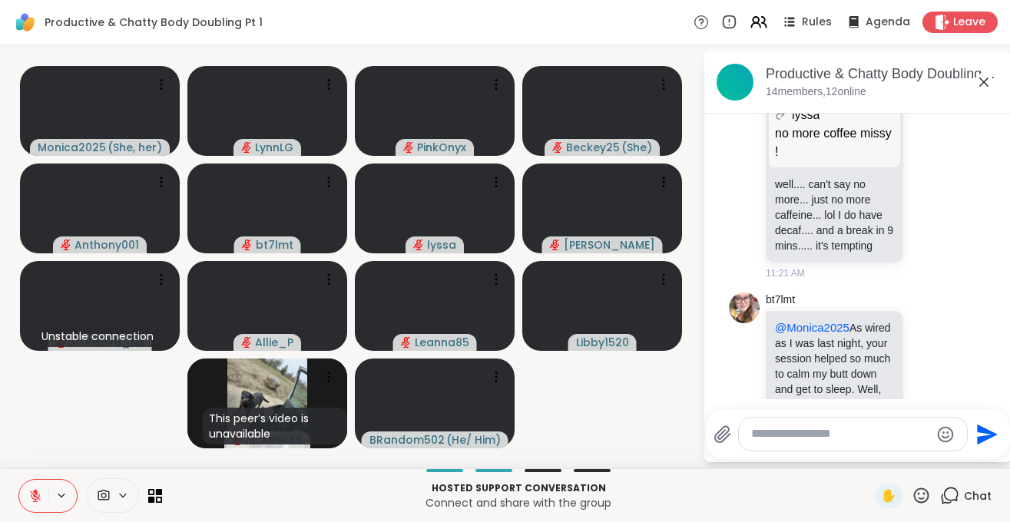
click at [33, 500] on icon at bounding box center [35, 496] width 14 height 14
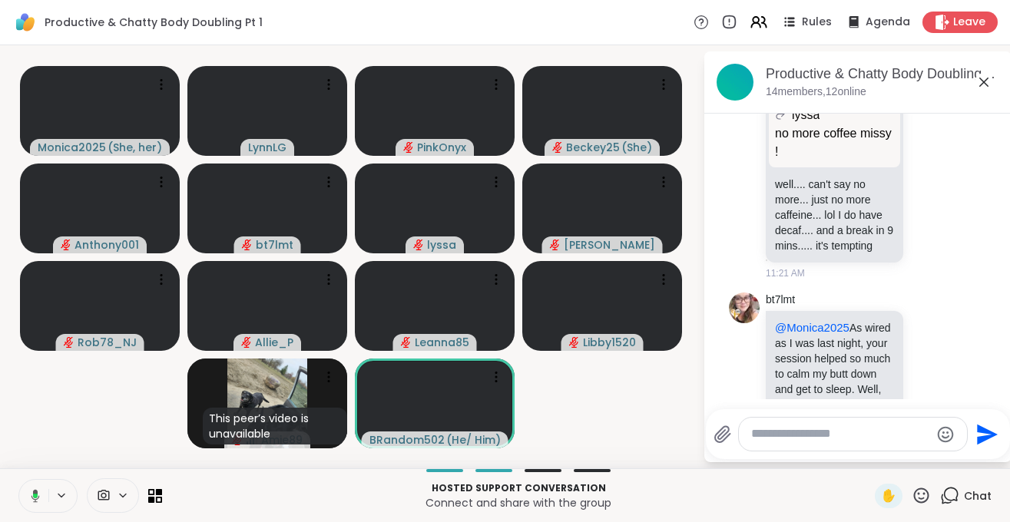
drag, startPoint x: 37, startPoint y: 504, endPoint x: 43, endPoint y: 515, distance: 12.4
click at [43, 510] on button at bounding box center [32, 496] width 31 height 32
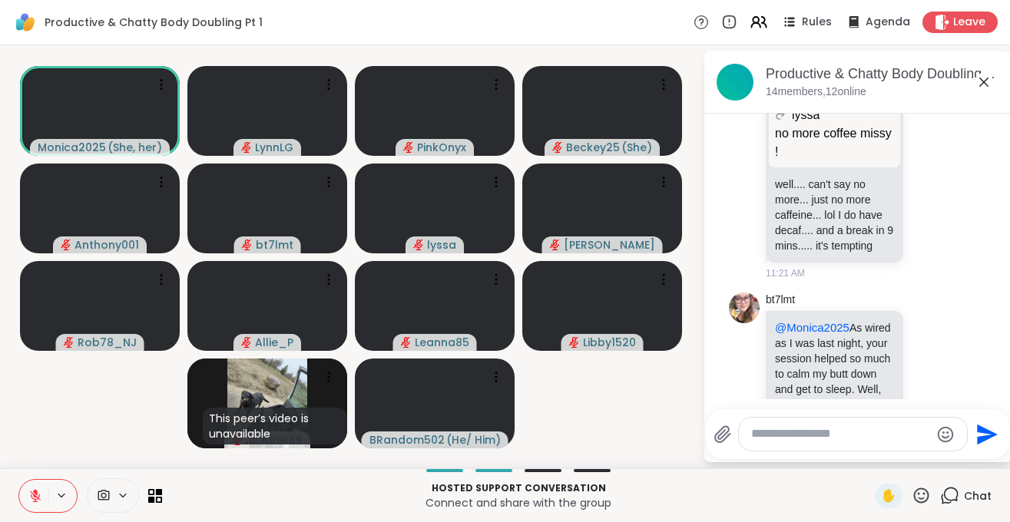
click at [32, 501] on icon at bounding box center [35, 496] width 14 height 14
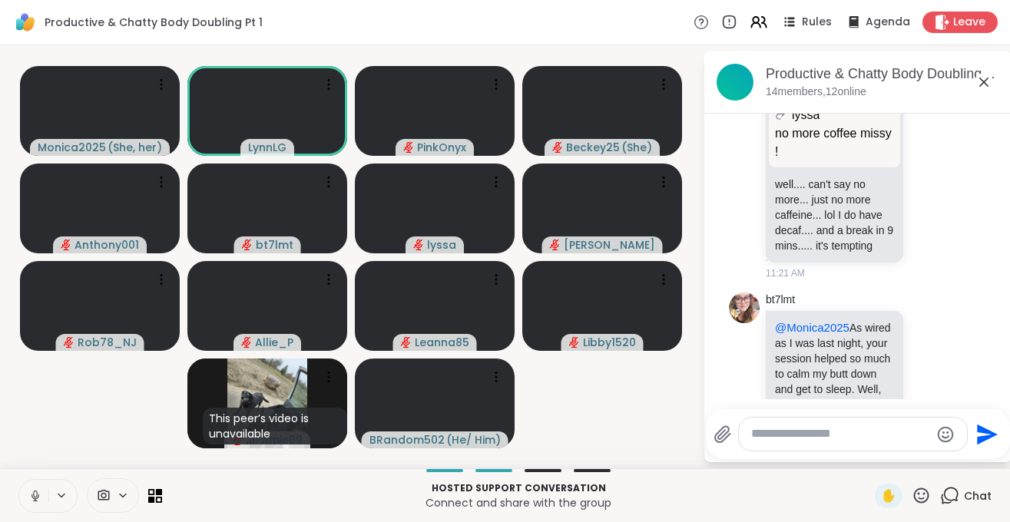
click at [41, 504] on button at bounding box center [33, 496] width 29 height 32
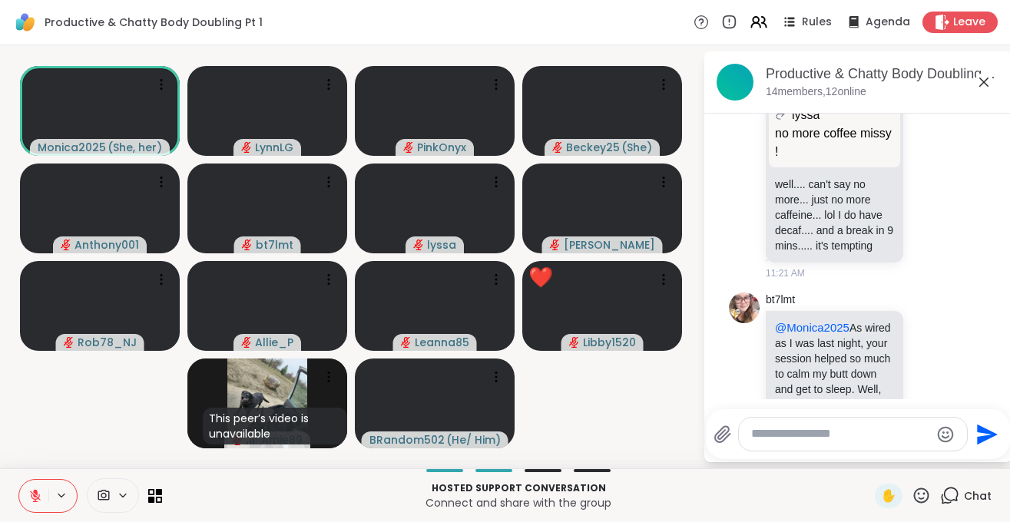
click at [29, 498] on icon at bounding box center [35, 496] width 14 height 14
click at [35, 498] on icon at bounding box center [35, 496] width 14 height 14
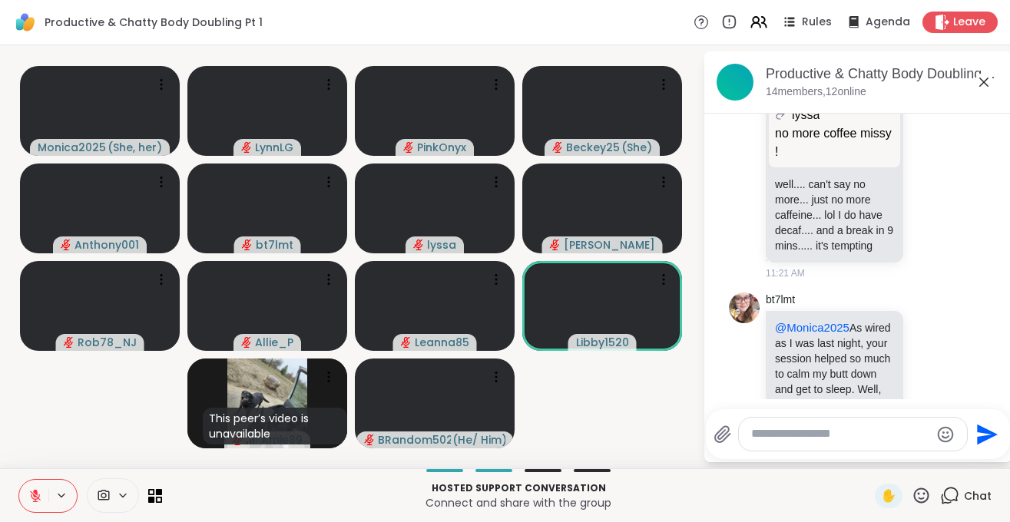
scroll to position [1478, 0]
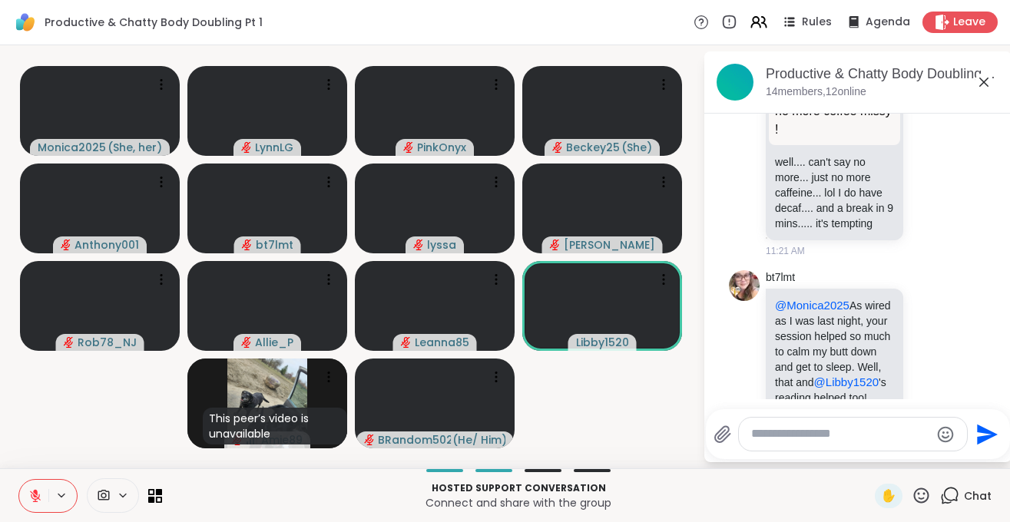
click at [35, 506] on button at bounding box center [33, 496] width 29 height 32
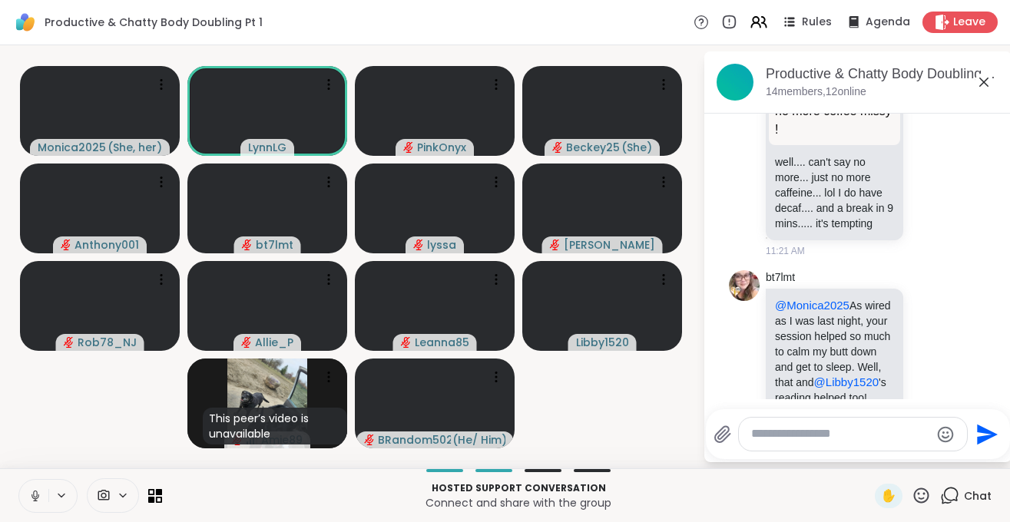
click at [33, 504] on button at bounding box center [33, 496] width 29 height 32
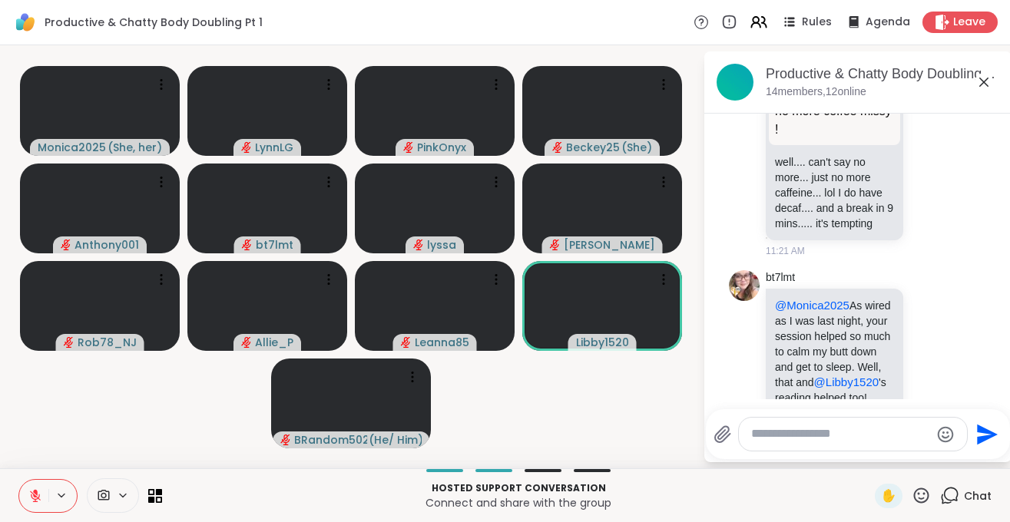
click at [25, 494] on button at bounding box center [33, 496] width 29 height 32
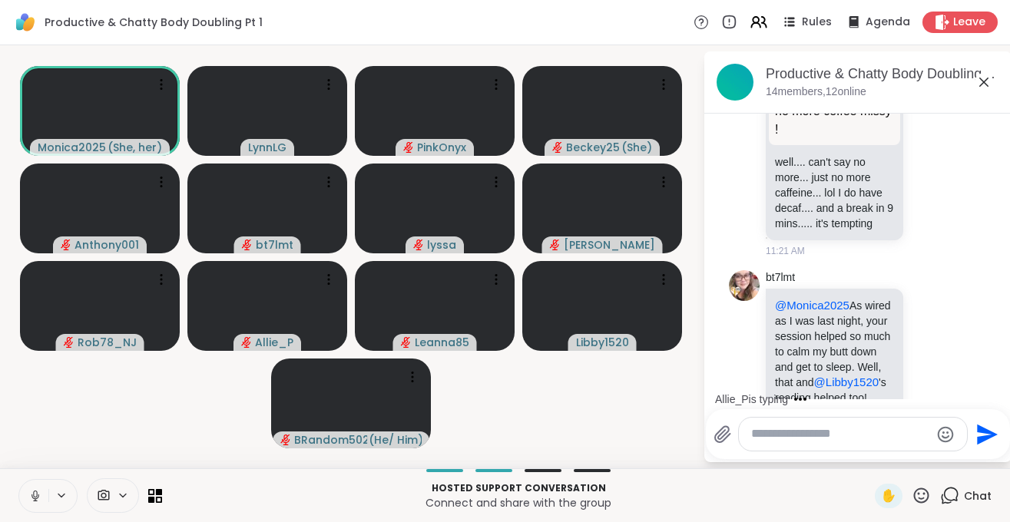
click at [31, 501] on icon at bounding box center [35, 496] width 14 height 14
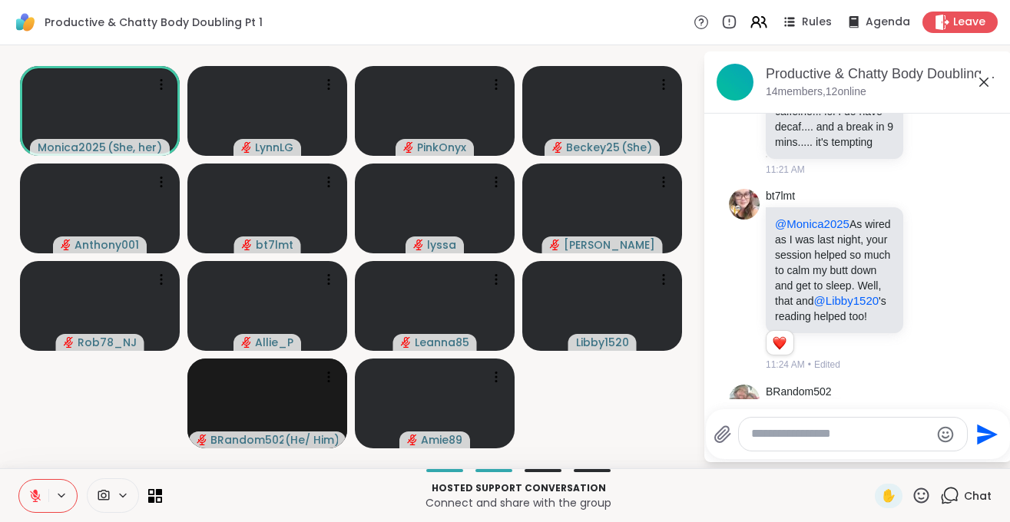
scroll to position [1703, 0]
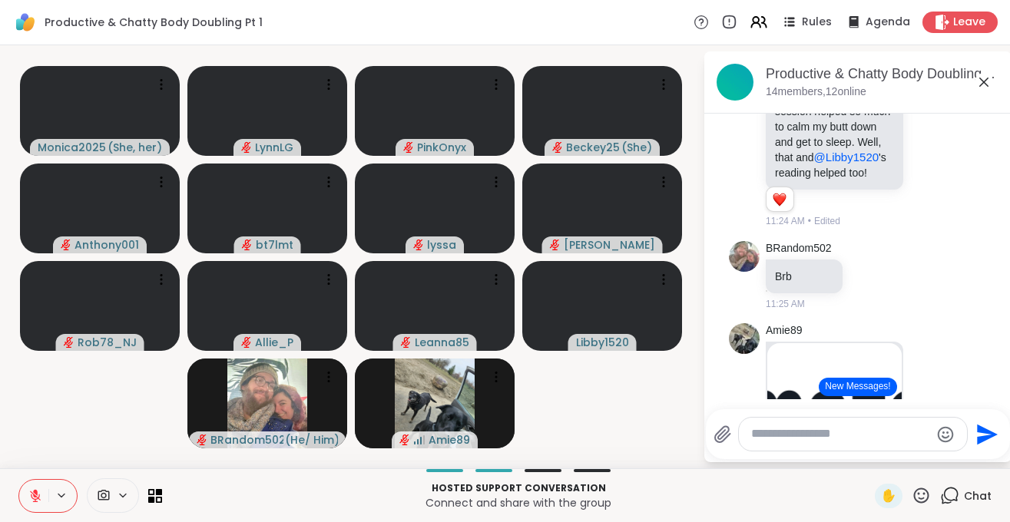
click at [34, 495] on icon at bounding box center [35, 496] width 14 height 14
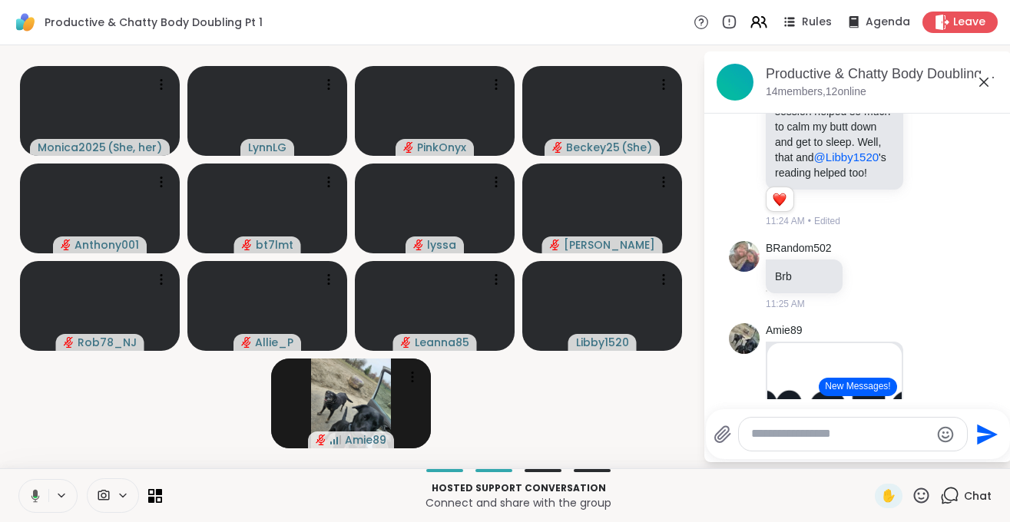
click at [41, 498] on button at bounding box center [32, 496] width 31 height 32
click at [30, 503] on button at bounding box center [33, 496] width 29 height 32
click at [31, 497] on icon at bounding box center [35, 496] width 14 height 14
click at [28, 513] on div "Hosted support conversation Connect and share with the group ✋ Chat" at bounding box center [505, 495] width 1010 height 54
drag, startPoint x: 72, startPoint y: 420, endPoint x: 82, endPoint y: 423, distance: 10.4
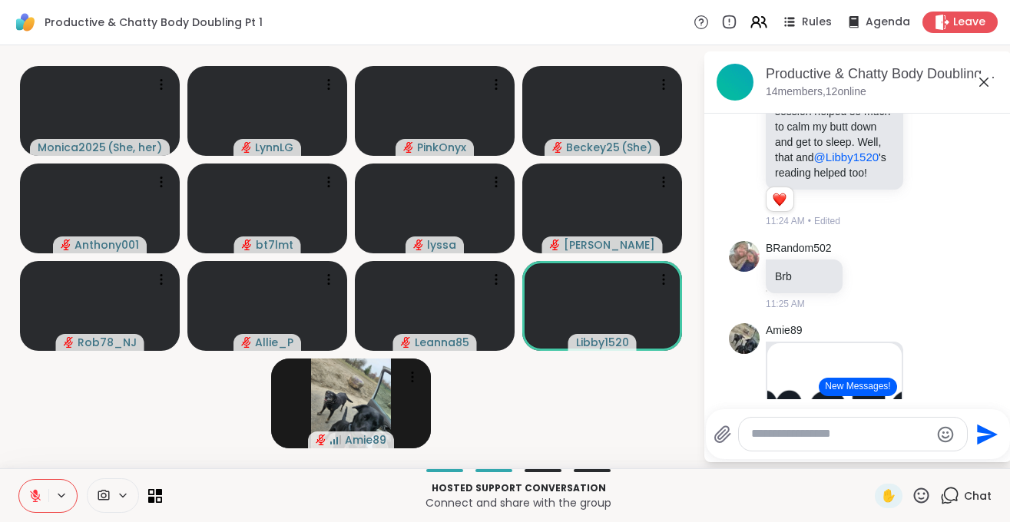
click at [76, 412] on video-player-container "Monica2025 ( She, her ) LynnLG PinkOnyx Beckey25 ( She ) Anthony001 bt7lmt lyss…" at bounding box center [351, 256] width 684 height 411
click at [28, 501] on icon at bounding box center [35, 496] width 14 height 14
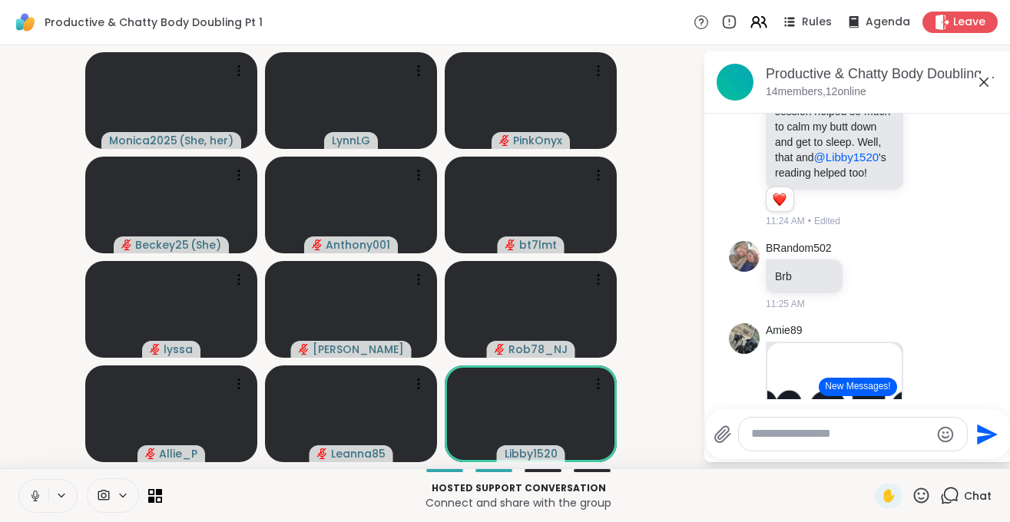
click at [38, 507] on button at bounding box center [33, 496] width 29 height 32
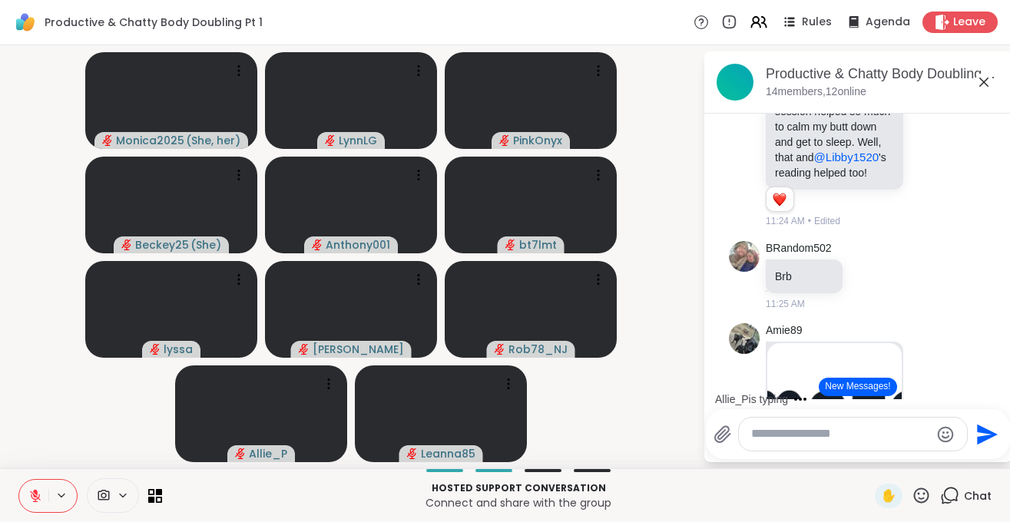
click at [755, 434] on textarea "Type your message" at bounding box center [840, 434] width 179 height 16
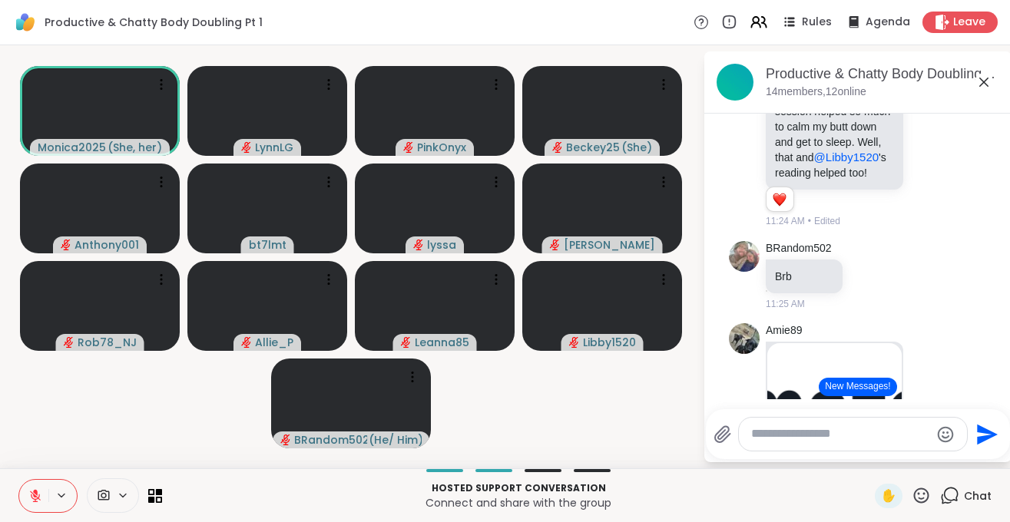
click at [830, 434] on textarea "Type your message" at bounding box center [840, 434] width 179 height 16
type textarea "***"
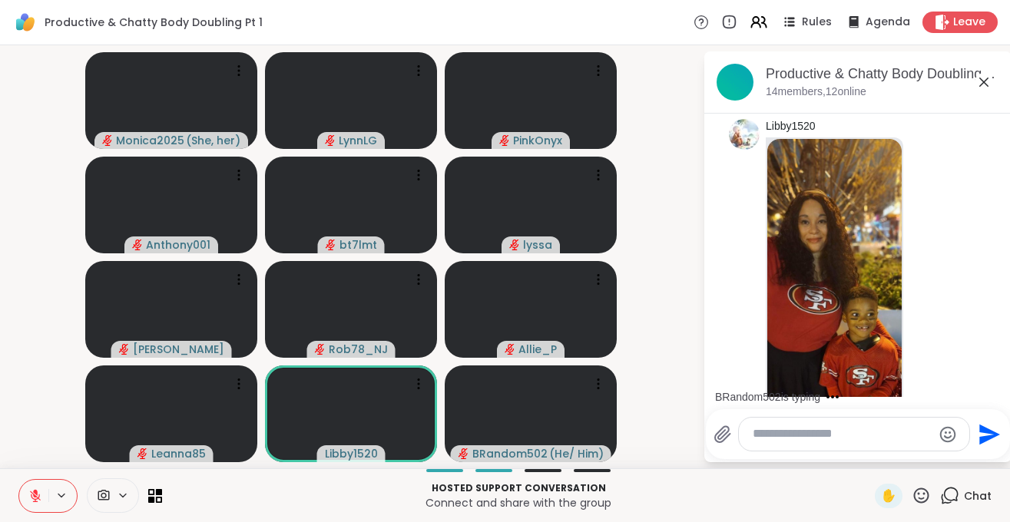
scroll to position [4375, 0]
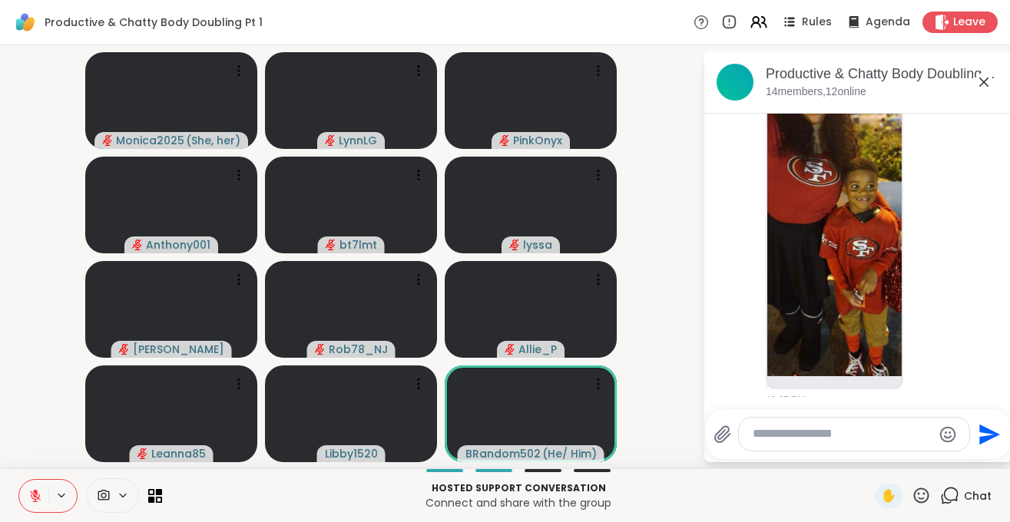
click at [35, 502] on icon at bounding box center [35, 496] width 14 height 14
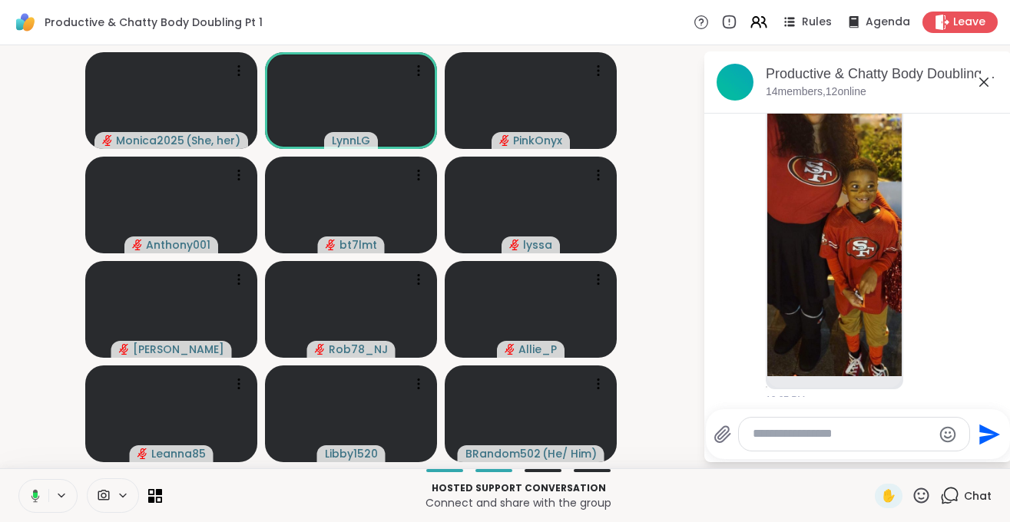
click at [34, 504] on button at bounding box center [32, 496] width 31 height 32
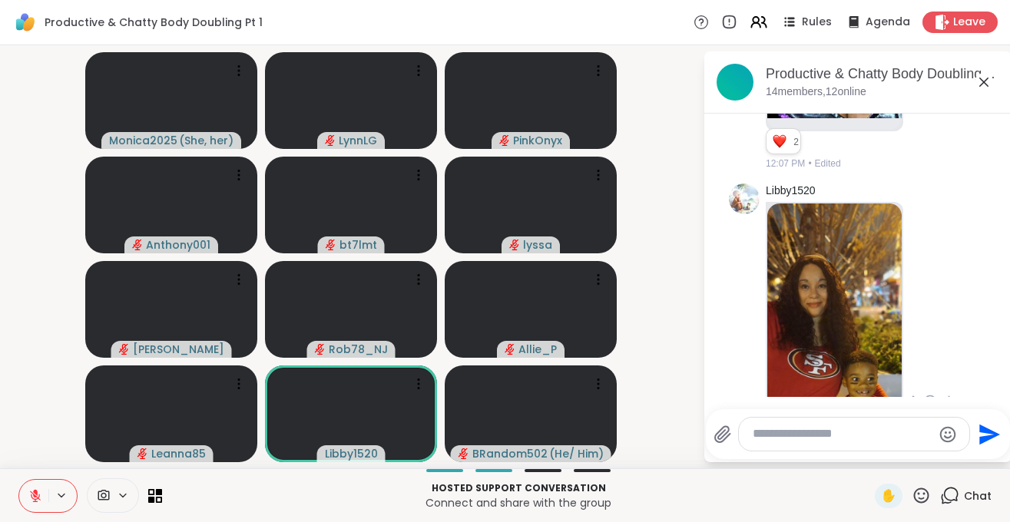
scroll to position [4204, 0]
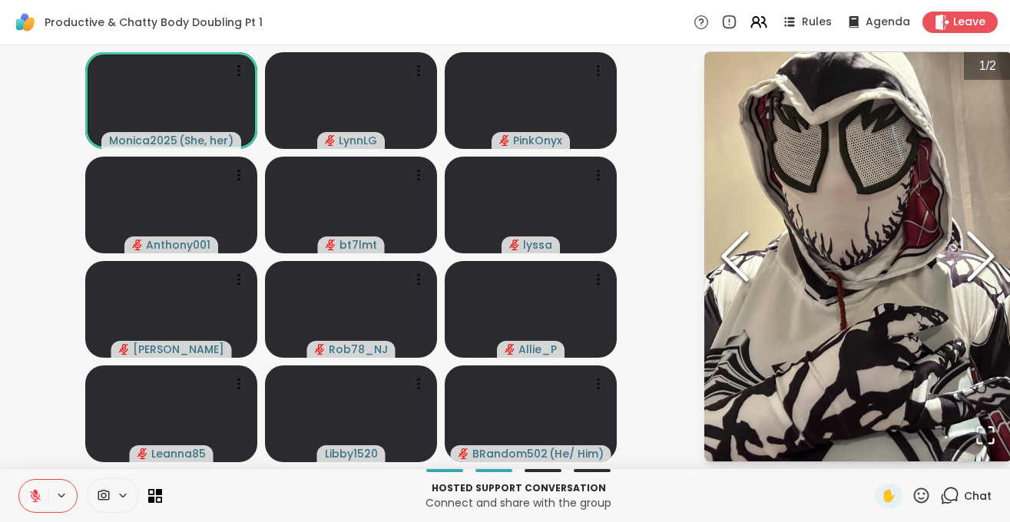
scroll to position [3141, 0]
click at [990, 257] on icon "Next Slide" at bounding box center [980, 256] width 46 height 92
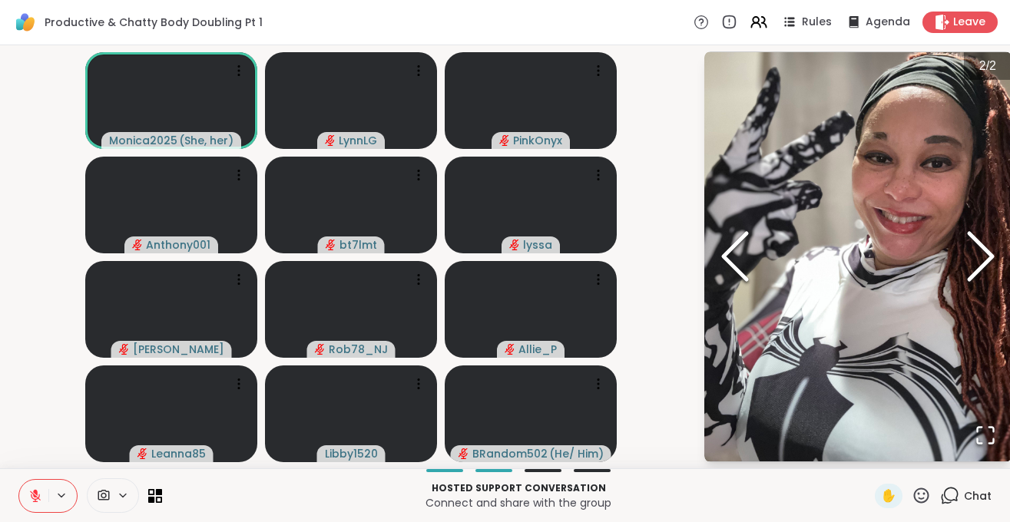
click at [985, 257] on icon "Next Slide" at bounding box center [980, 256] width 46 height 92
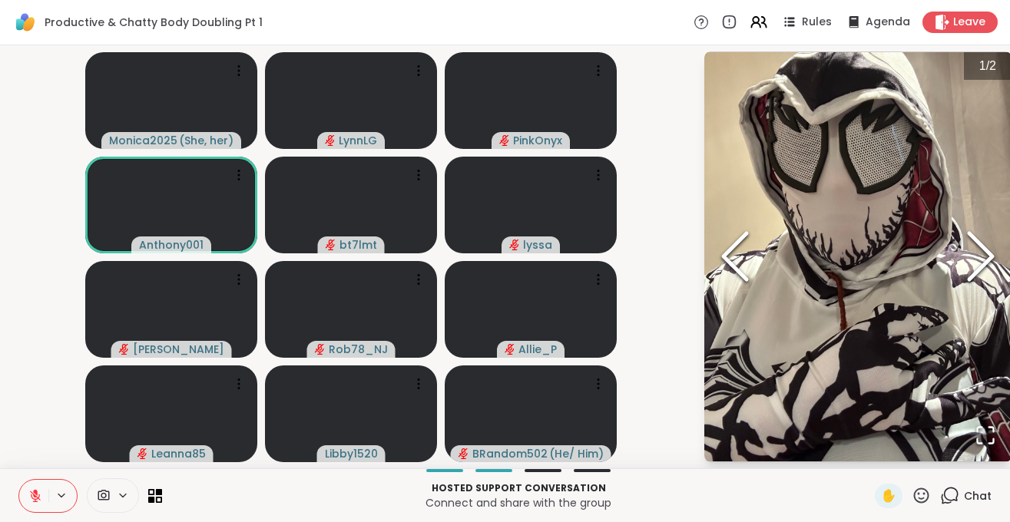
click at [986, 259] on icon "Next Slide" at bounding box center [980, 256] width 46 height 92
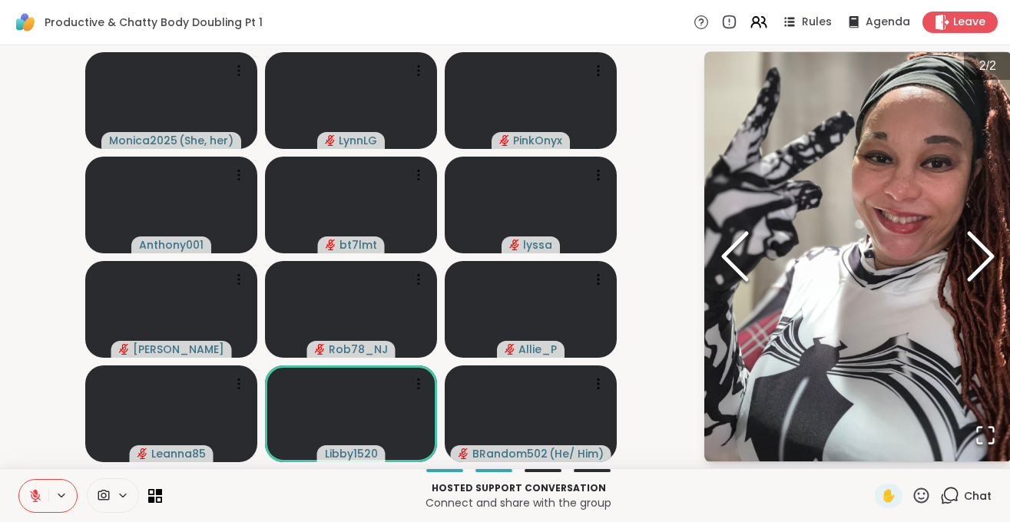
click at [984, 259] on icon "Next Slide" at bounding box center [980, 256] width 46 height 92
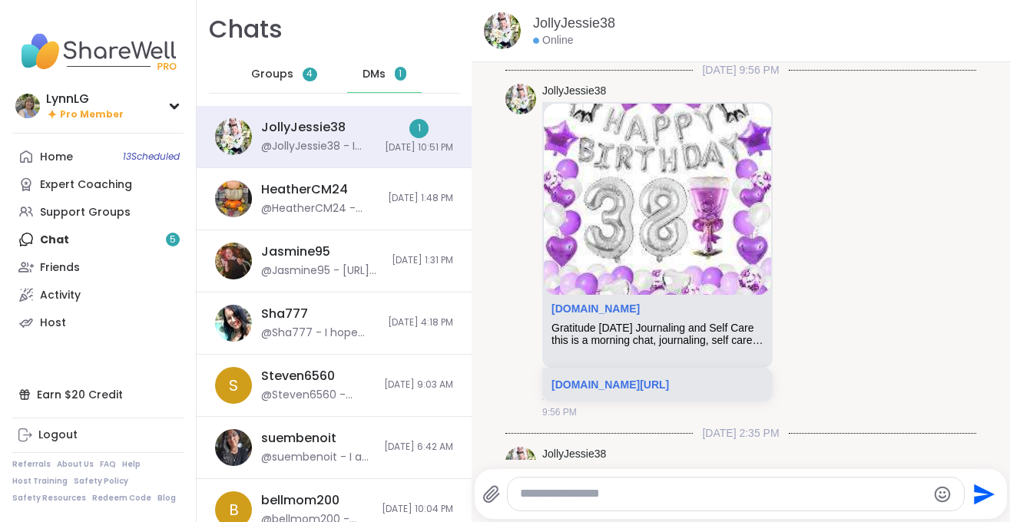
scroll to position [4401, 0]
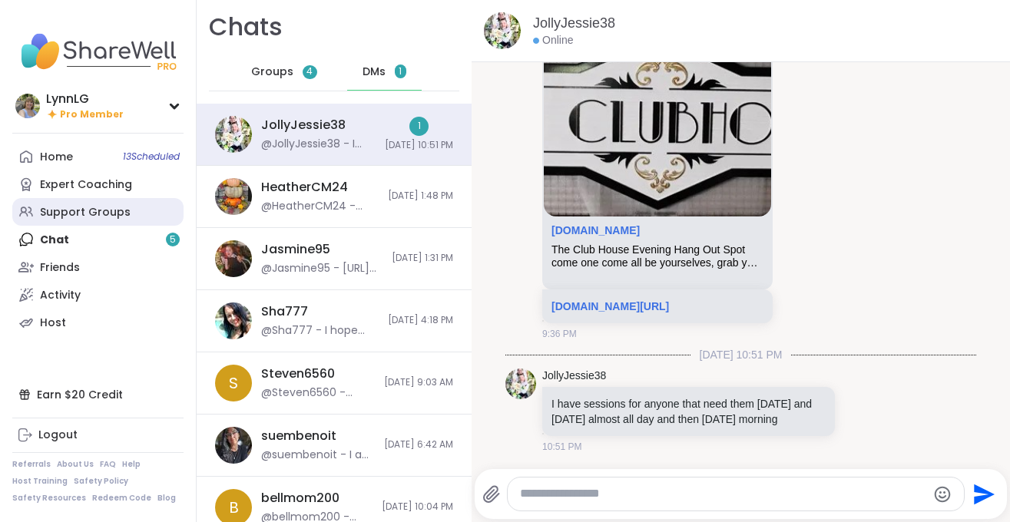
click at [97, 210] on div "Support Groups" at bounding box center [85, 212] width 91 height 15
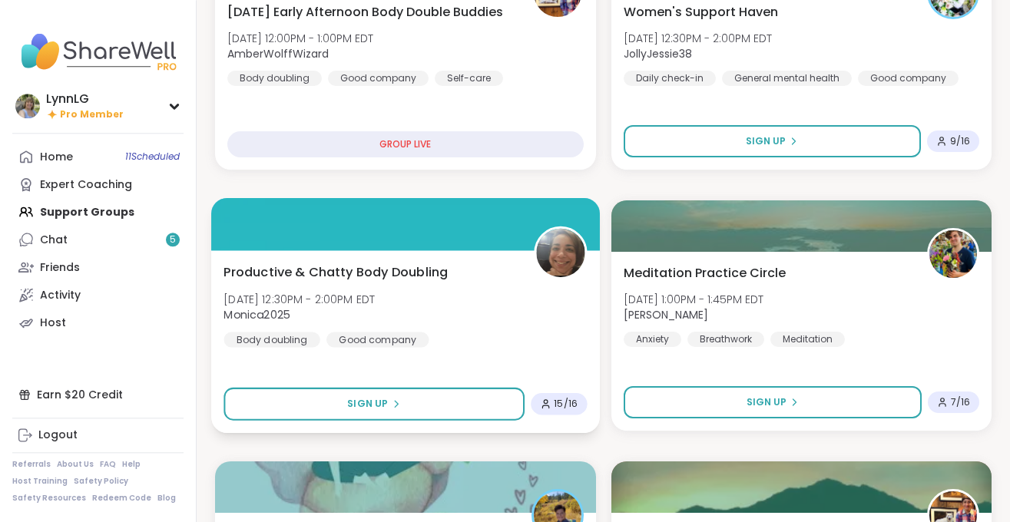
scroll to position [781, 0]
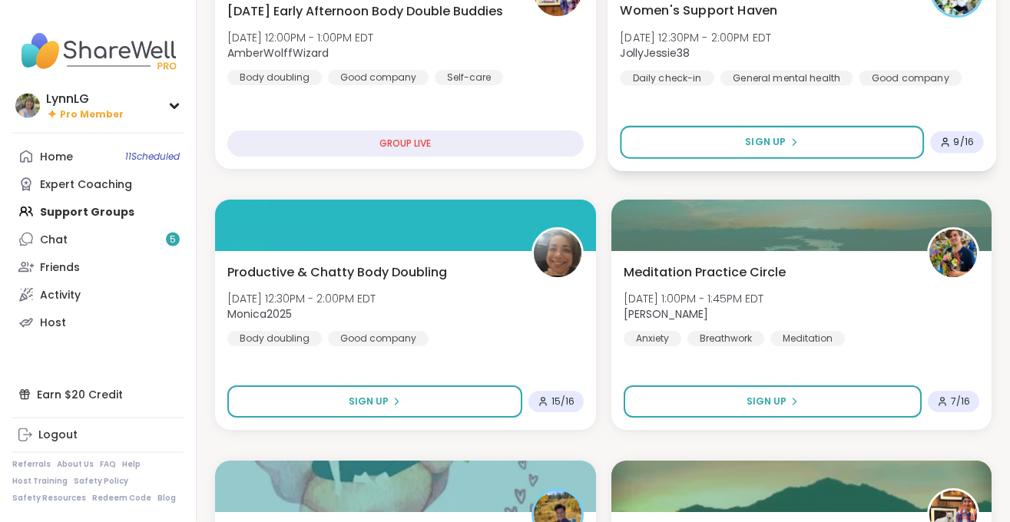
click at [856, 20] on div "Women's Support Haven Tue, Oct 14 | 12:30PM - 2:00PM EDT JollyJessie38 Daily ch…" at bounding box center [801, 43] width 363 height 84
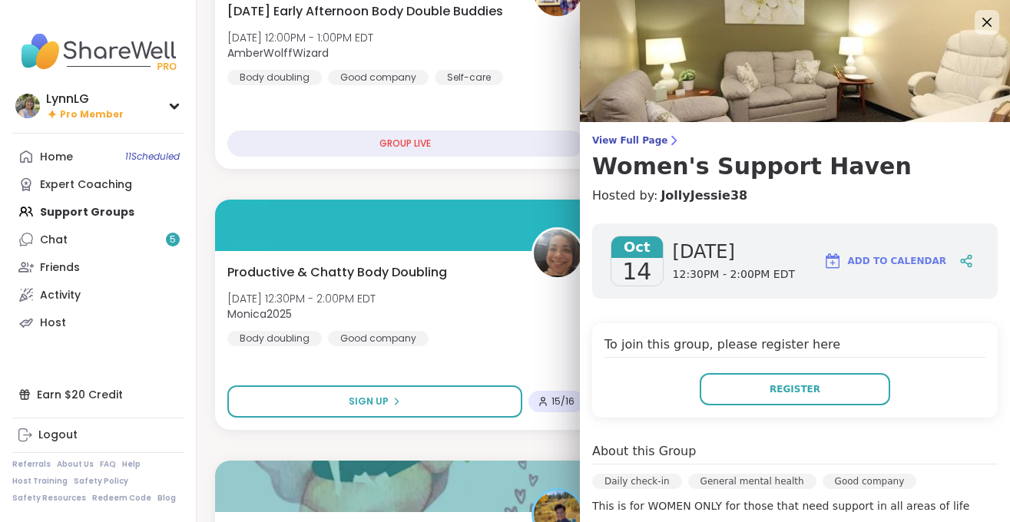
scroll to position [0, 0]
click at [987, 21] on icon at bounding box center [985, 22] width 19 height 19
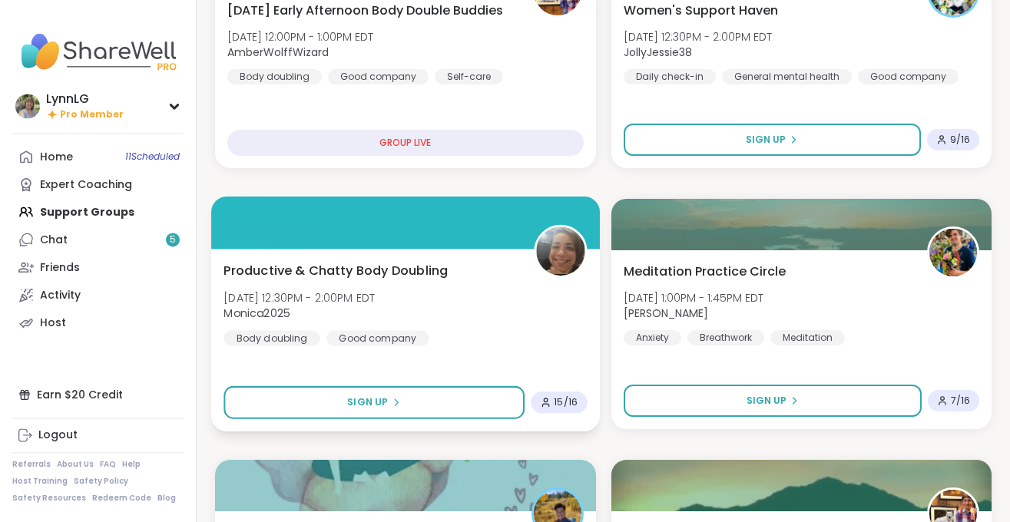
scroll to position [781, 0]
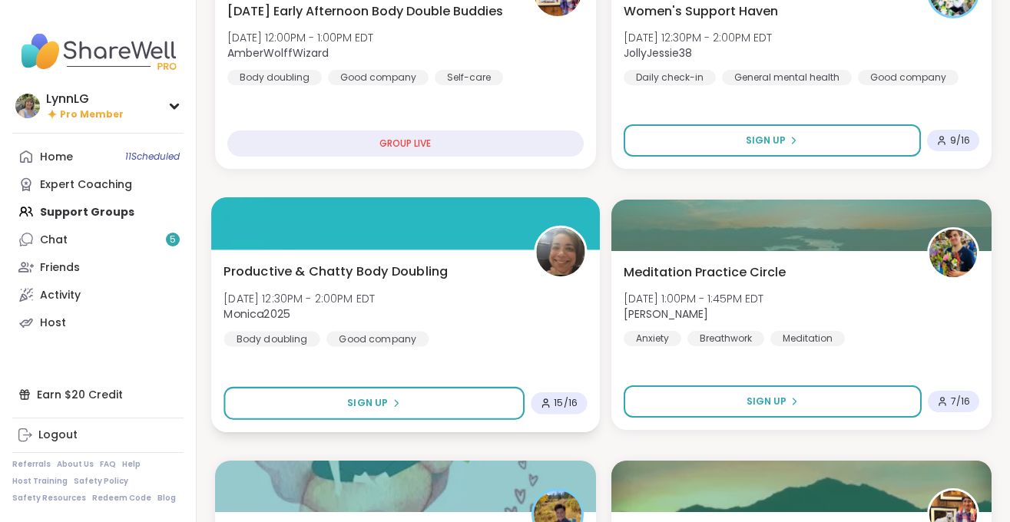
click at [507, 339] on div "Productive & Chatty Body Doubling Tue, Oct 14 | 12:30PM - 2:00PM EDT Monica2025…" at bounding box center [404, 304] width 363 height 84
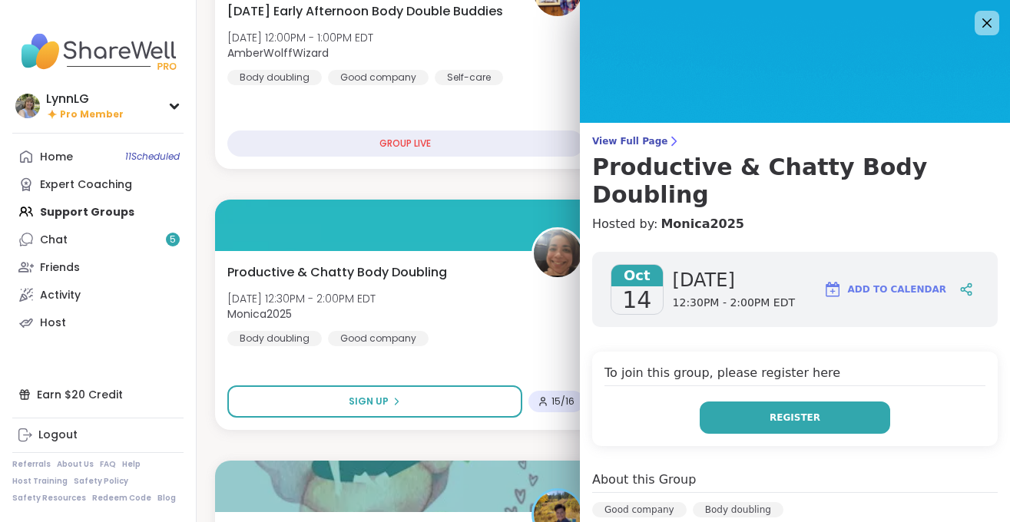
click at [774, 402] on button "Register" at bounding box center [794, 418] width 190 height 32
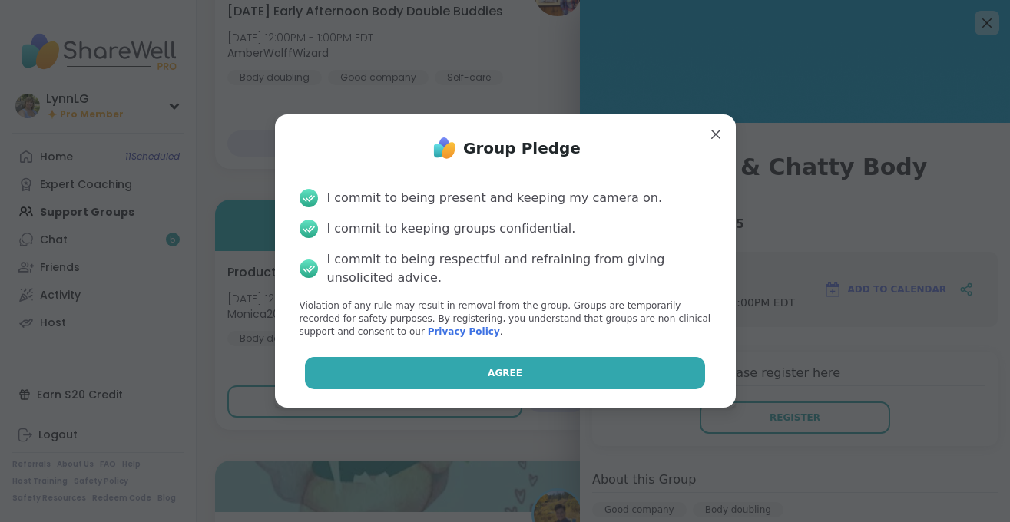
click at [547, 383] on button "Agree" at bounding box center [505, 373] width 400 height 32
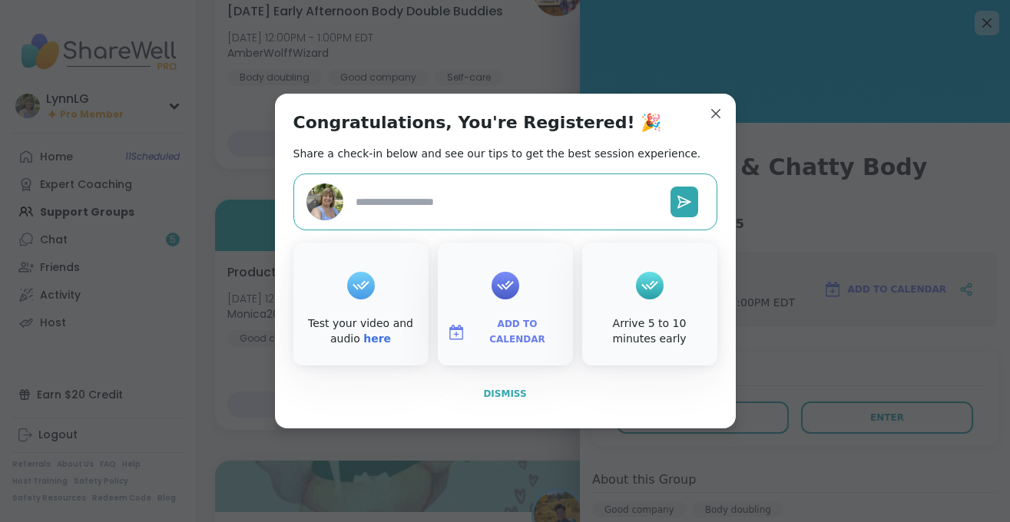
type textarea "*"
click at [508, 393] on span "Dismiss" at bounding box center [504, 393] width 43 height 11
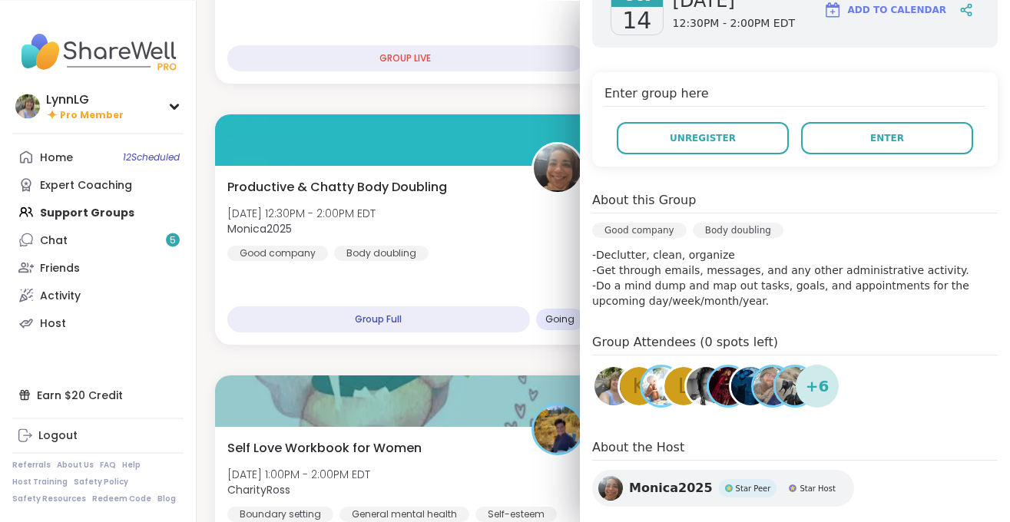
scroll to position [865, 0]
click at [871, 191] on div "About this Group" at bounding box center [794, 202] width 405 height 22
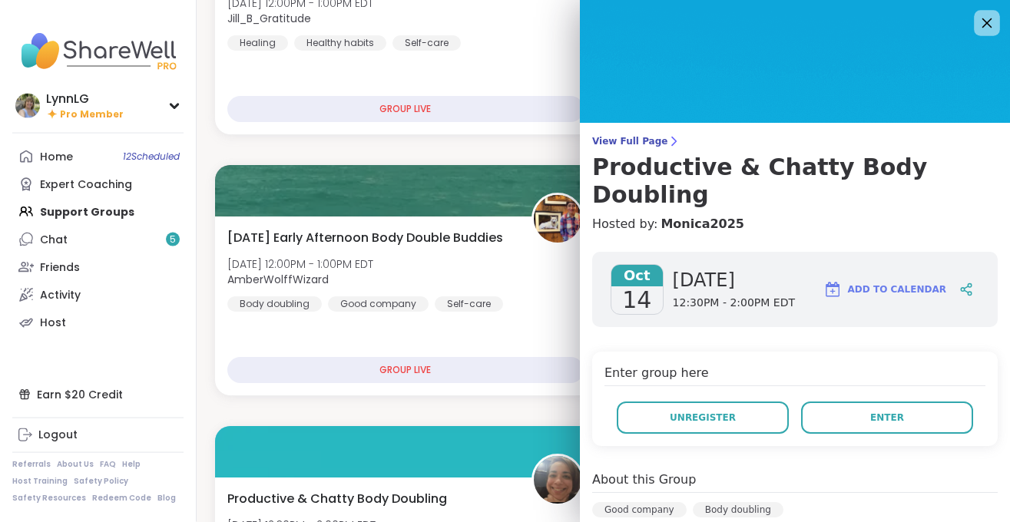
scroll to position [552, 0]
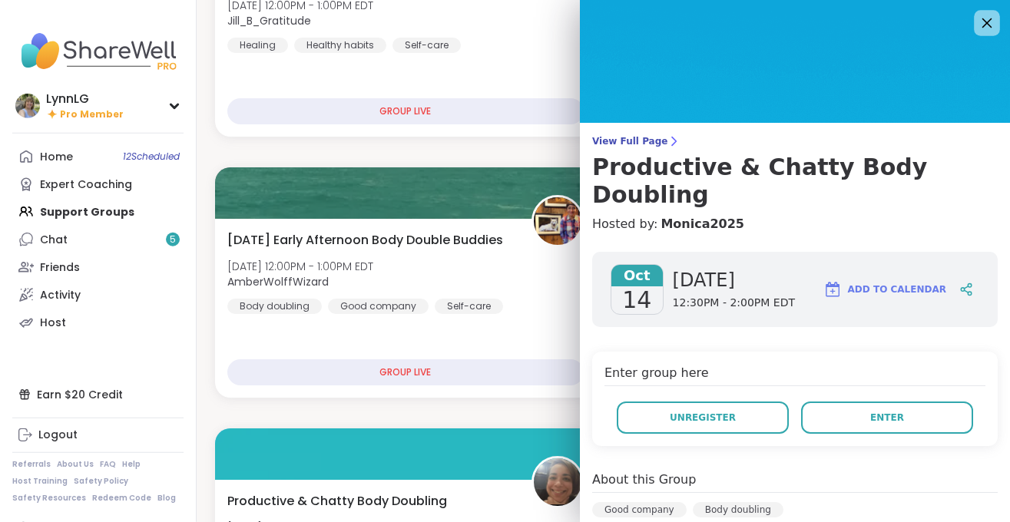
click at [980, 18] on icon at bounding box center [985, 22] width 19 height 19
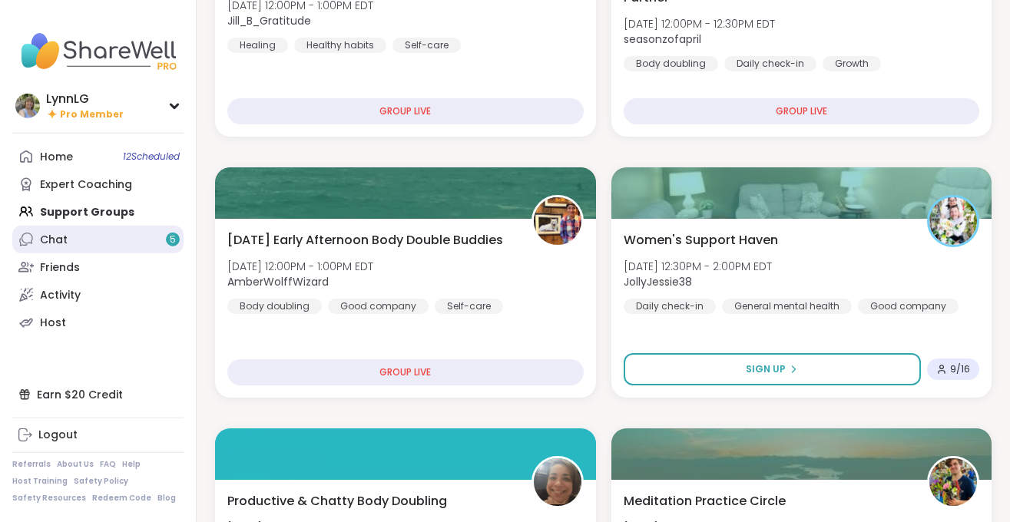
click at [68, 241] on link "Chat 5" at bounding box center [97, 240] width 171 height 28
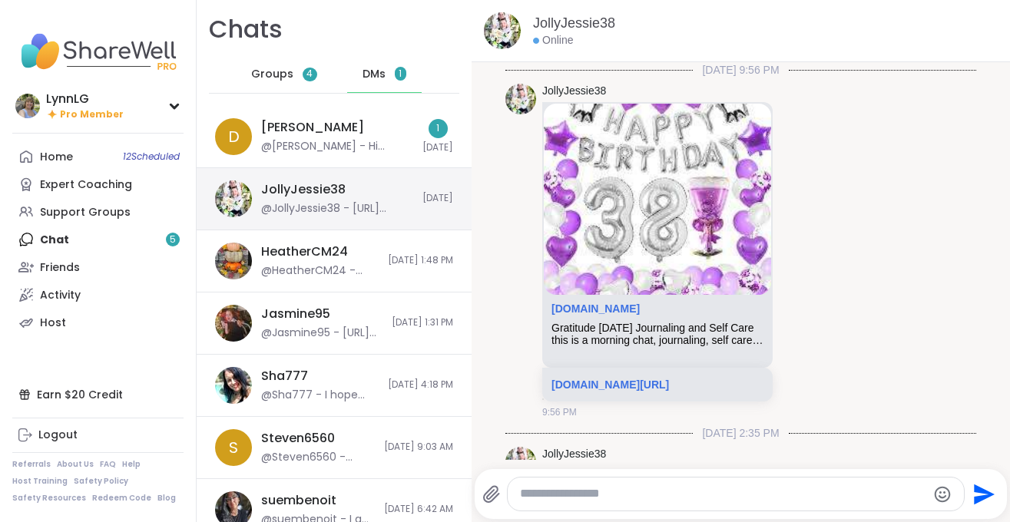
scroll to position [5870, 0]
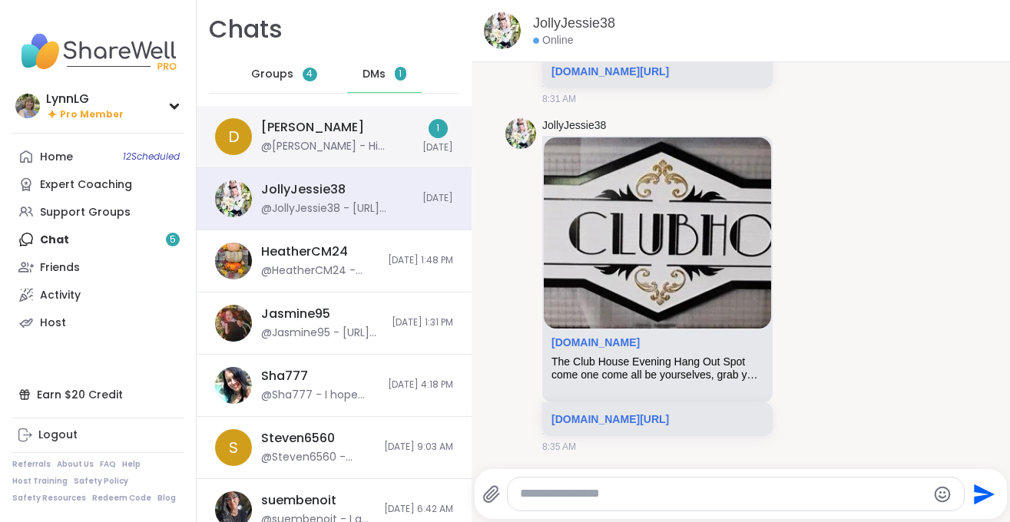
click at [365, 115] on div "D Donald @Donald - Hi Lynn, I’m ok, thank you for asking. I went to the vet yes…" at bounding box center [334, 137] width 275 height 62
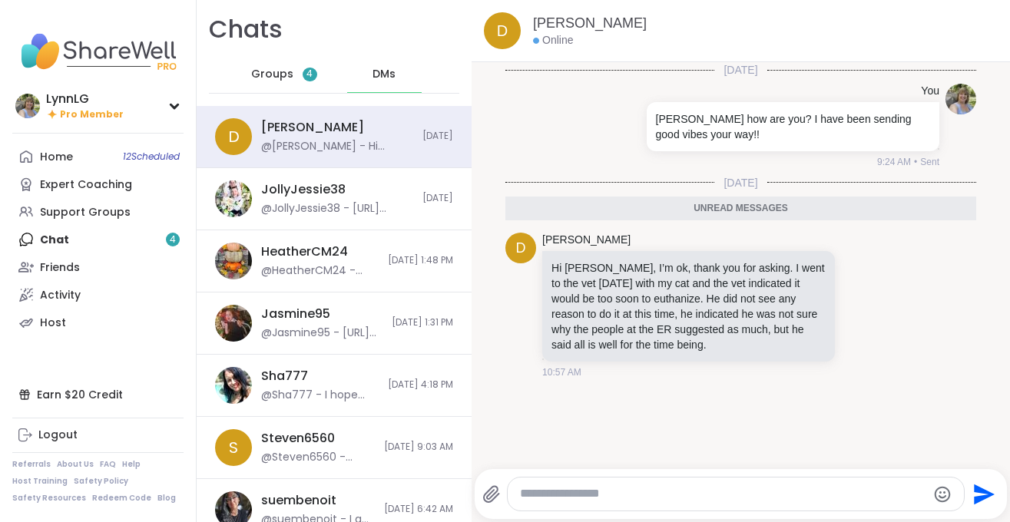
scroll to position [3, 0]
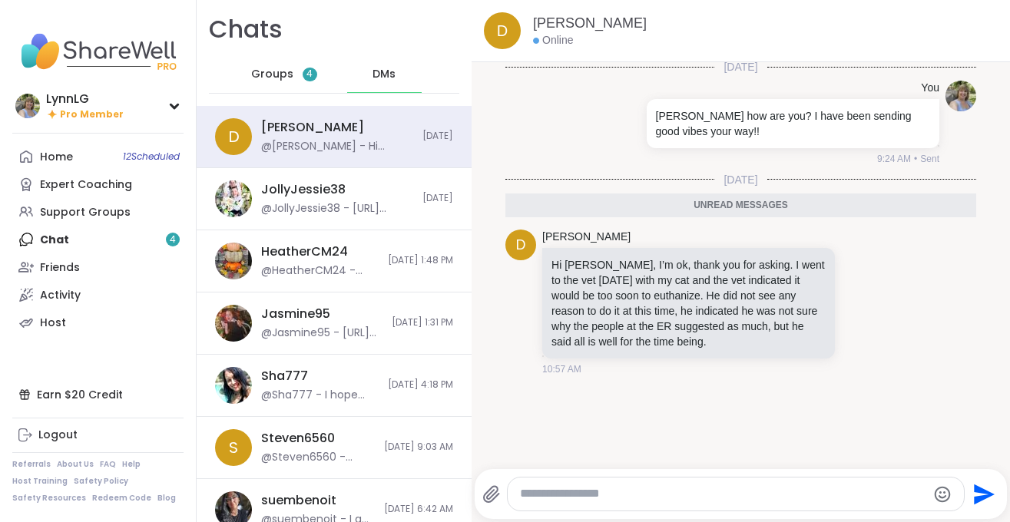
click at [598, 495] on textarea "Type your message" at bounding box center [723, 494] width 407 height 16
type textarea "****"
type textarea "*"
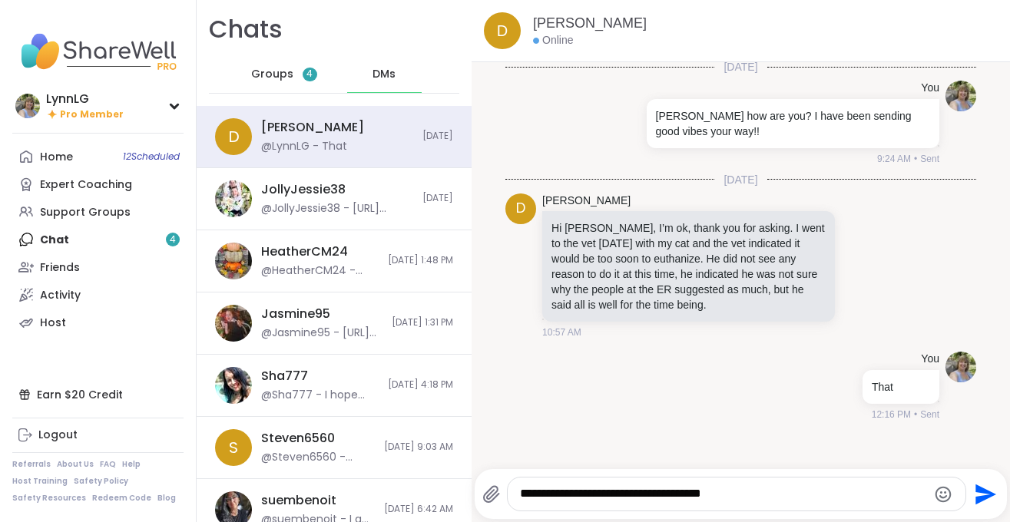
click at [938, 495] on icon "Emoji picker" at bounding box center [943, 494] width 18 height 18
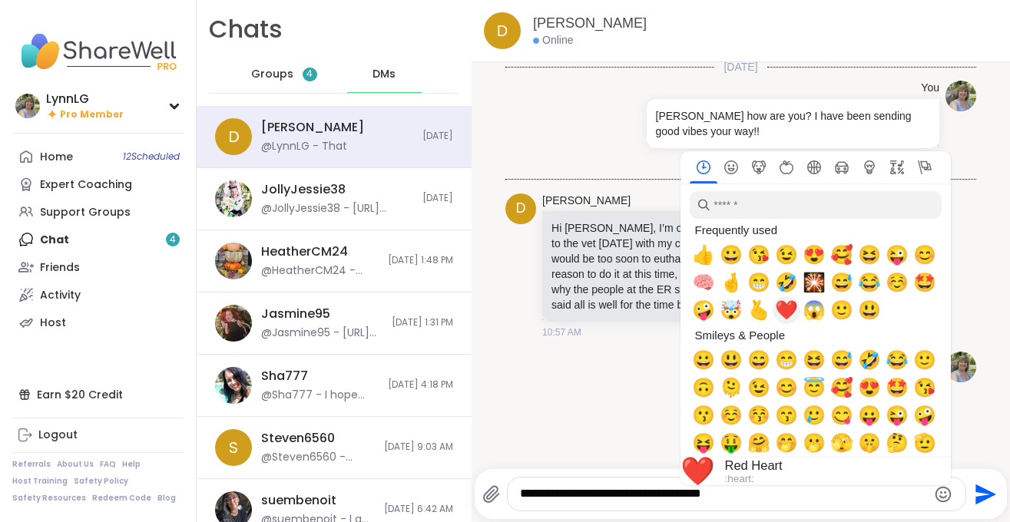
click at [786, 306] on span "❤️" at bounding box center [786, 309] width 23 height 21
click at [587, 385] on div "You That 12:16 PM • Sent" at bounding box center [740, 386] width 471 height 82
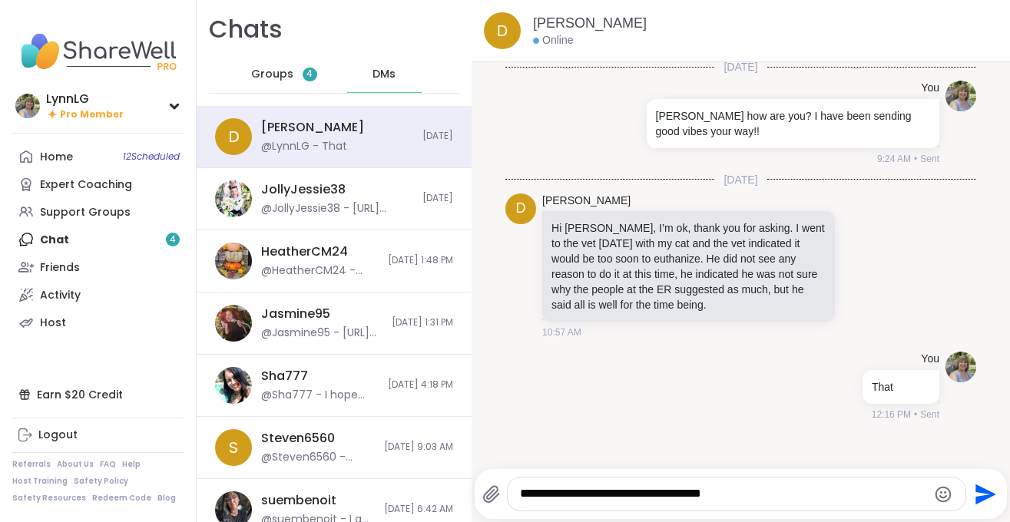
click at [720, 487] on textarea "**********" at bounding box center [723, 494] width 407 height 16
type textarea "**********"
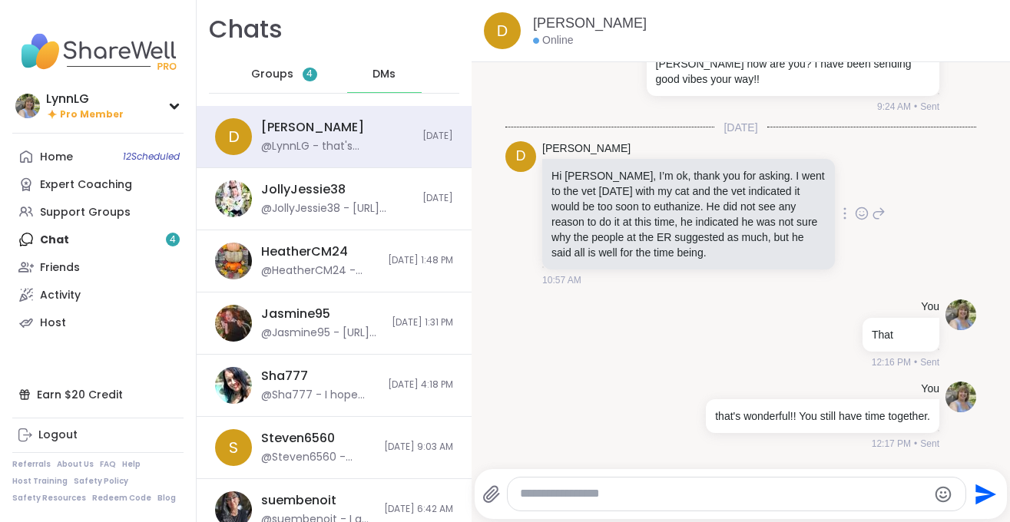
scroll to position [12, 0]
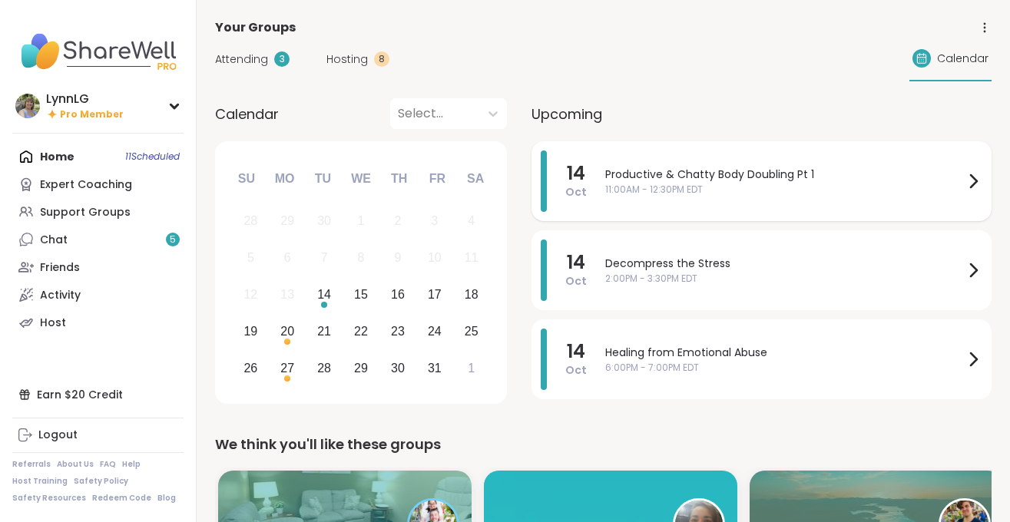
click at [742, 200] on div "Productive & Chatty Body Doubling Pt 1 11:00AM - 12:30PM EDT" at bounding box center [793, 180] width 377 height 61
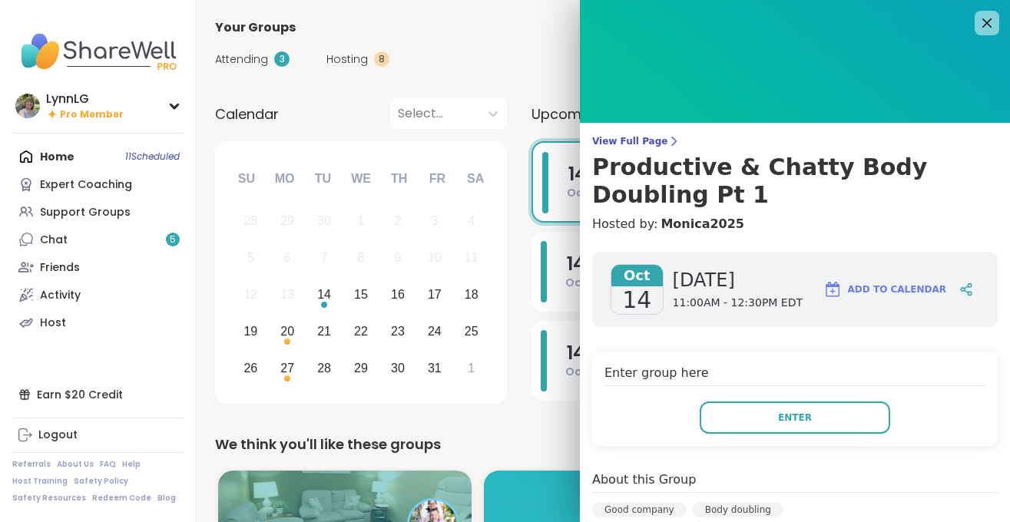
click at [751, 438] on div "Enter group here Enter" at bounding box center [794, 399] width 405 height 94
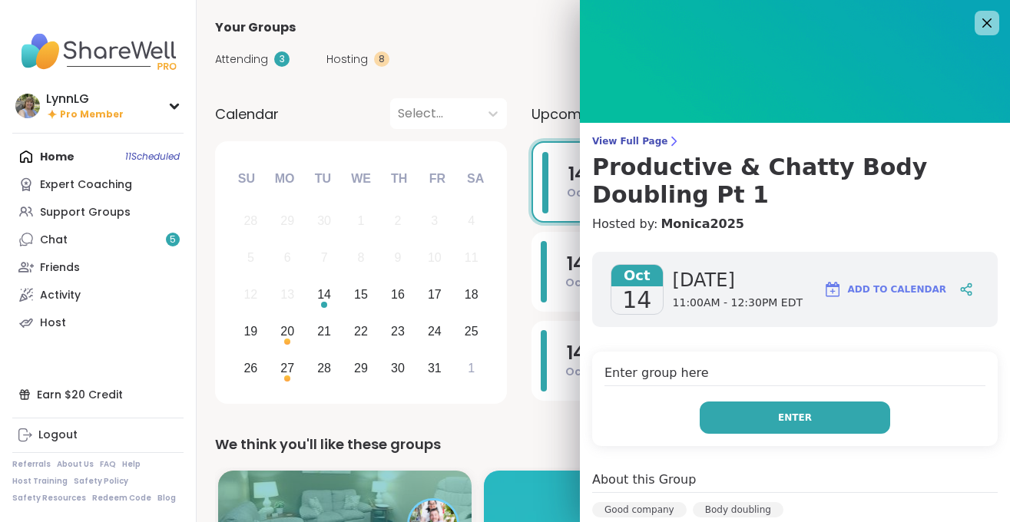
drag, startPoint x: 772, startPoint y: 415, endPoint x: 765, endPoint y: 418, distance: 7.9
click at [772, 414] on button "Enter" at bounding box center [794, 418] width 190 height 32
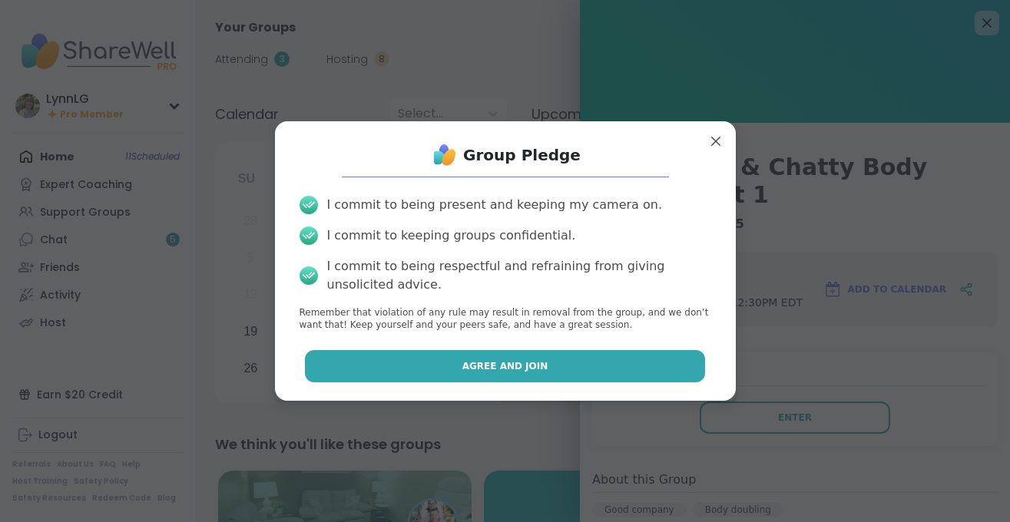
click at [474, 359] on button "Agree and Join" at bounding box center [505, 366] width 400 height 32
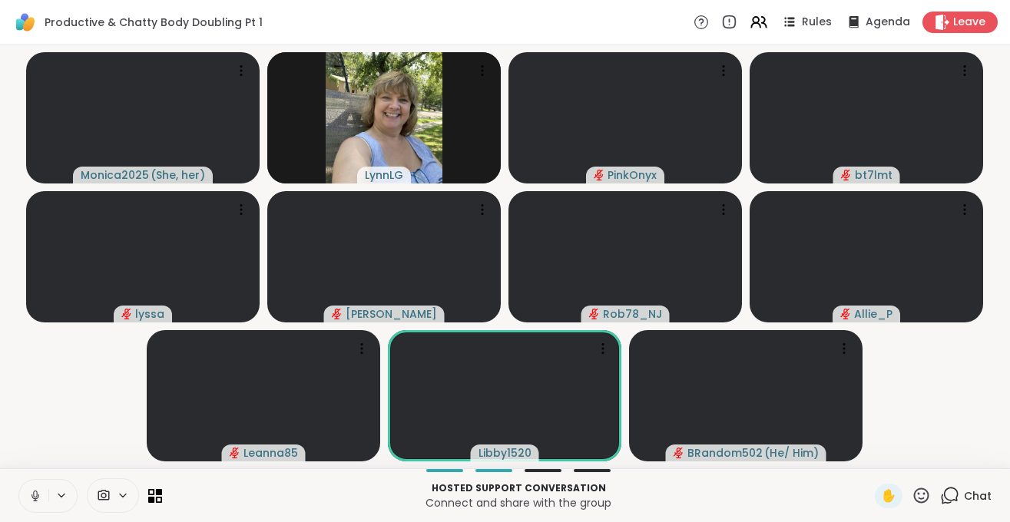
click at [38, 495] on icon at bounding box center [35, 496] width 8 height 5
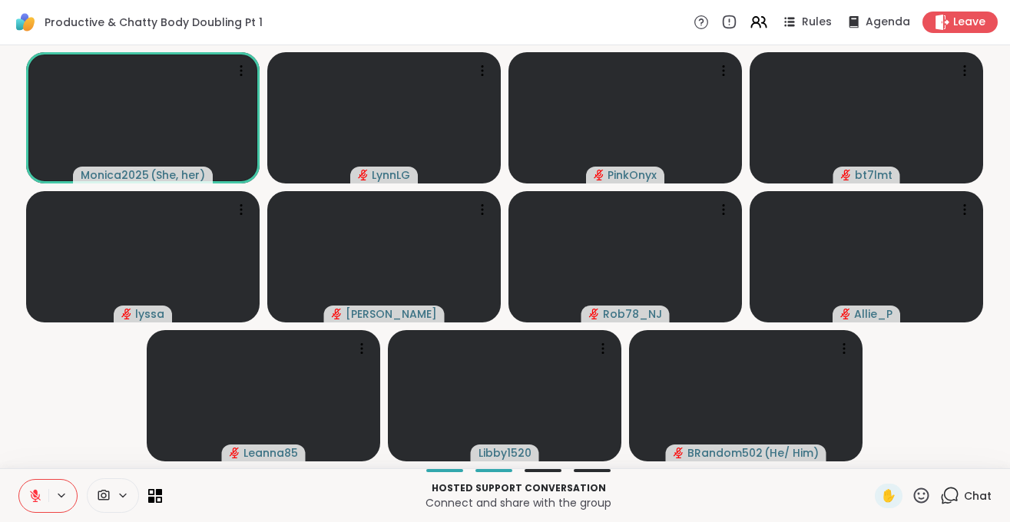
click at [966, 489] on span "Chat" at bounding box center [977, 495] width 28 height 15
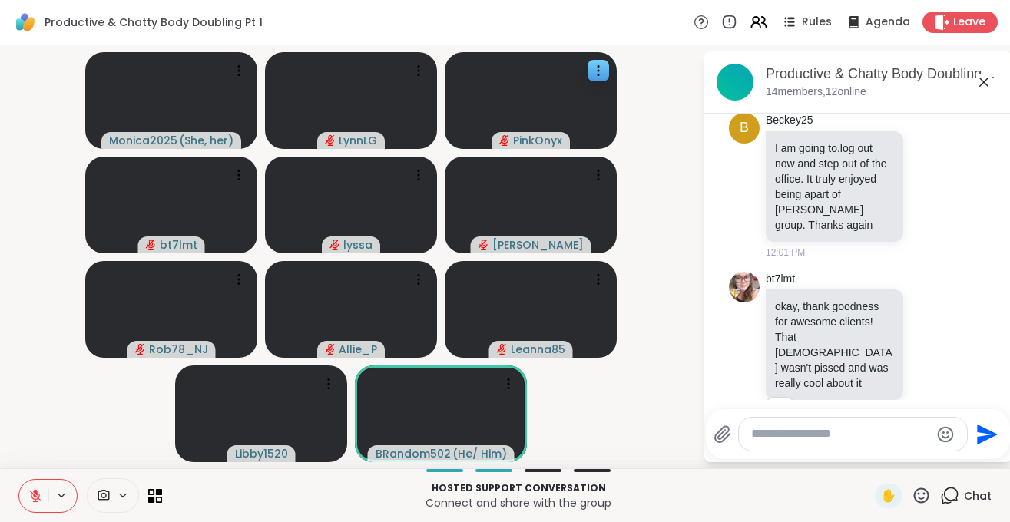
scroll to position [3024, 0]
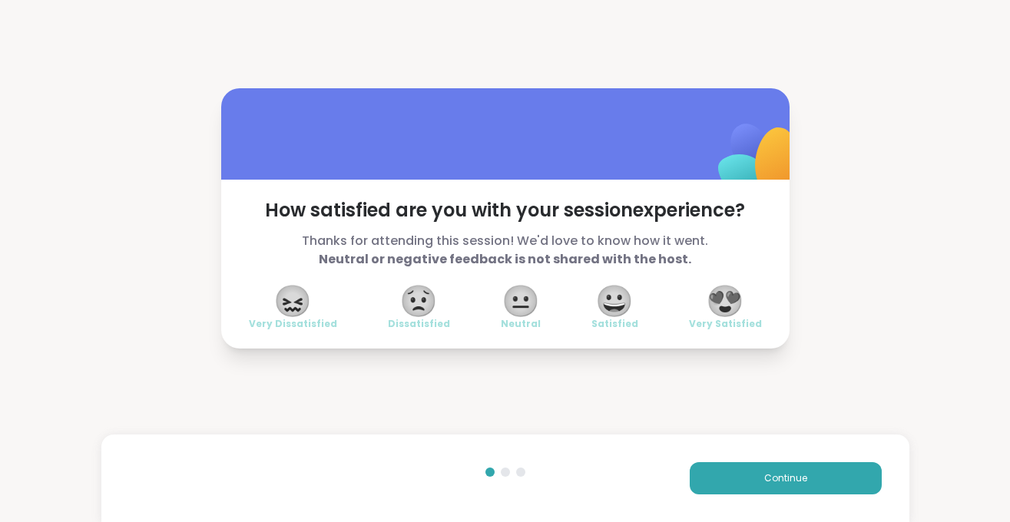
click at [709, 307] on span "😍" at bounding box center [725, 301] width 38 height 28
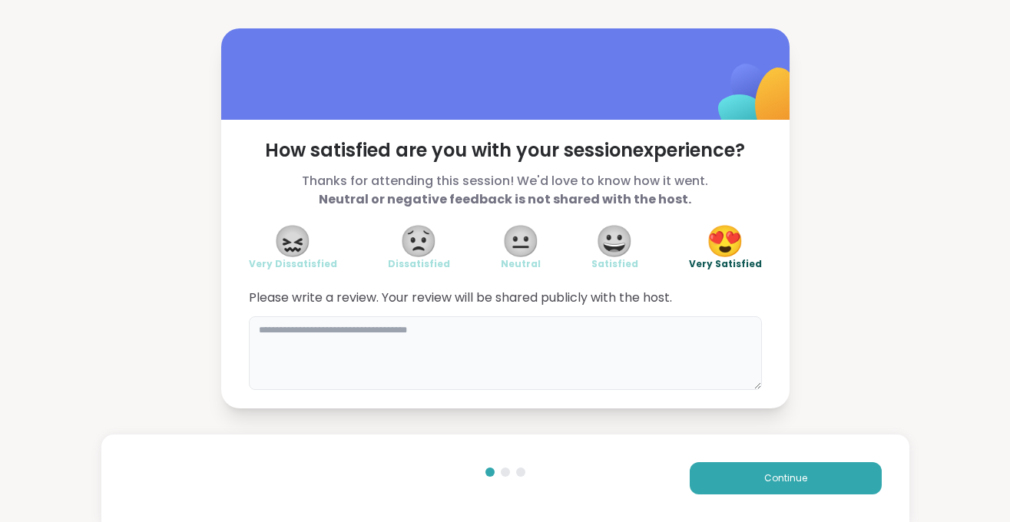
click at [287, 340] on textarea at bounding box center [505, 353] width 513 height 74
type textarea "*"
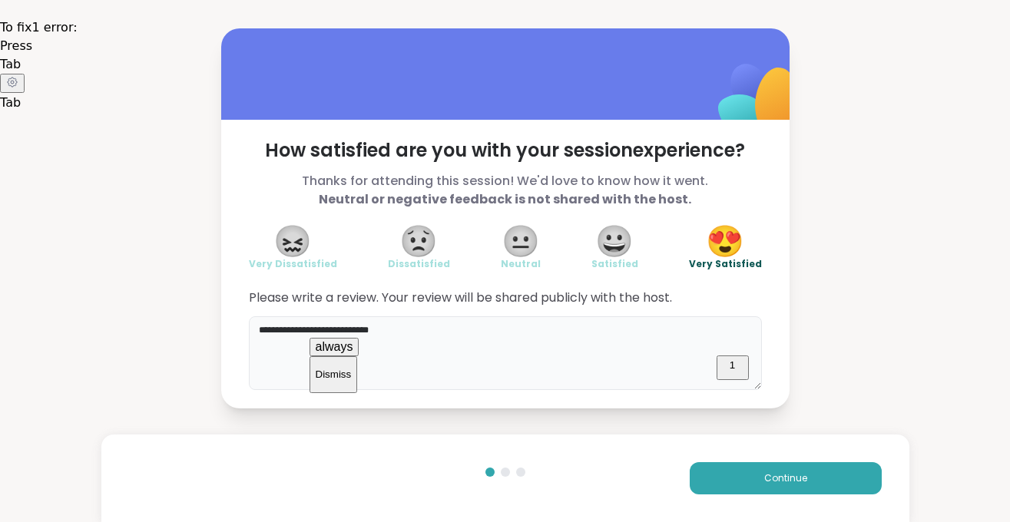
click at [353, 351] on span "always" at bounding box center [335, 346] width 38 height 13
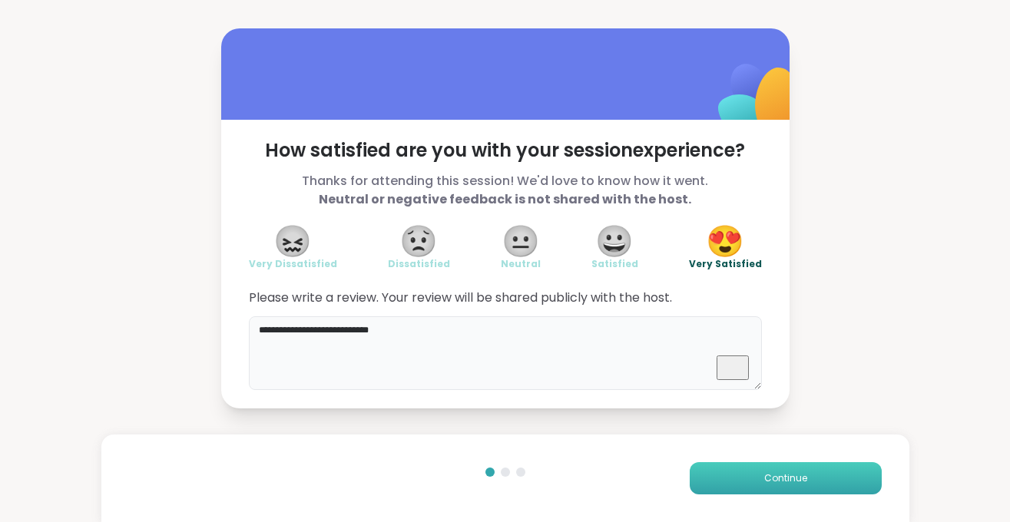
type textarea "**********"
click at [776, 473] on span "Continue" at bounding box center [785, 478] width 43 height 14
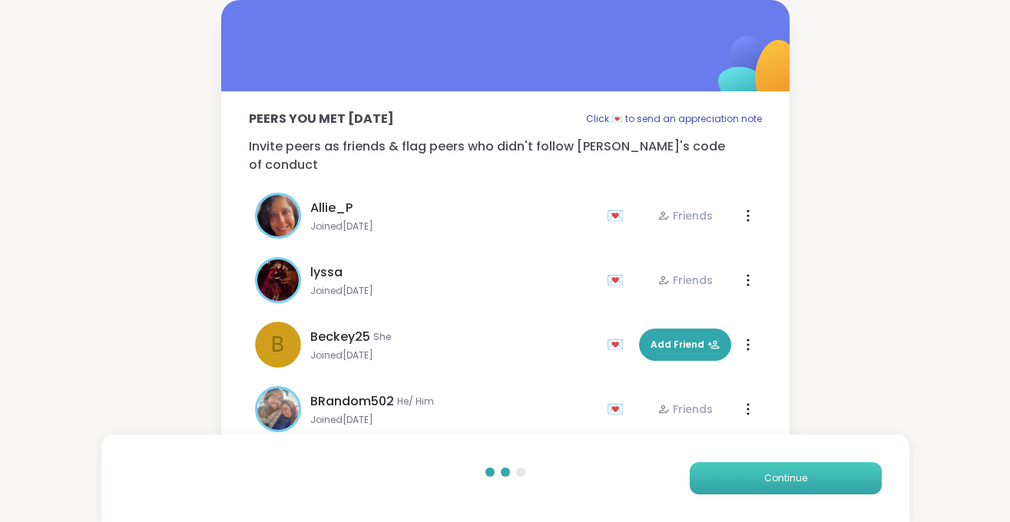
click at [776, 473] on span "Continue" at bounding box center [785, 478] width 43 height 14
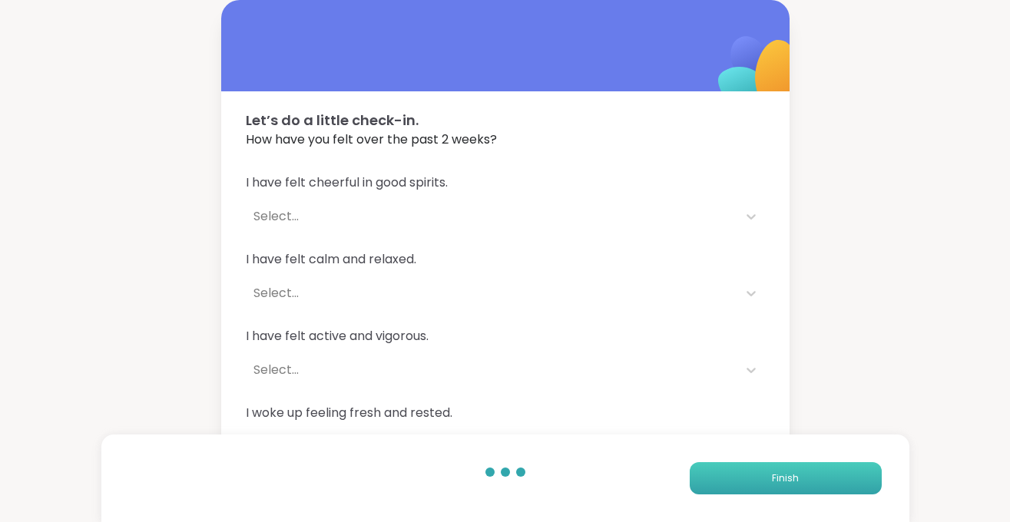
click at [776, 473] on span "Finish" at bounding box center [785, 478] width 27 height 14
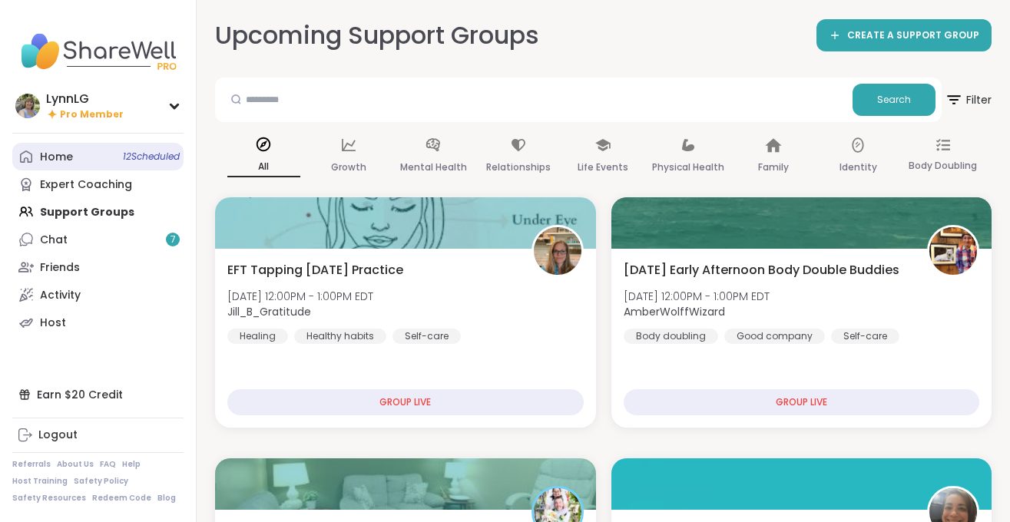
click at [134, 160] on span "12 Scheduled" at bounding box center [151, 156] width 57 height 12
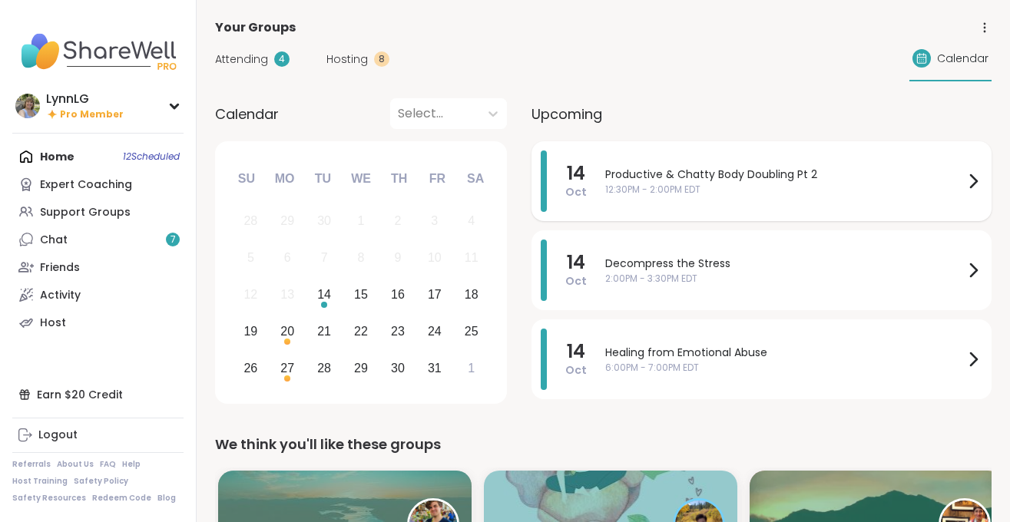
click at [821, 188] on span "12:30PM - 2:00PM EDT" at bounding box center [784, 190] width 359 height 14
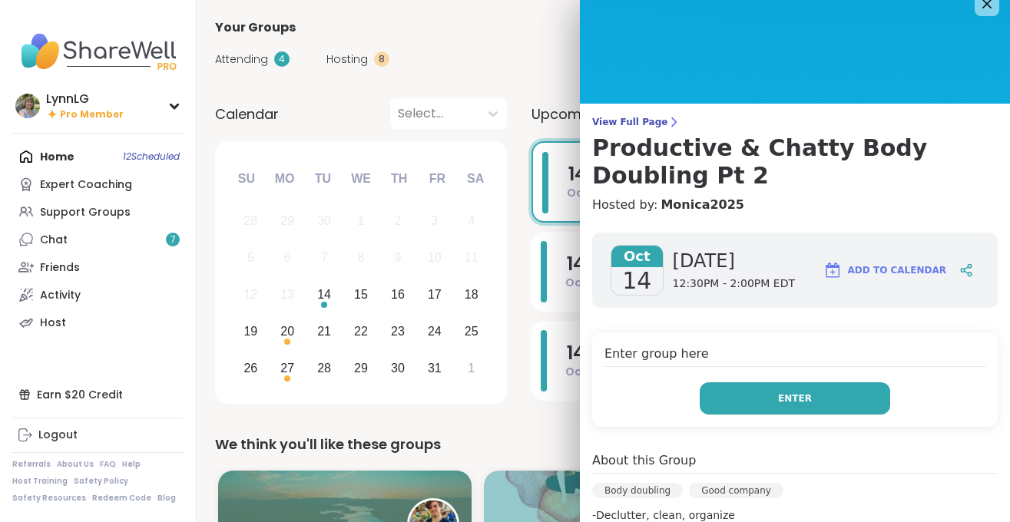
scroll to position [18, 0]
click at [788, 398] on span "Enter" at bounding box center [795, 399] width 34 height 14
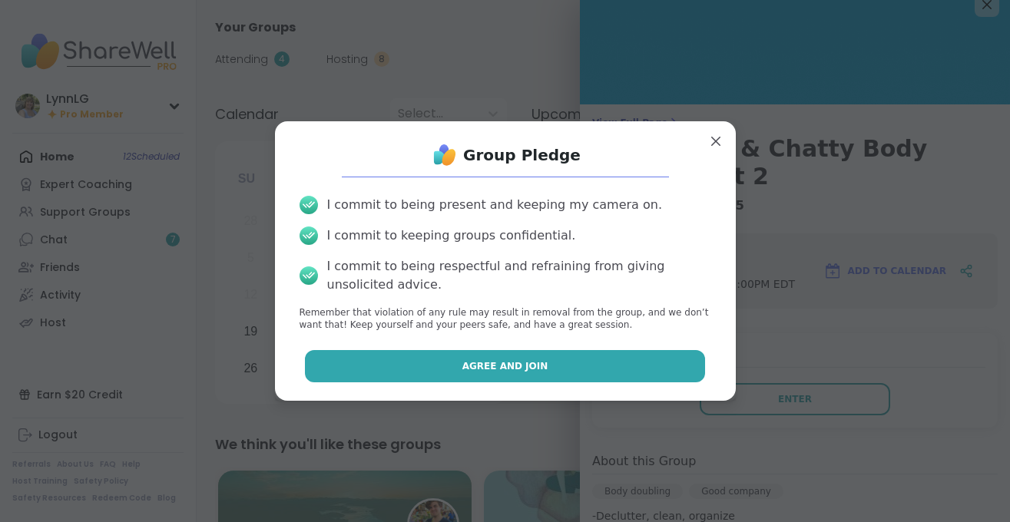
click at [485, 365] on span "Agree and Join" at bounding box center [505, 366] width 86 height 14
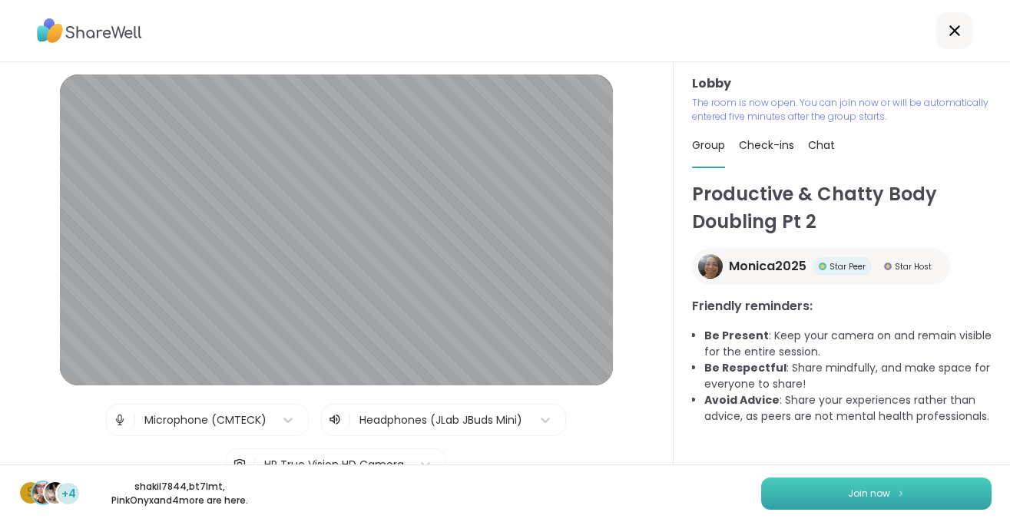
click at [856, 486] on button "Join now" at bounding box center [876, 494] width 230 height 32
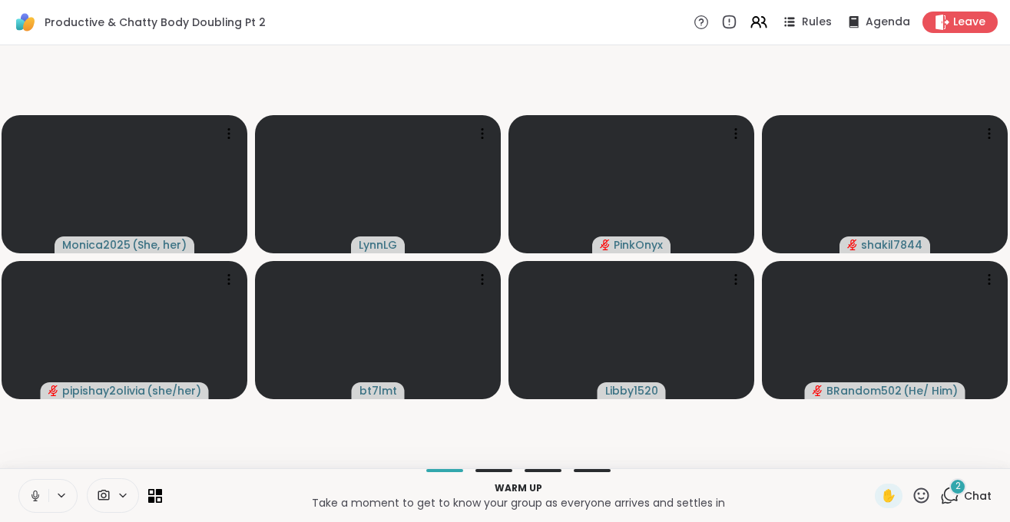
click at [32, 501] on icon at bounding box center [35, 496] width 14 height 14
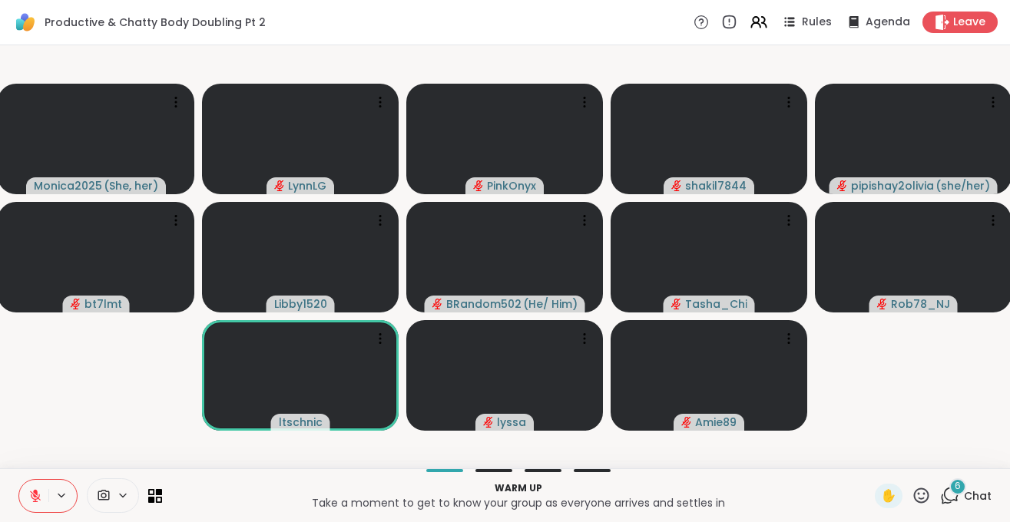
click at [976, 491] on span "Chat" at bounding box center [977, 495] width 28 height 15
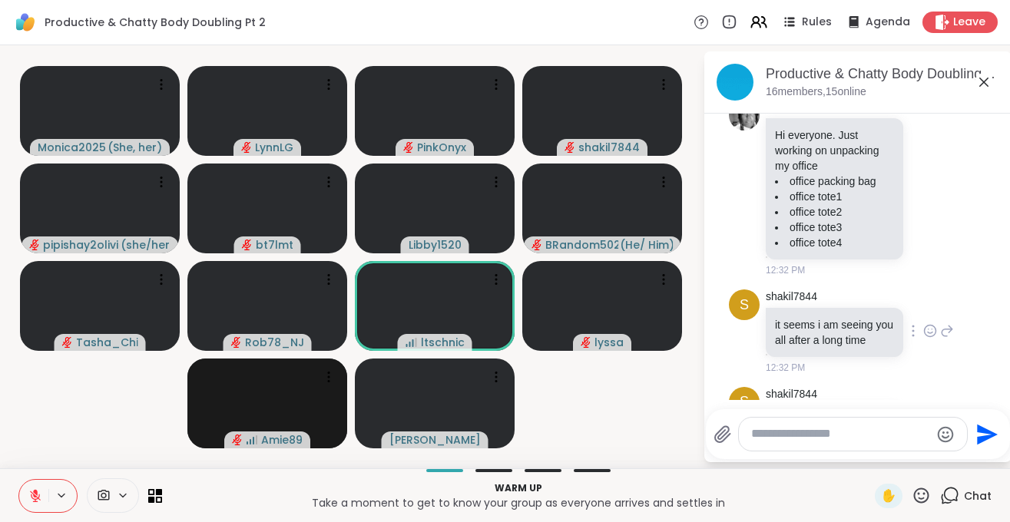
scroll to position [636, 0]
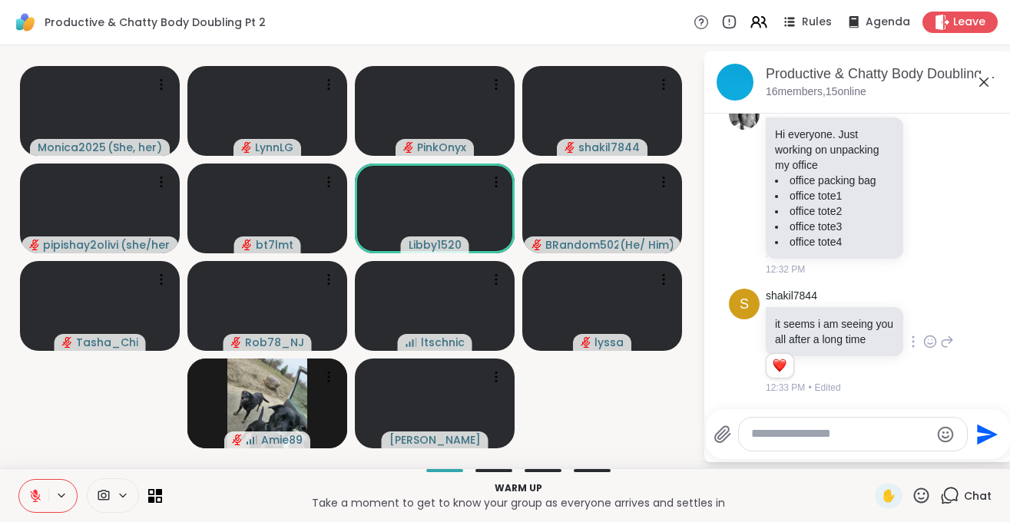
click at [926, 334] on icon at bounding box center [930, 341] width 14 height 15
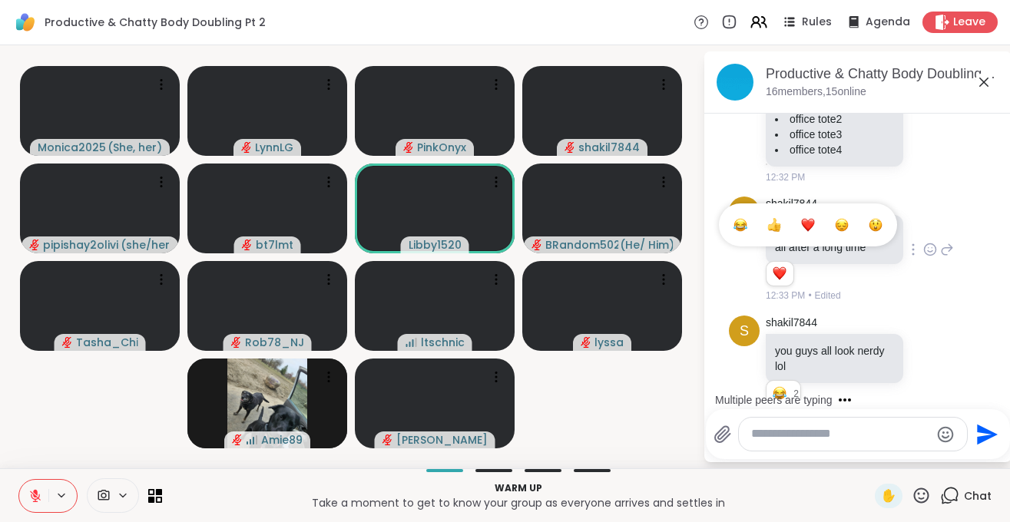
click at [881, 264] on div "1 1" at bounding box center [835, 277] width 140 height 26
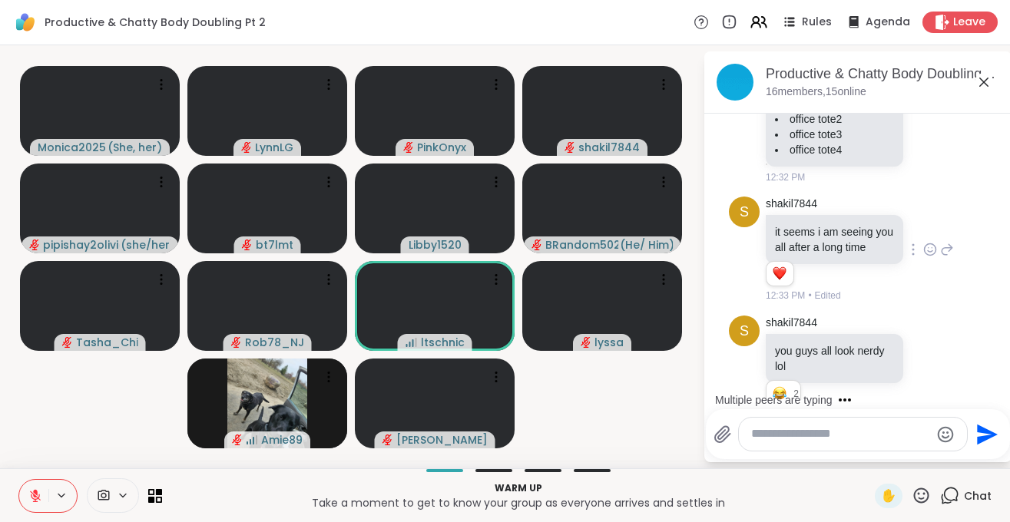
click at [924, 243] on icon at bounding box center [930, 249] width 12 height 12
click at [813, 218] on div "Select Reaction: Heart" at bounding box center [808, 225] width 14 height 14
click at [928, 361] on icon at bounding box center [930, 368] width 14 height 15
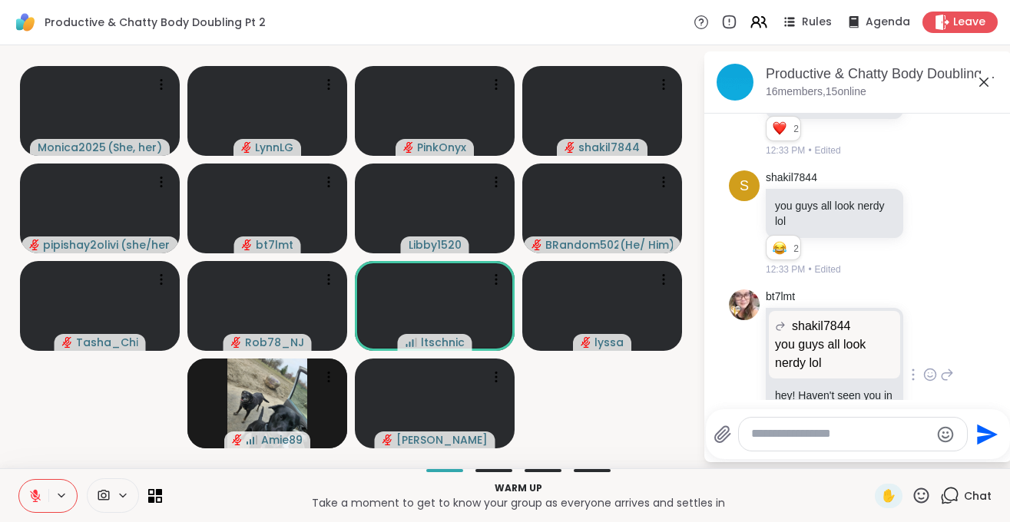
scroll to position [871, 0]
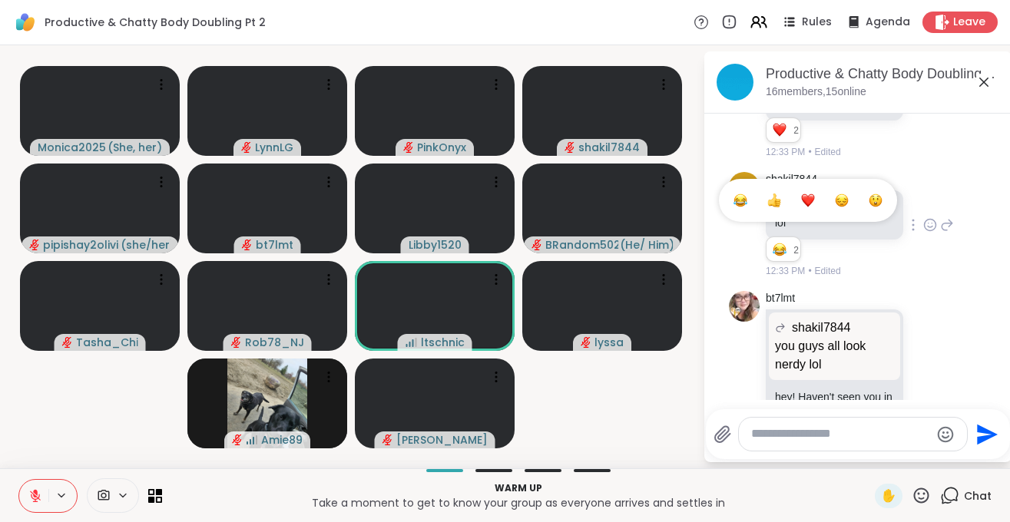
click at [744, 193] on div "Select Reaction: Joy" at bounding box center [740, 200] width 14 height 14
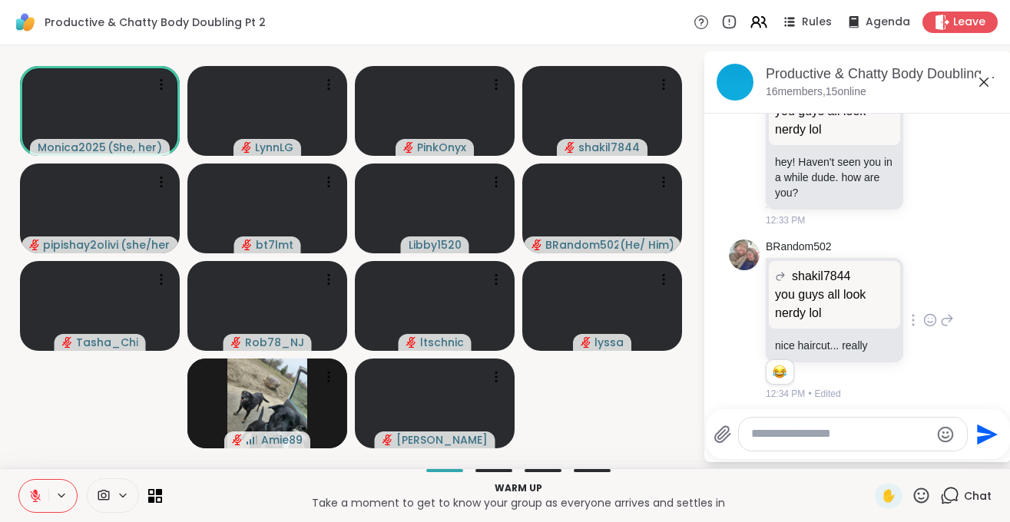
scroll to position [1107, 0]
click at [923, 310] on div at bounding box center [930, 319] width 48 height 18
click at [926, 312] on icon at bounding box center [930, 319] width 14 height 15
click at [742, 279] on button "Select Reaction: Joy" at bounding box center [740, 294] width 31 height 31
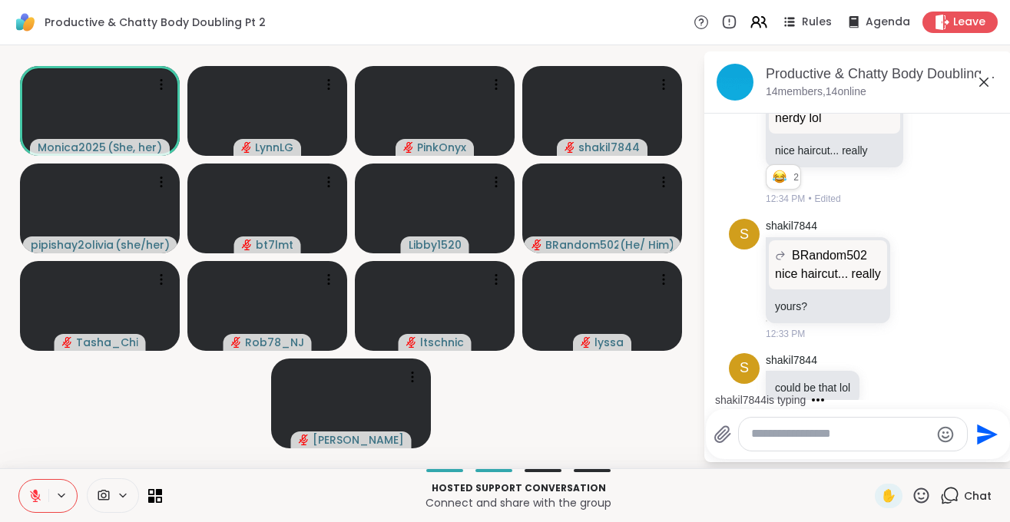
scroll to position [1399, 0]
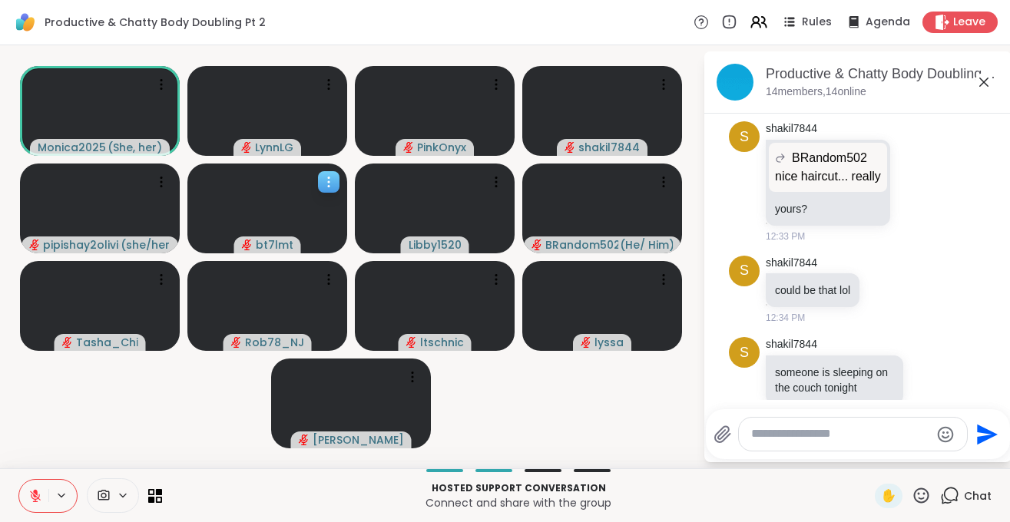
click at [325, 180] on icon at bounding box center [328, 181] width 15 height 15
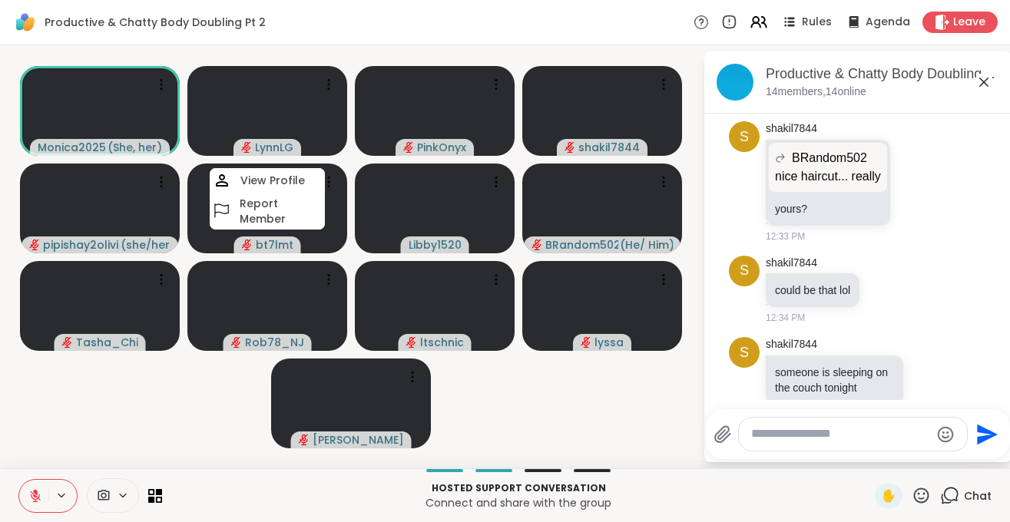
click at [161, 398] on video-player-container "Monica2025 ( She, her ) LynnLG PinkOnyx shakil7844 pipishay2olivia ( she/her ) …" at bounding box center [351, 256] width 684 height 411
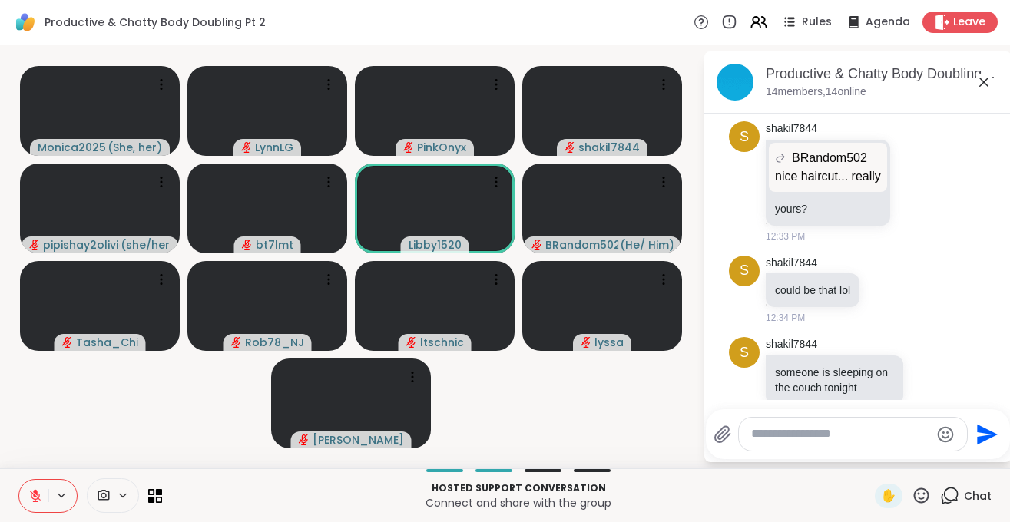
click at [836, 435] on textarea "Type your message" at bounding box center [840, 434] width 179 height 16
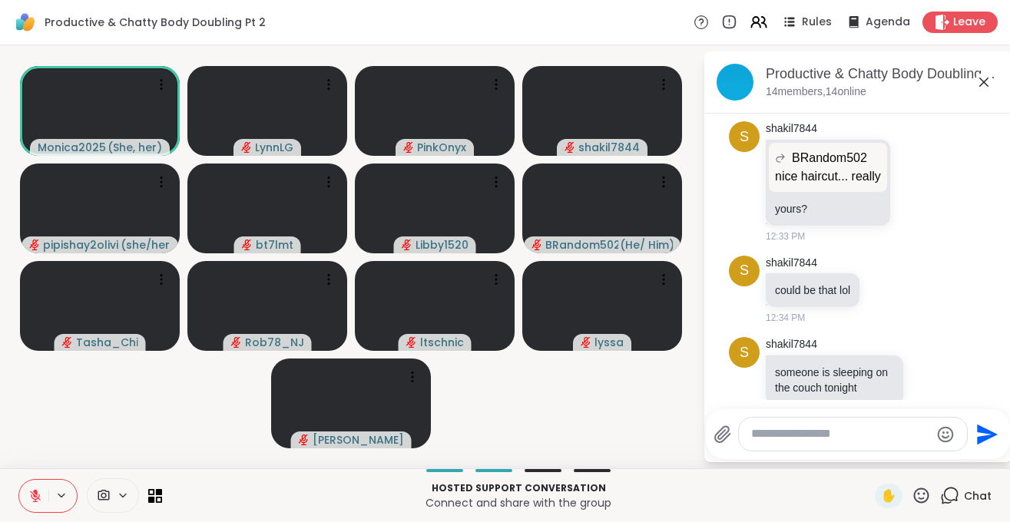
click at [35, 503] on button at bounding box center [33, 496] width 29 height 32
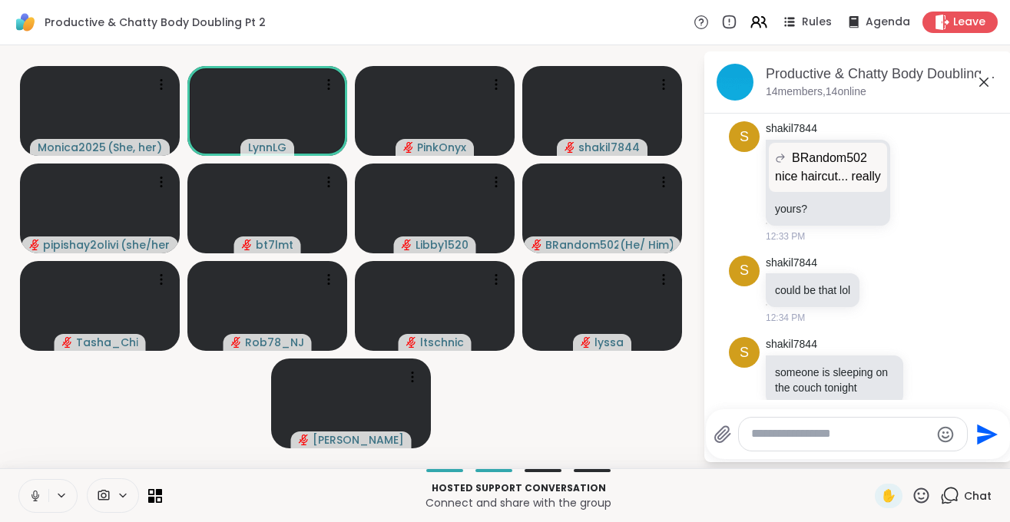
click at [37, 497] on icon at bounding box center [35, 496] width 14 height 14
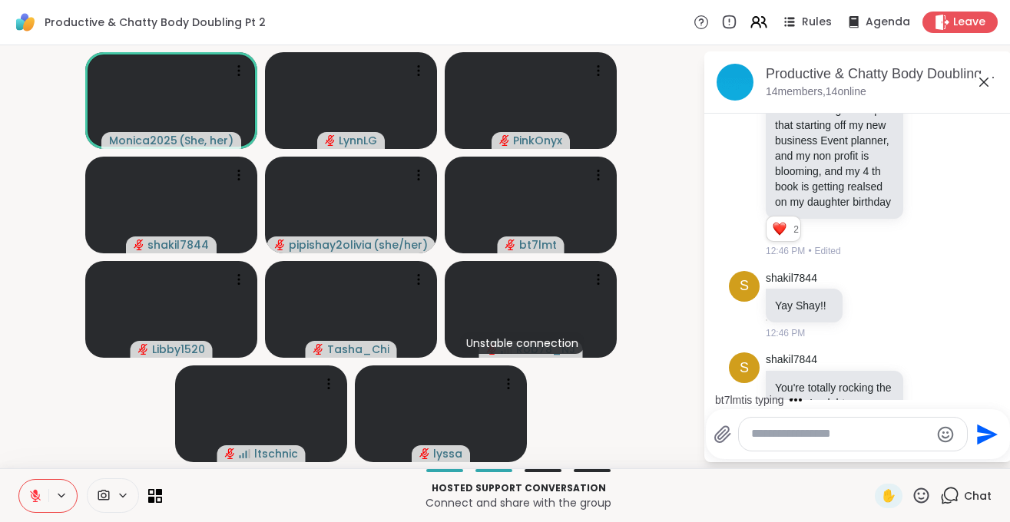
scroll to position [3013, 0]
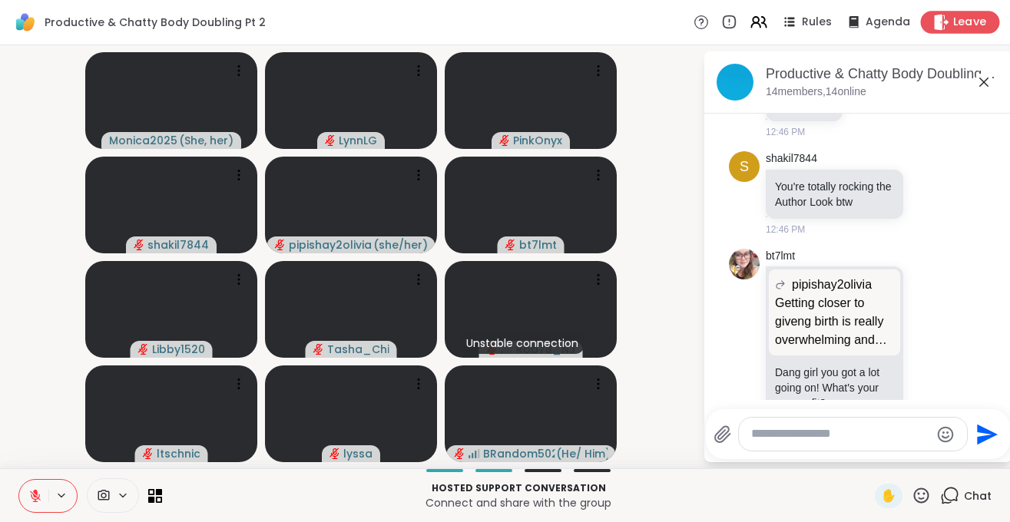
click at [959, 12] on div "Leave" at bounding box center [959, 22] width 79 height 22
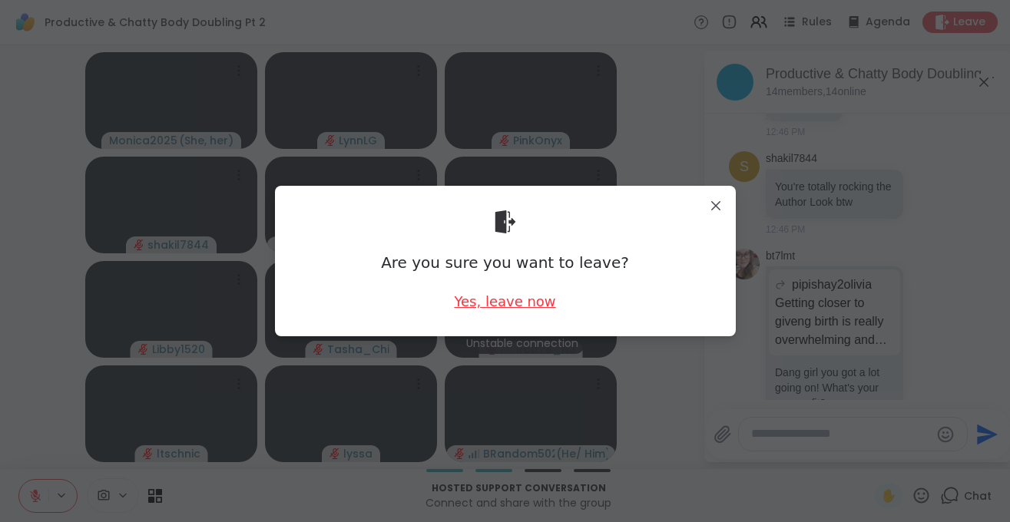
click at [512, 296] on div "Yes, leave now" at bounding box center [504, 301] width 101 height 19
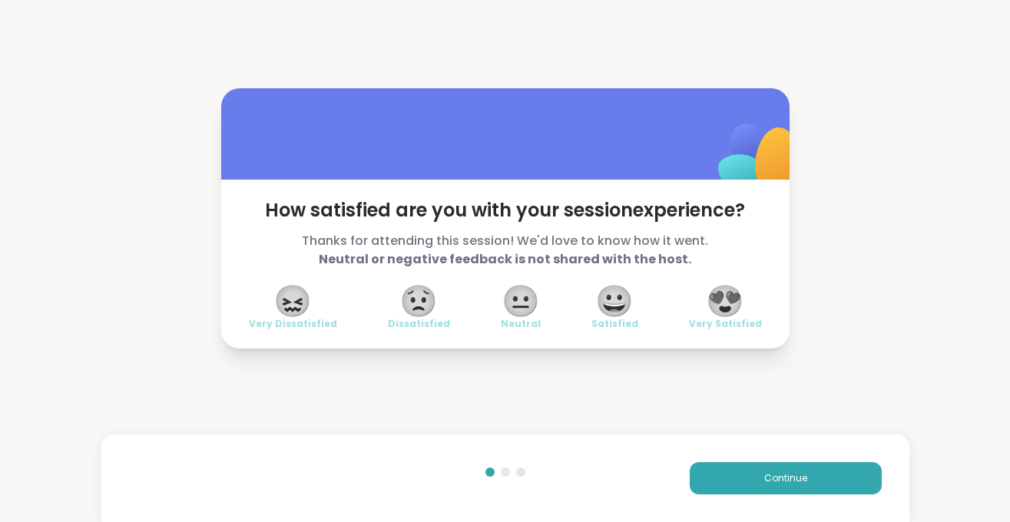
click at [726, 304] on span "😍" at bounding box center [725, 301] width 38 height 28
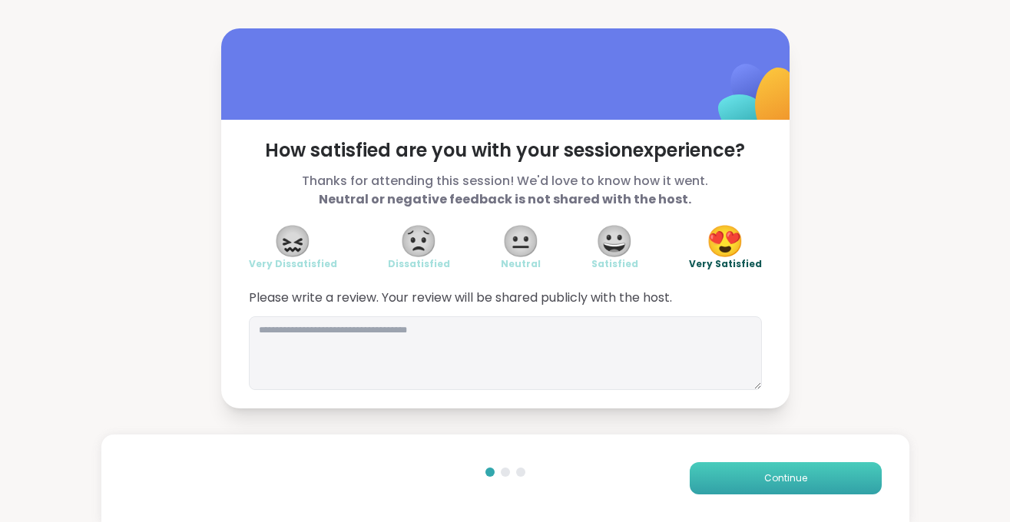
click at [769, 468] on button "Continue" at bounding box center [785, 478] width 192 height 32
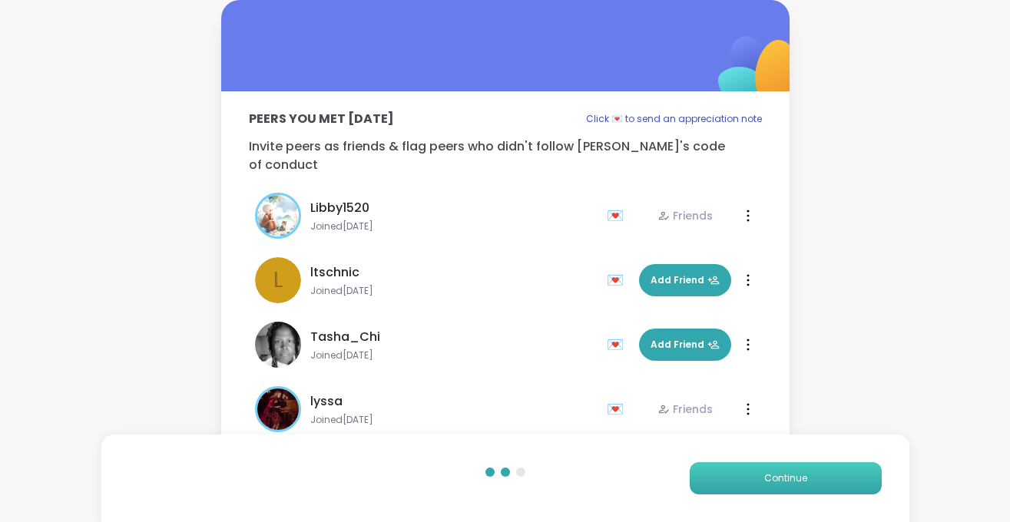
click at [776, 474] on span "Continue" at bounding box center [785, 478] width 43 height 14
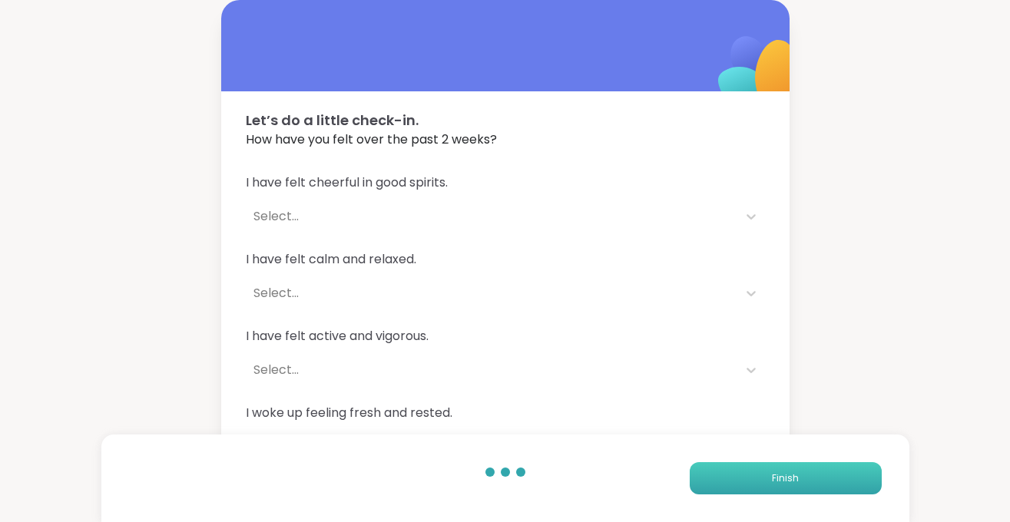
click at [768, 474] on button "Finish" at bounding box center [785, 478] width 192 height 32
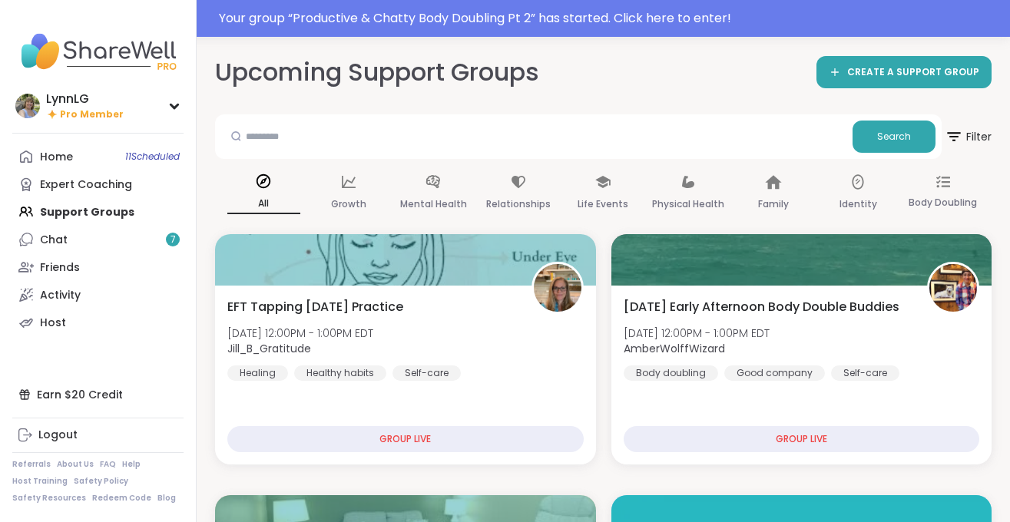
click at [68, 213] on div "Home 11 Scheduled Expert Coaching Support Groups Chat 7 Friends Activity Host" at bounding box center [97, 239] width 171 height 193
click at [160, 164] on link "Home 11 Scheduled" at bounding box center [97, 157] width 171 height 28
